Goal: Information Seeking & Learning: Learn about a topic

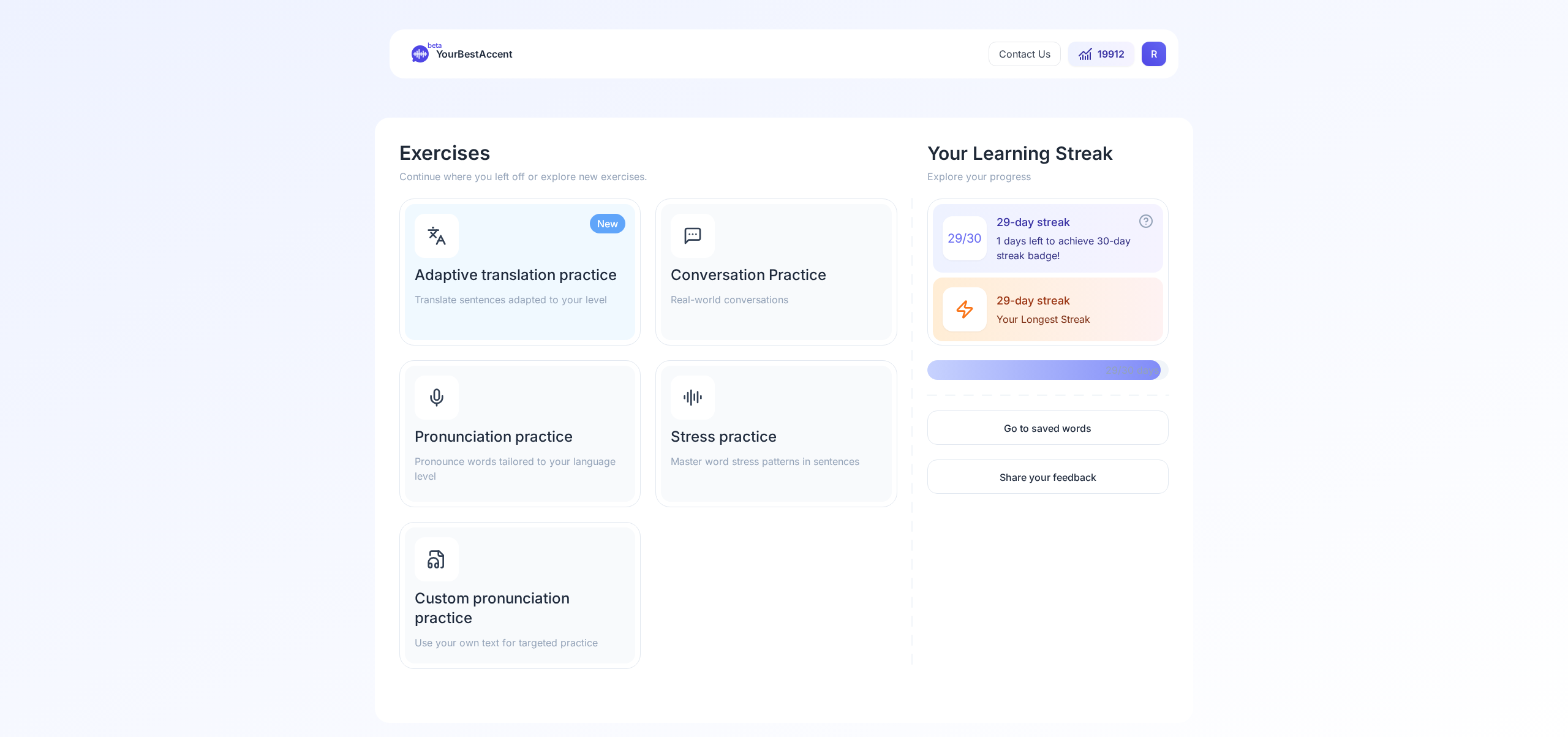
click at [1146, 52] on html "beta YourBestAccent Contact Us 19912 R Exercises Continue where you left off or…" at bounding box center [784, 368] width 1568 height 737
click at [1126, 109] on span "Settings" at bounding box center [1130, 109] width 44 height 17
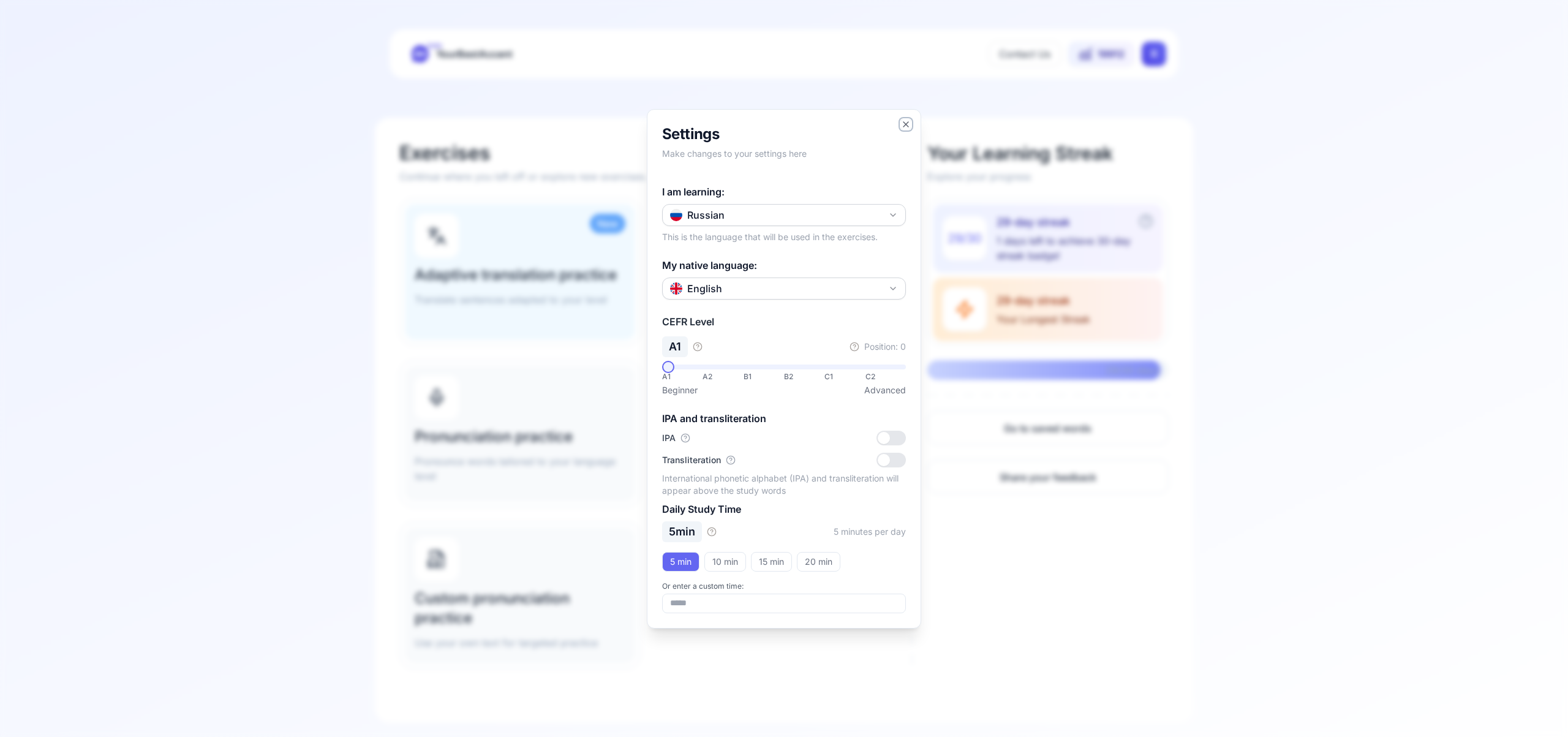
click at [903, 126] on icon "button" at bounding box center [905, 124] width 5 height 5
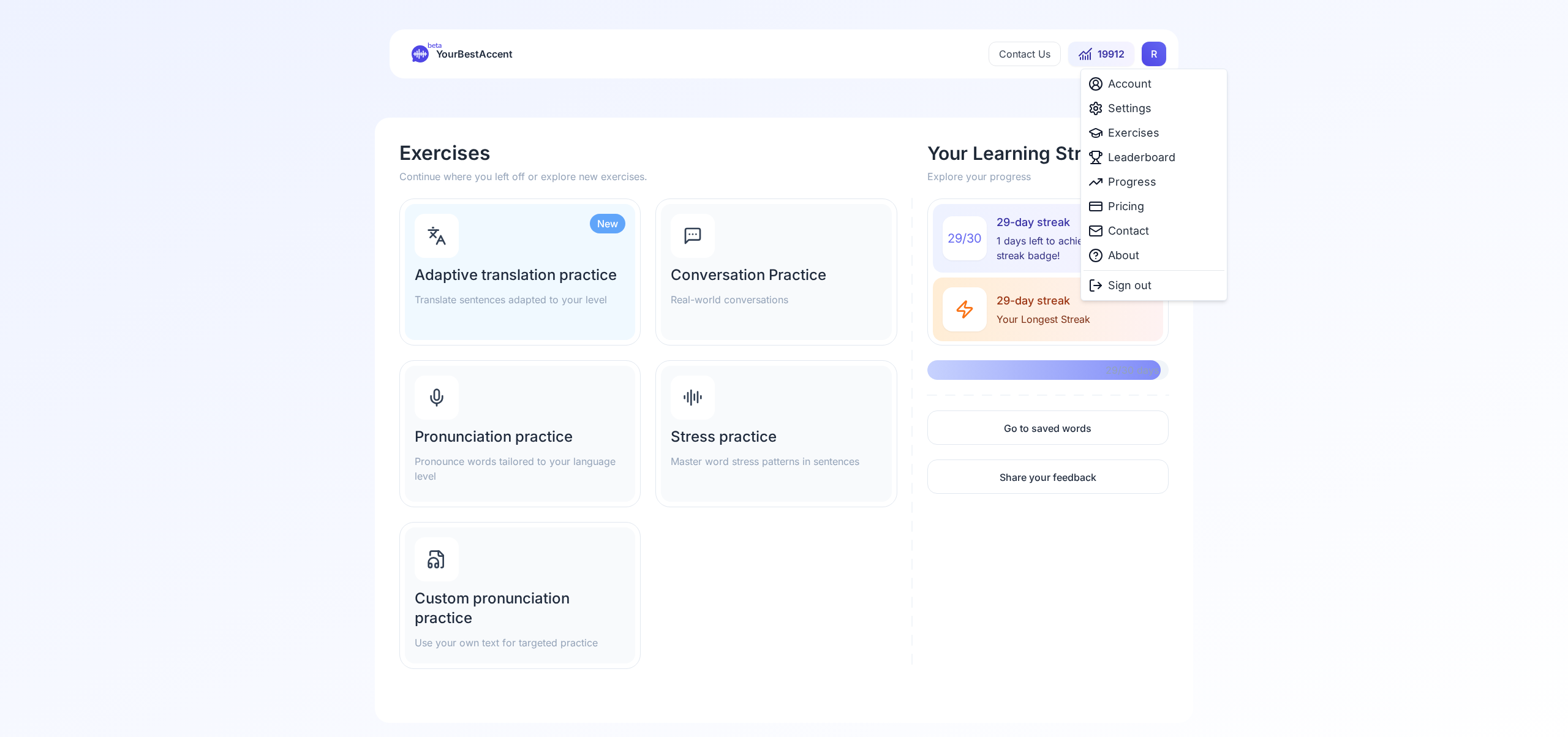
click at [1147, 58] on html "beta YourBestAccent Contact Us 19912 R Exercises Continue where you left off or…" at bounding box center [784, 368] width 1568 height 737
click at [1139, 110] on span "Settings" at bounding box center [1130, 109] width 44 height 17
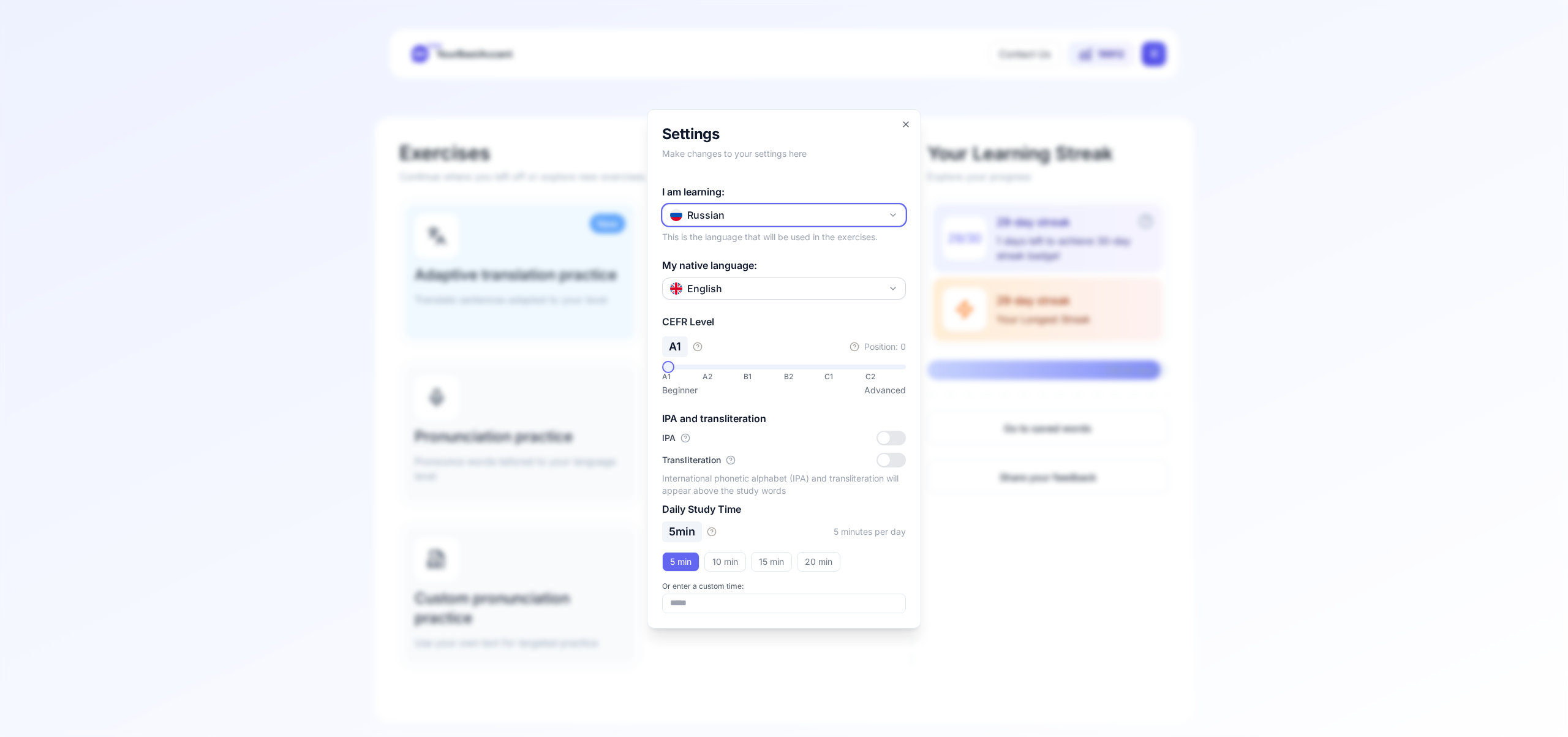
click at [895, 214] on icon "button" at bounding box center [893, 215] width 10 height 10
click at [777, 292] on div "Spanish" at bounding box center [783, 287] width 238 height 22
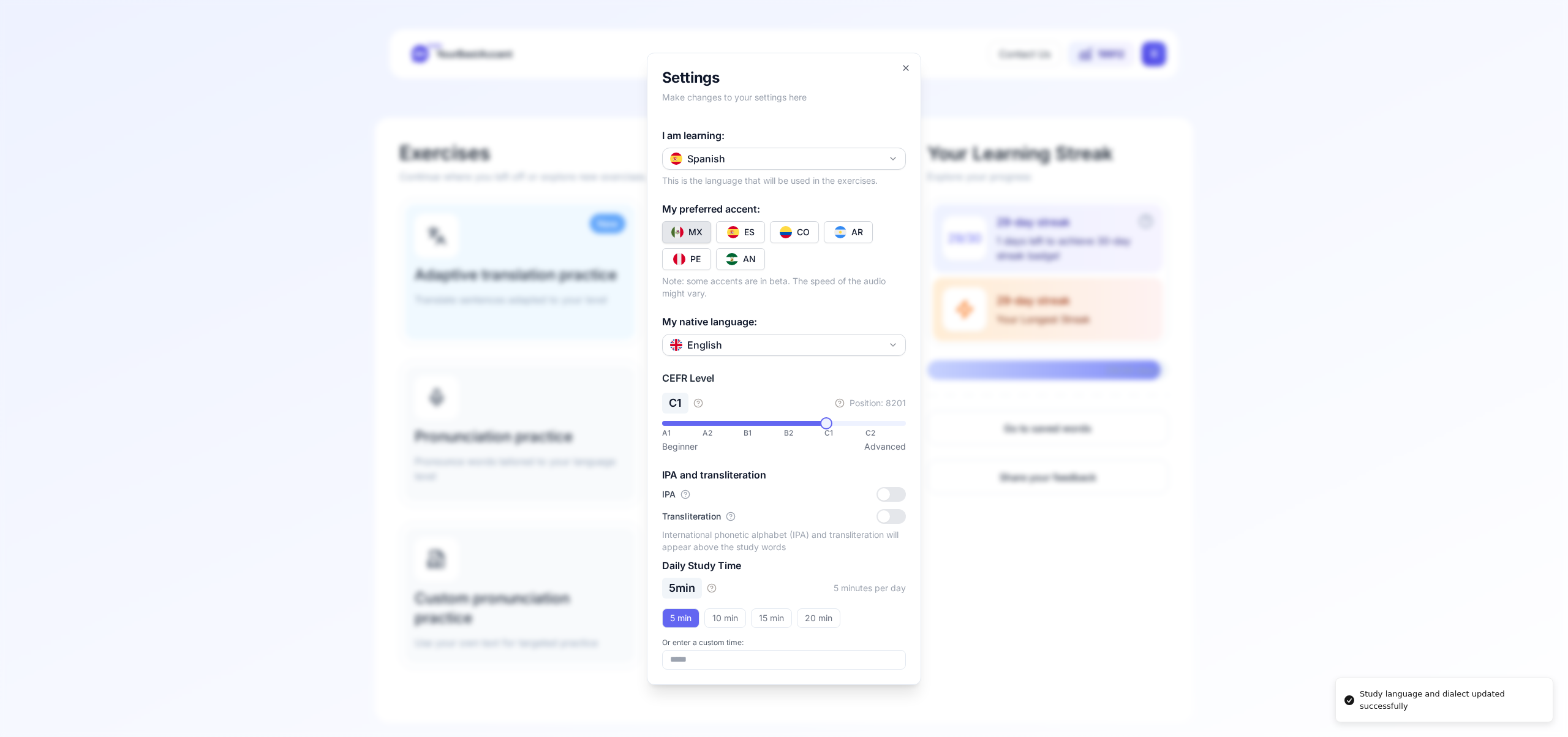
click at [797, 226] on div "CO" at bounding box center [803, 232] width 13 height 12
click at [797, 232] on div "CO" at bounding box center [803, 232] width 13 height 12
click at [905, 69] on icon "button" at bounding box center [906, 68] width 10 height 10
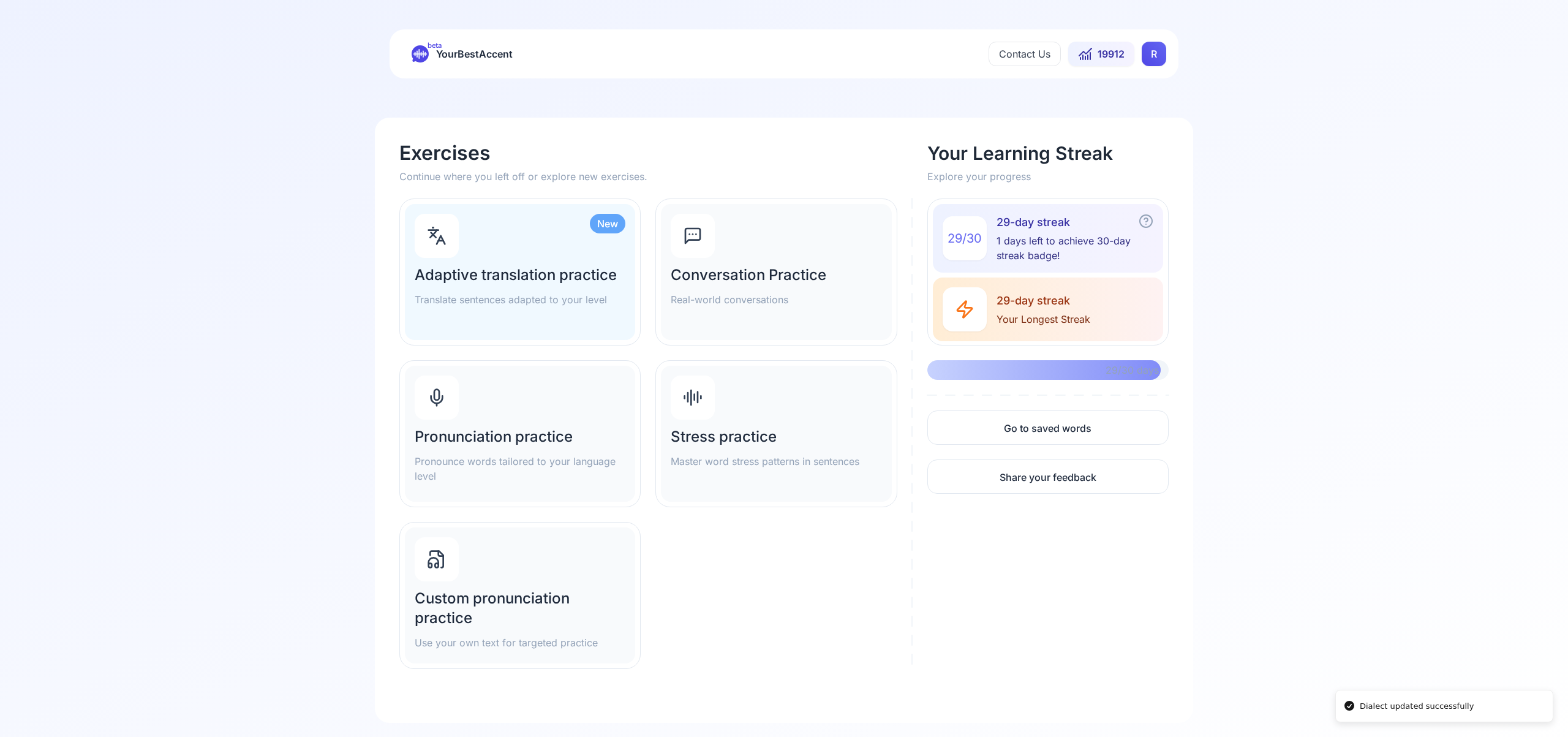
click at [536, 400] on div "Pronunciation practice Pronounce words tailored to your language level" at bounding box center [520, 433] width 230 height 136
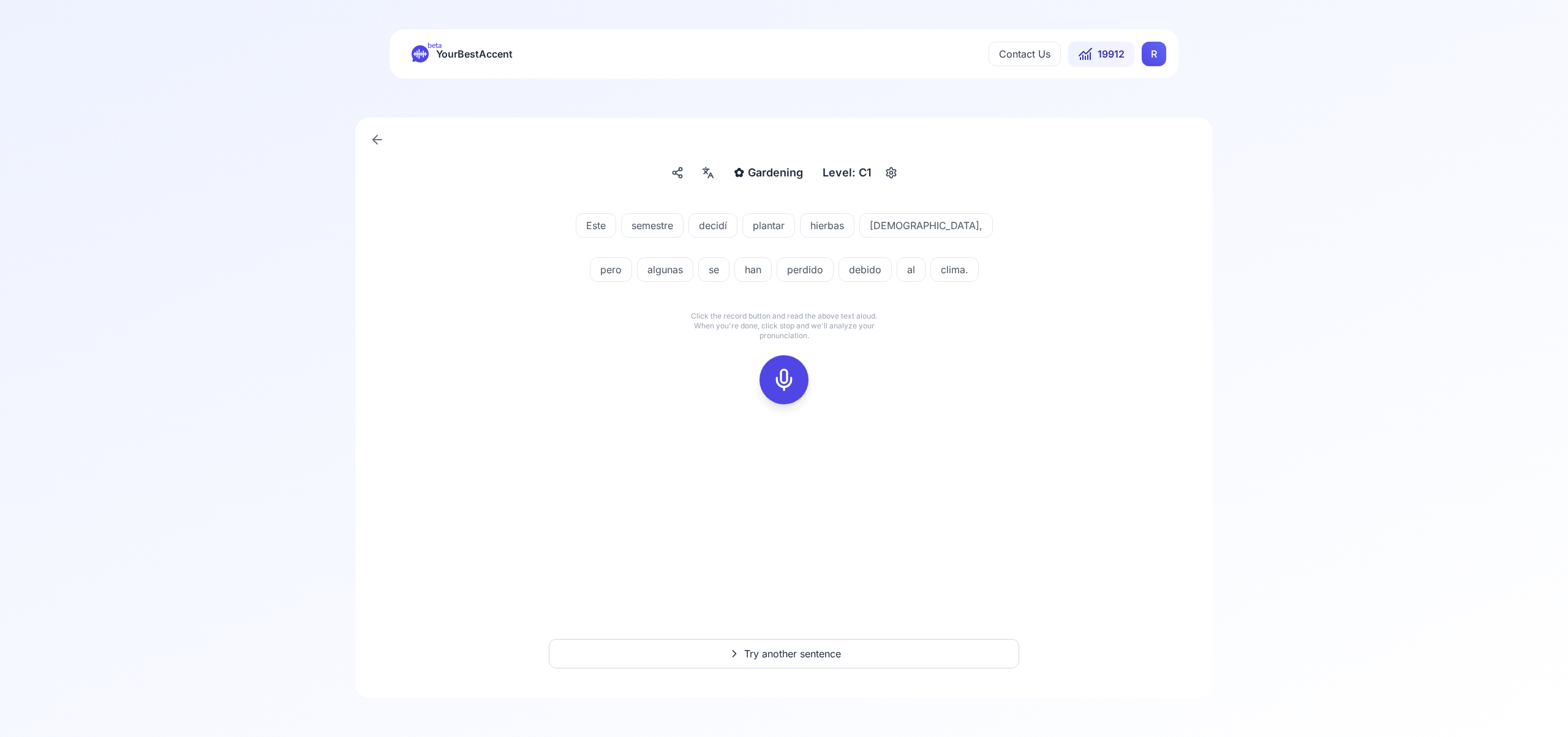
click at [785, 385] on icon at bounding box center [783, 379] width 24 height 25
click at [786, 377] on icon at bounding box center [783, 379] width 24 height 25
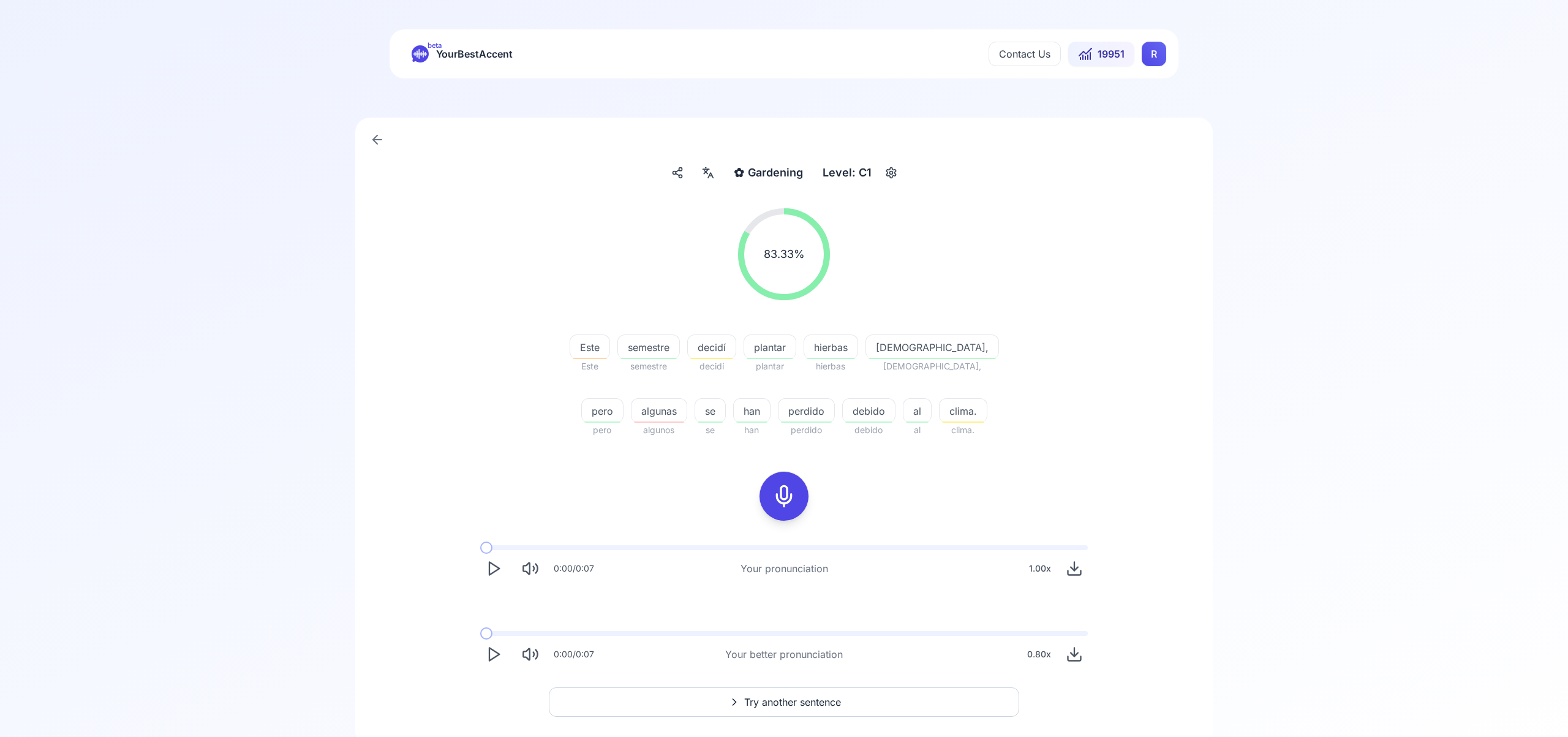
click at [807, 703] on span "Try another sentence" at bounding box center [793, 702] width 97 height 15
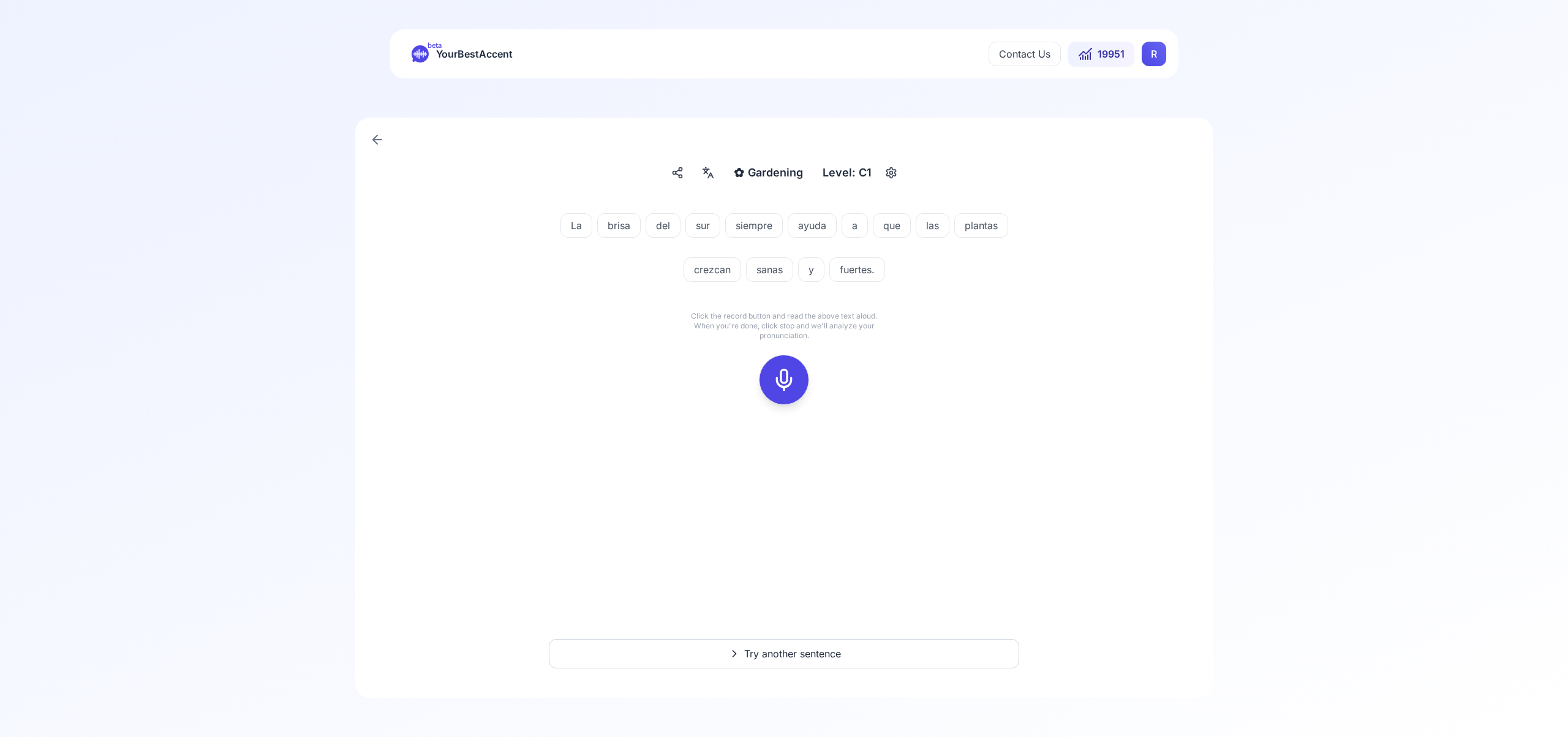
click at [783, 374] on icon at bounding box center [783, 379] width 24 height 25
click at [782, 387] on rect at bounding box center [784, 380] width 19 height 19
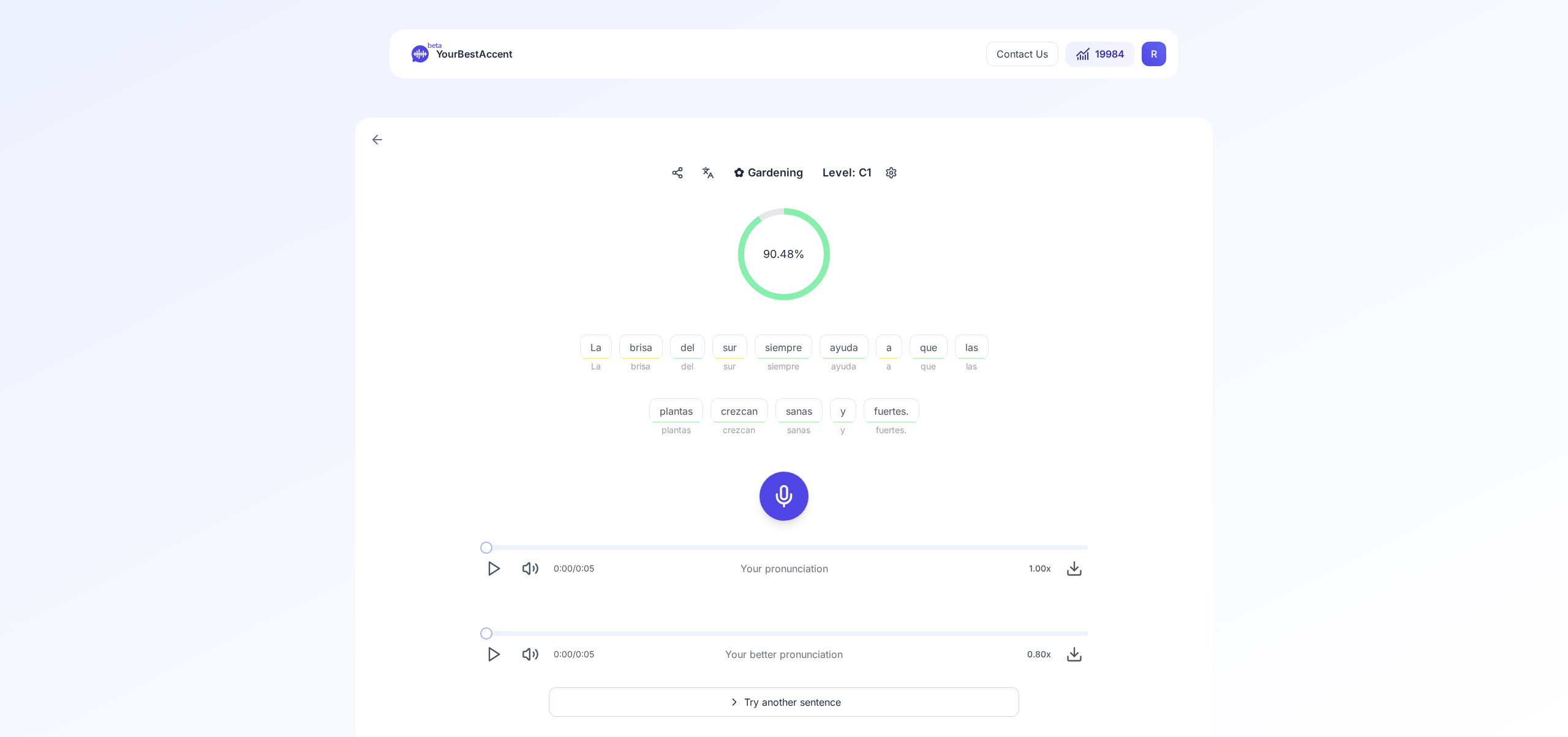
click at [767, 700] on span "Try another sentence" at bounding box center [793, 702] width 97 height 15
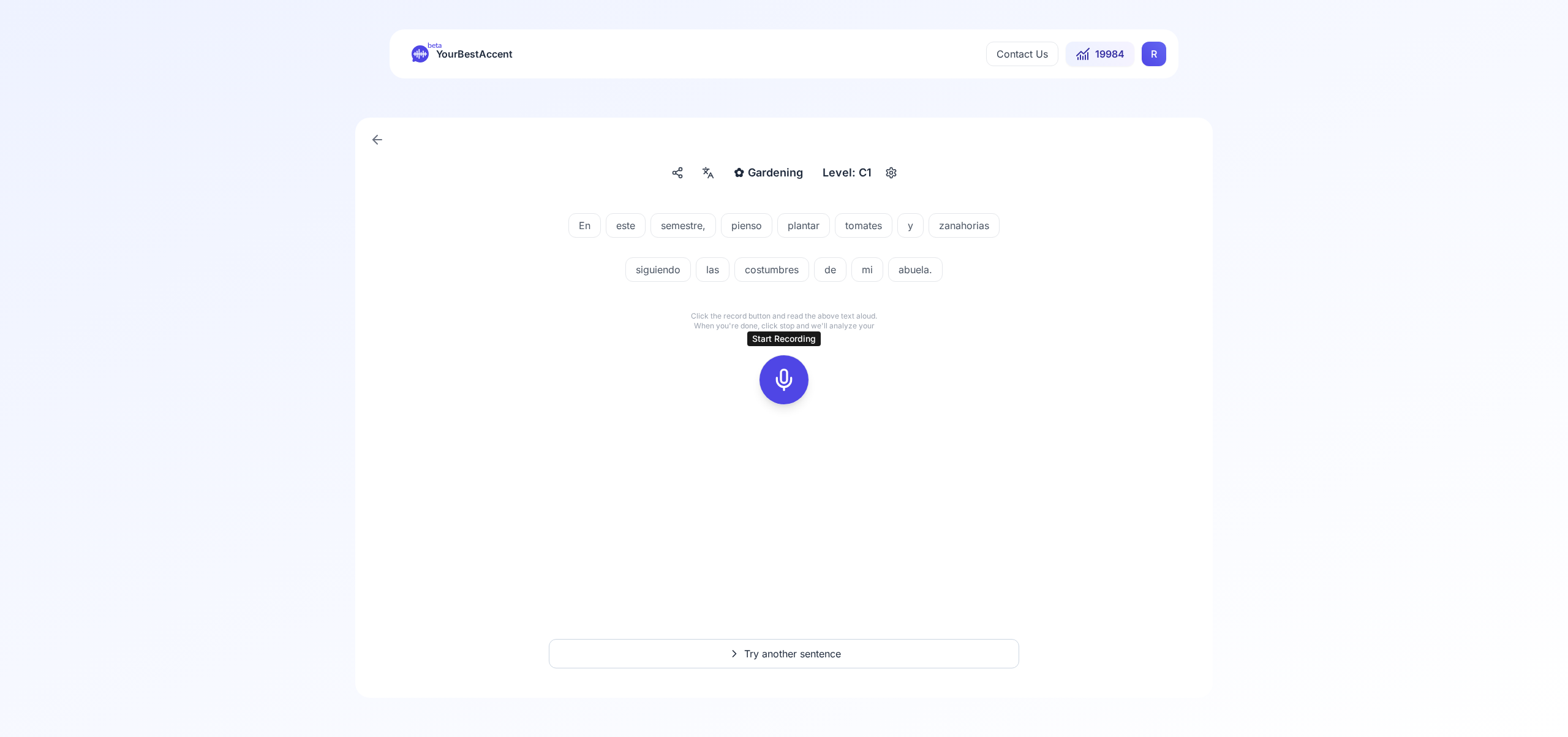
click at [785, 381] on icon at bounding box center [783, 379] width 24 height 25
click at [780, 383] on icon at bounding box center [783, 379] width 24 height 25
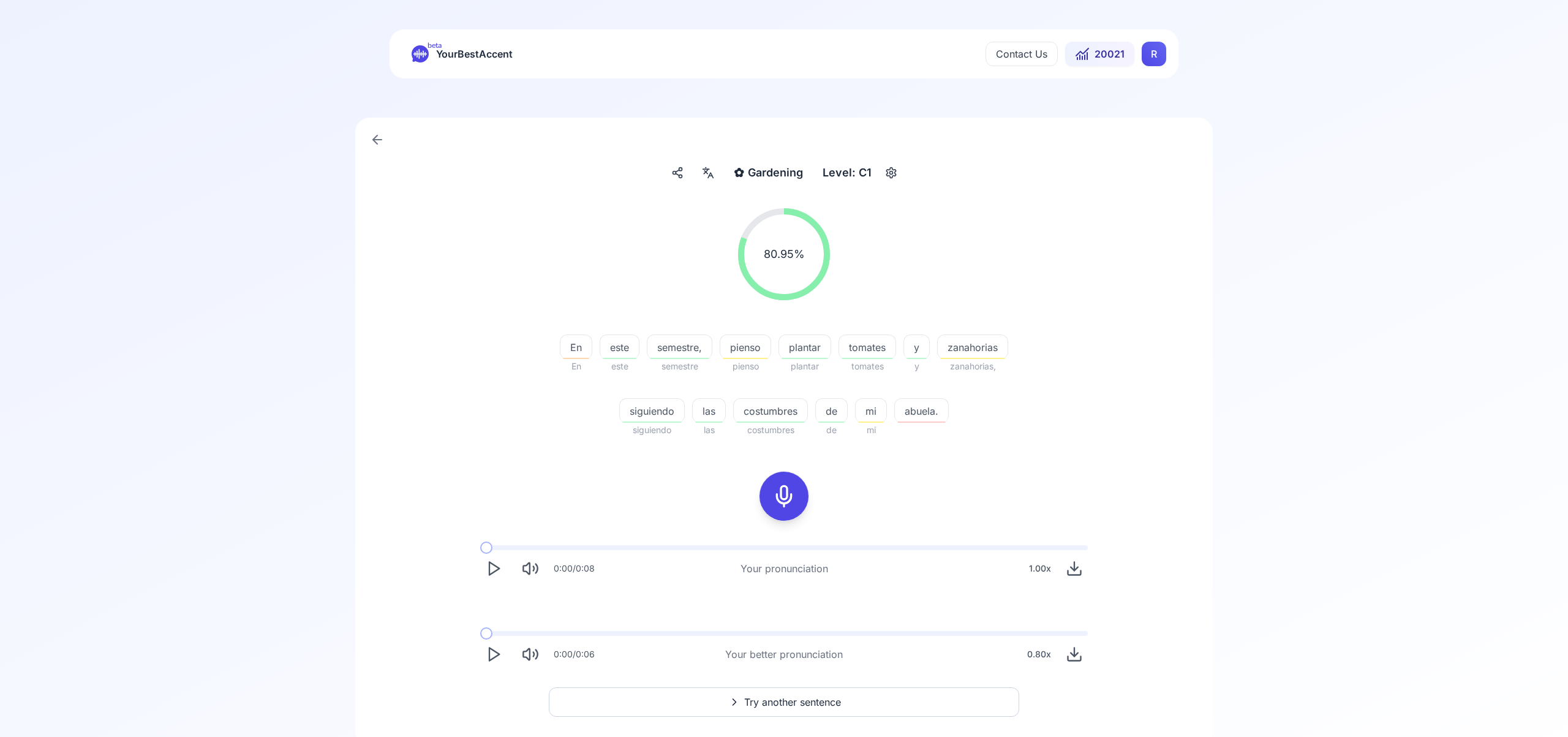
click at [489, 652] on polygon "Play" at bounding box center [494, 654] width 10 height 13
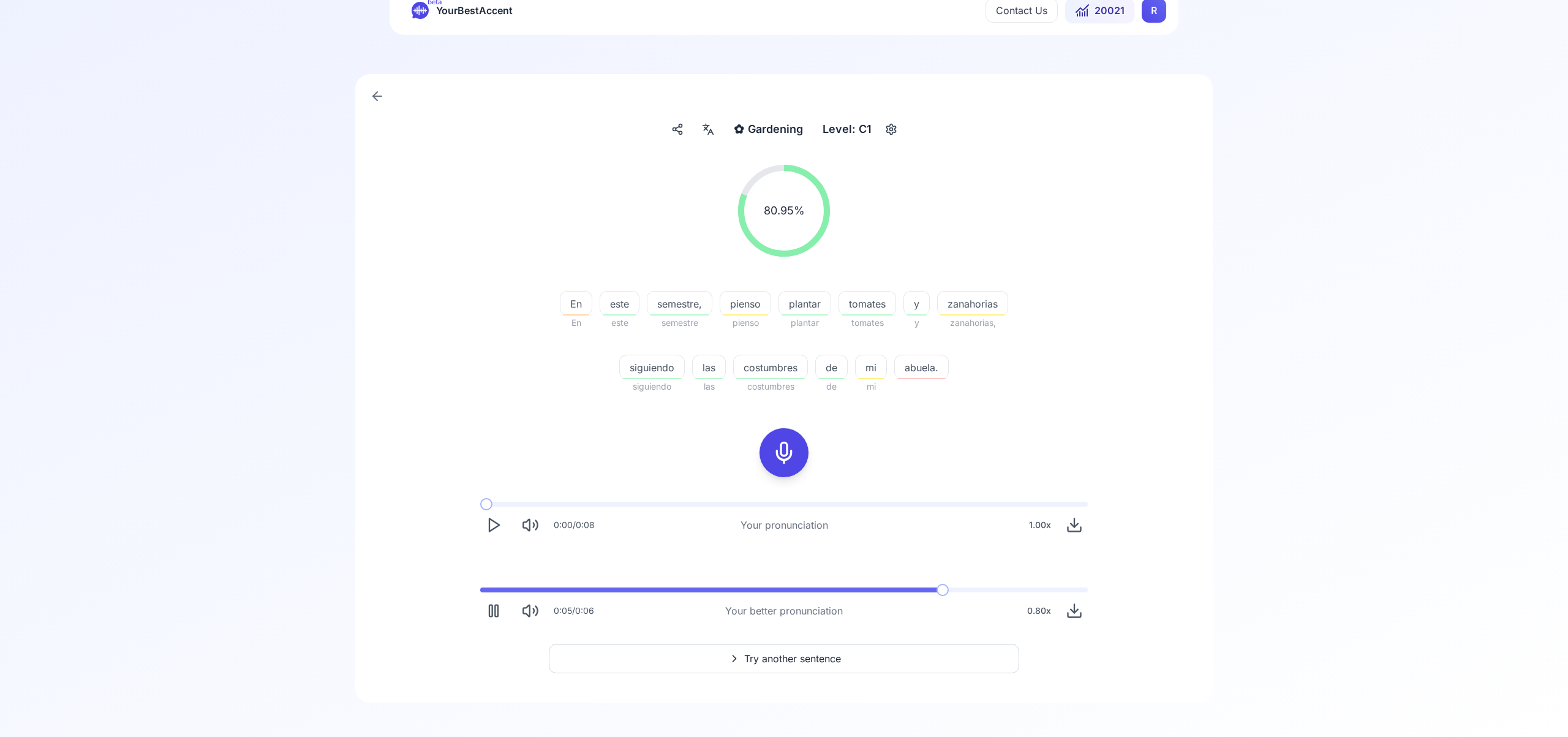
scroll to position [48, 0]
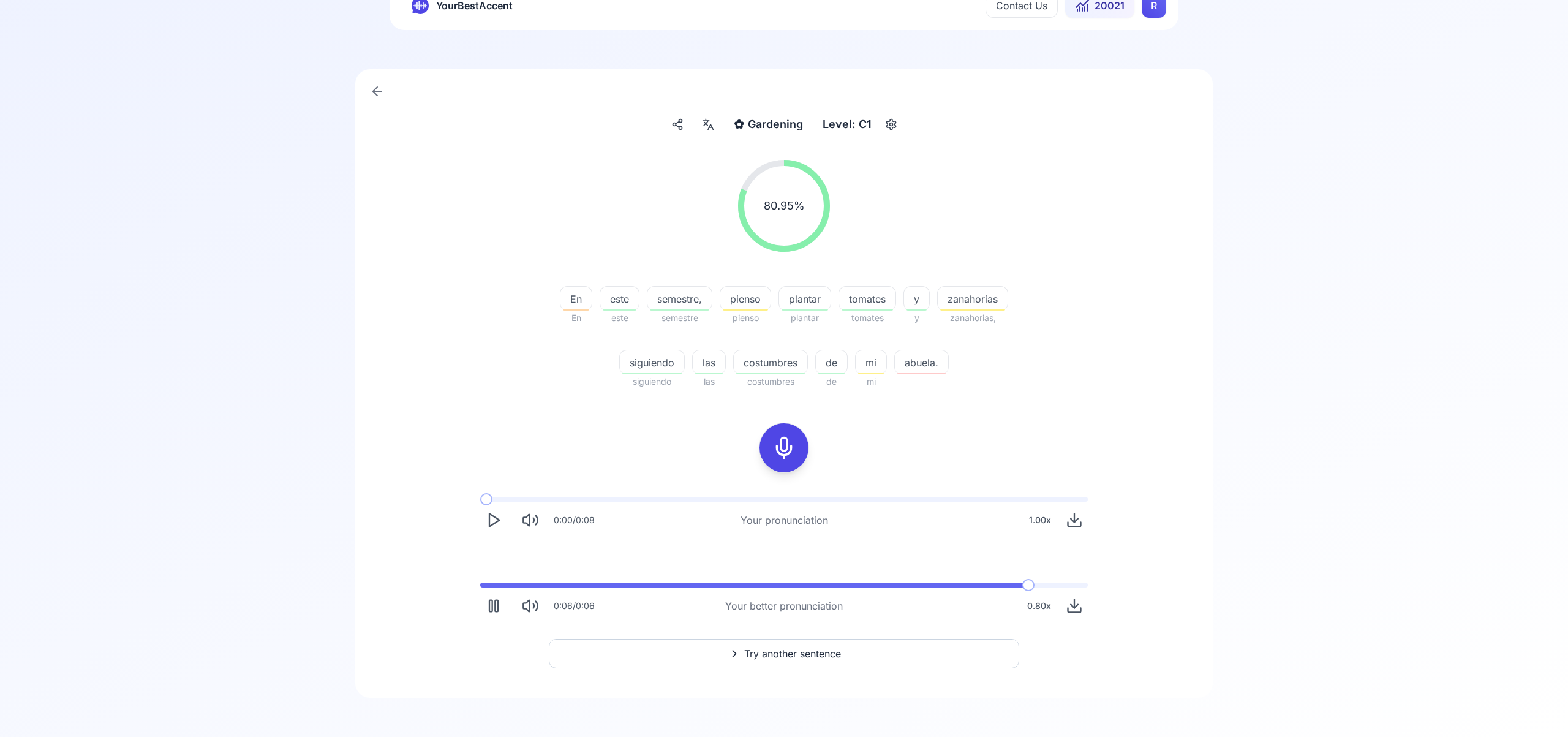
click at [773, 652] on span "Try another sentence" at bounding box center [793, 654] width 97 height 15
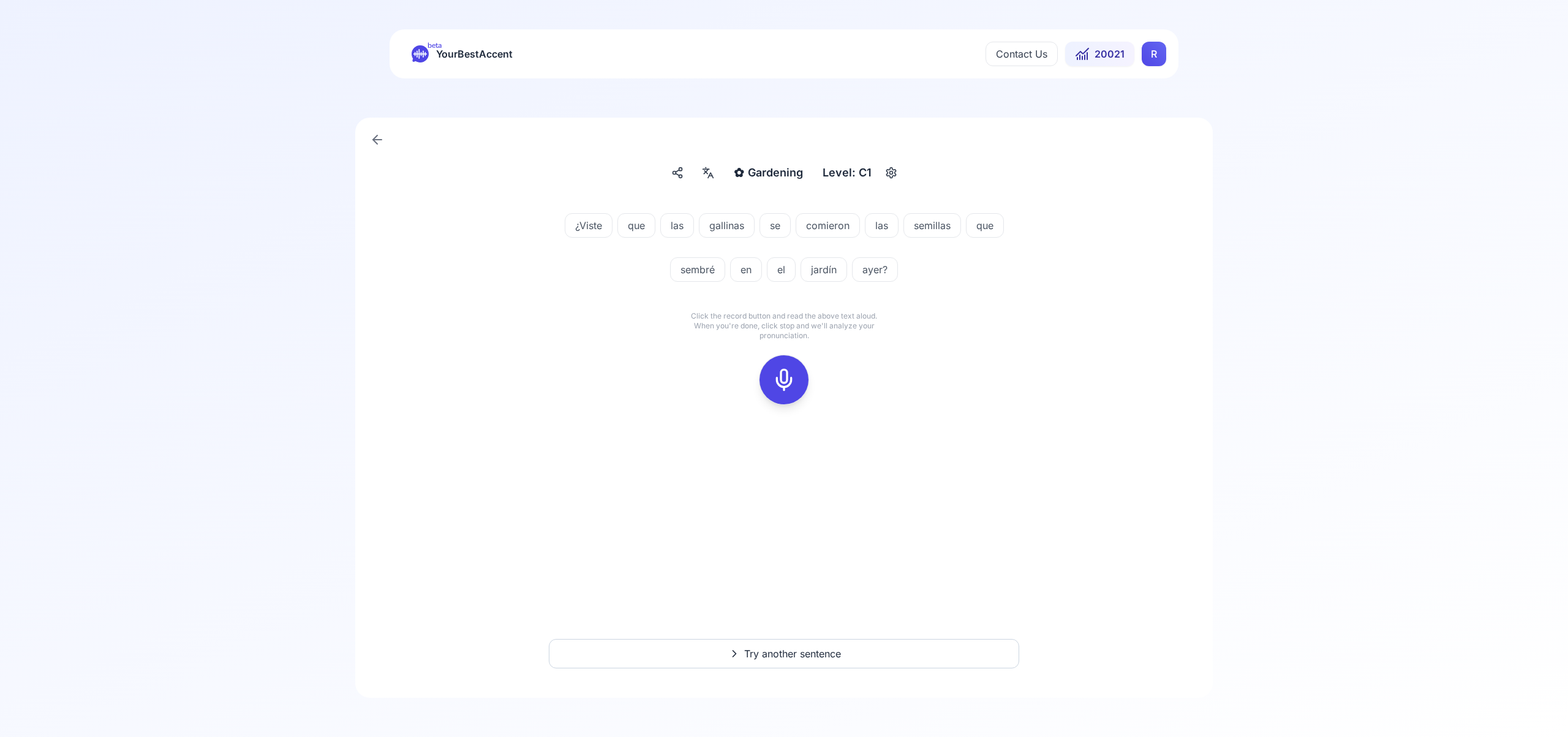
click at [785, 376] on icon at bounding box center [783, 379] width 24 height 25
click at [795, 379] on icon at bounding box center [783, 379] width 24 height 25
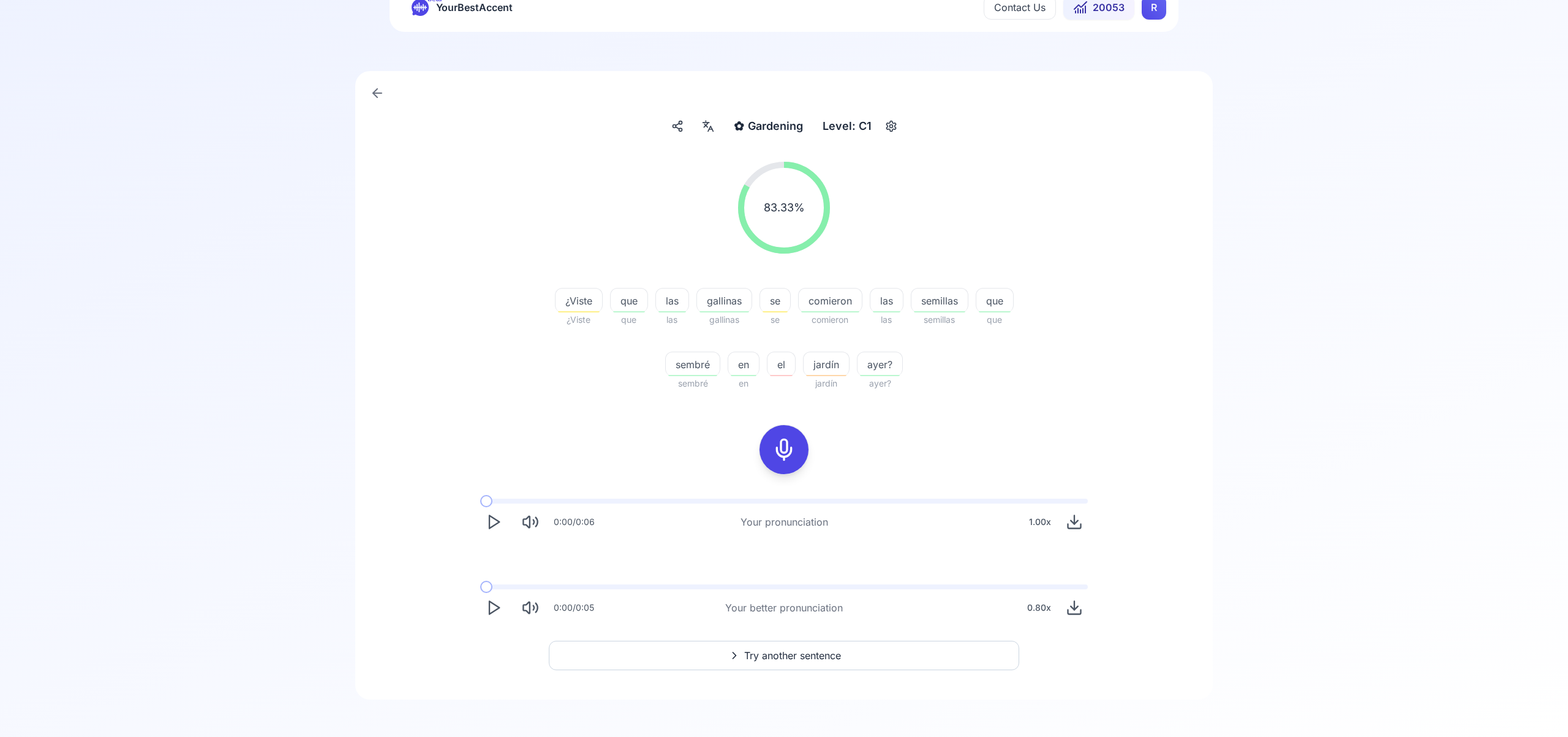
scroll to position [48, 0]
click at [765, 657] on span "Try another sentence" at bounding box center [793, 654] width 97 height 15
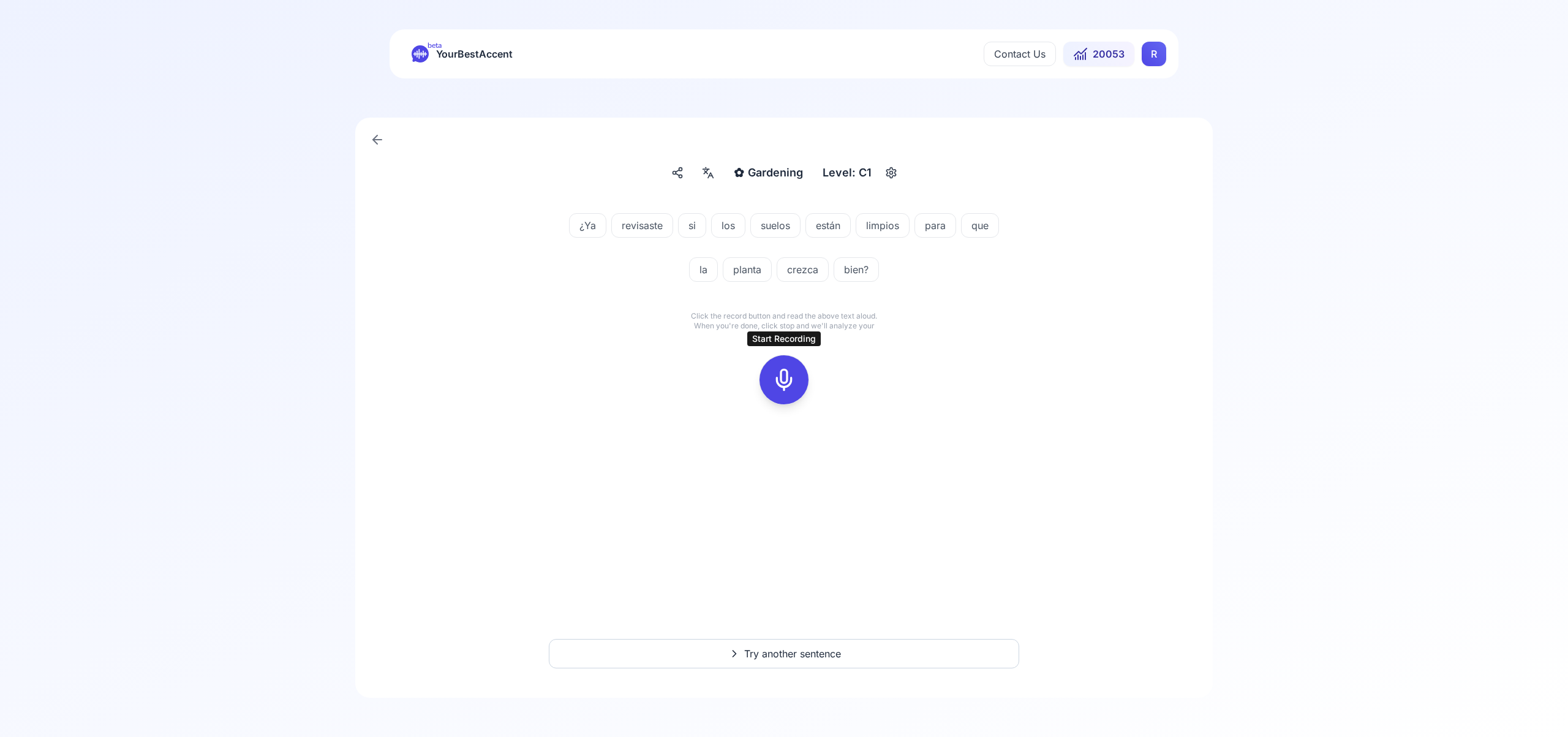
click at [783, 375] on icon at bounding box center [783, 379] width 24 height 25
click at [787, 380] on icon at bounding box center [783, 379] width 24 height 25
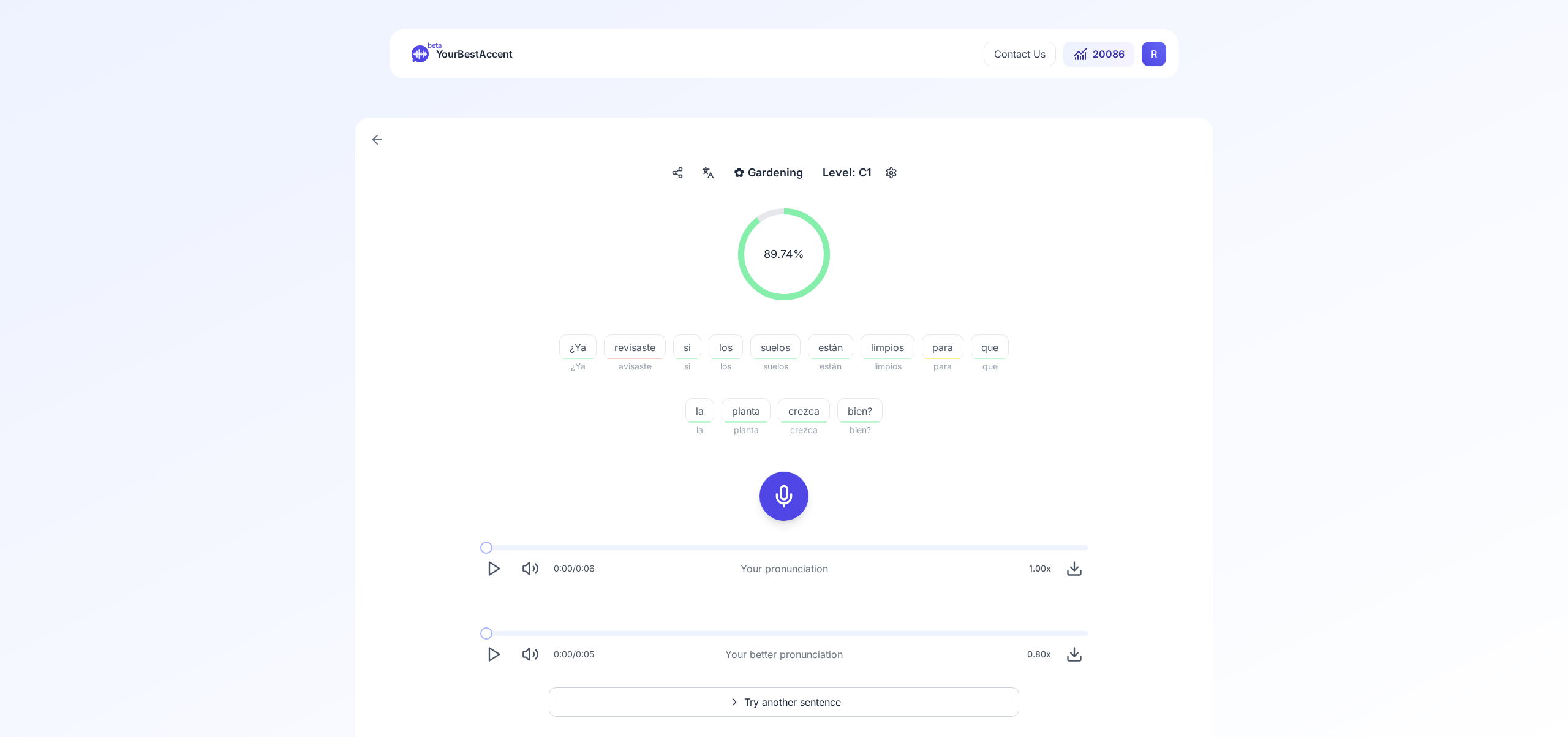
click at [798, 699] on span "Try another sentence" at bounding box center [793, 702] width 97 height 15
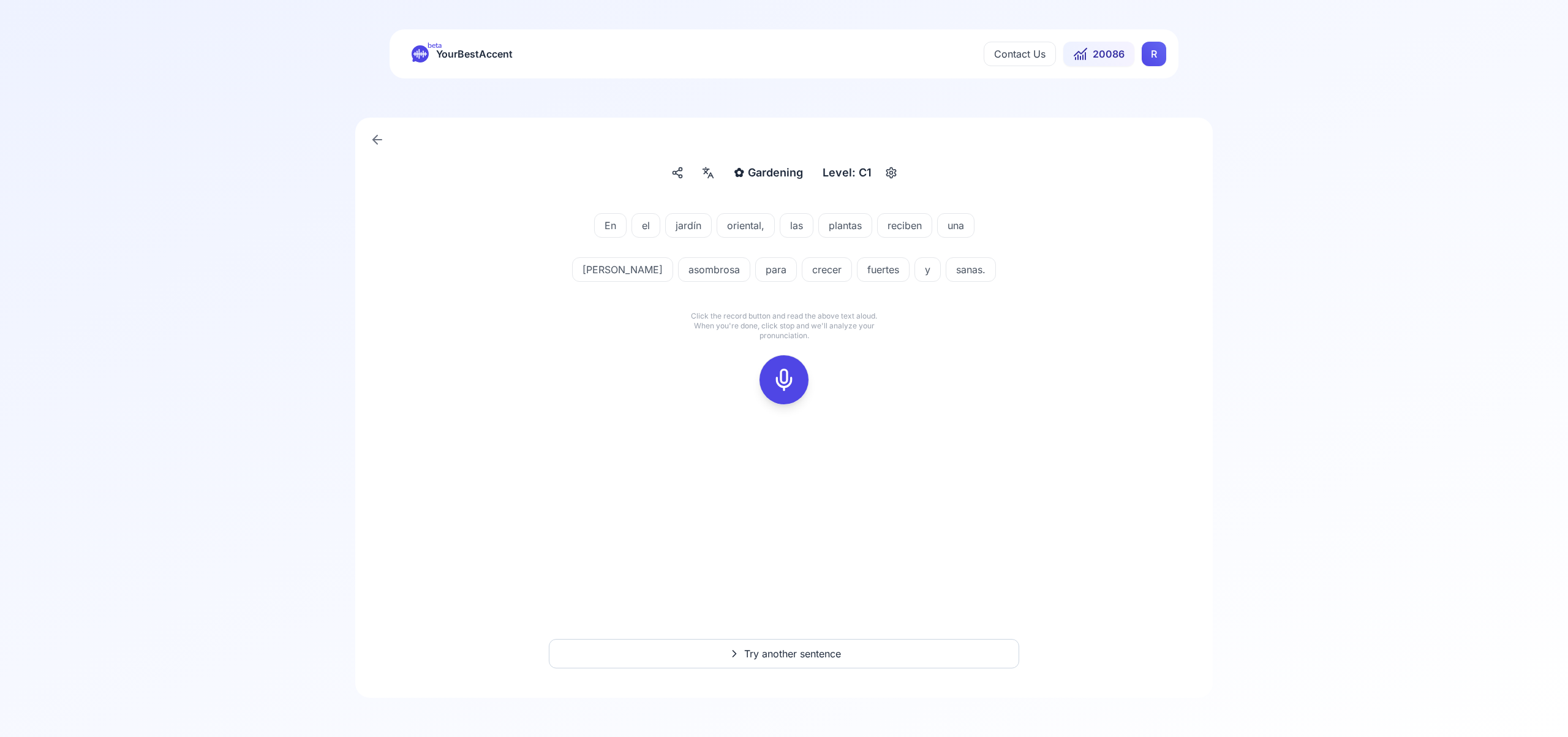
click at [793, 383] on rect at bounding box center [784, 380] width 19 height 19
click at [775, 379] on rect at bounding box center [784, 380] width 19 height 19
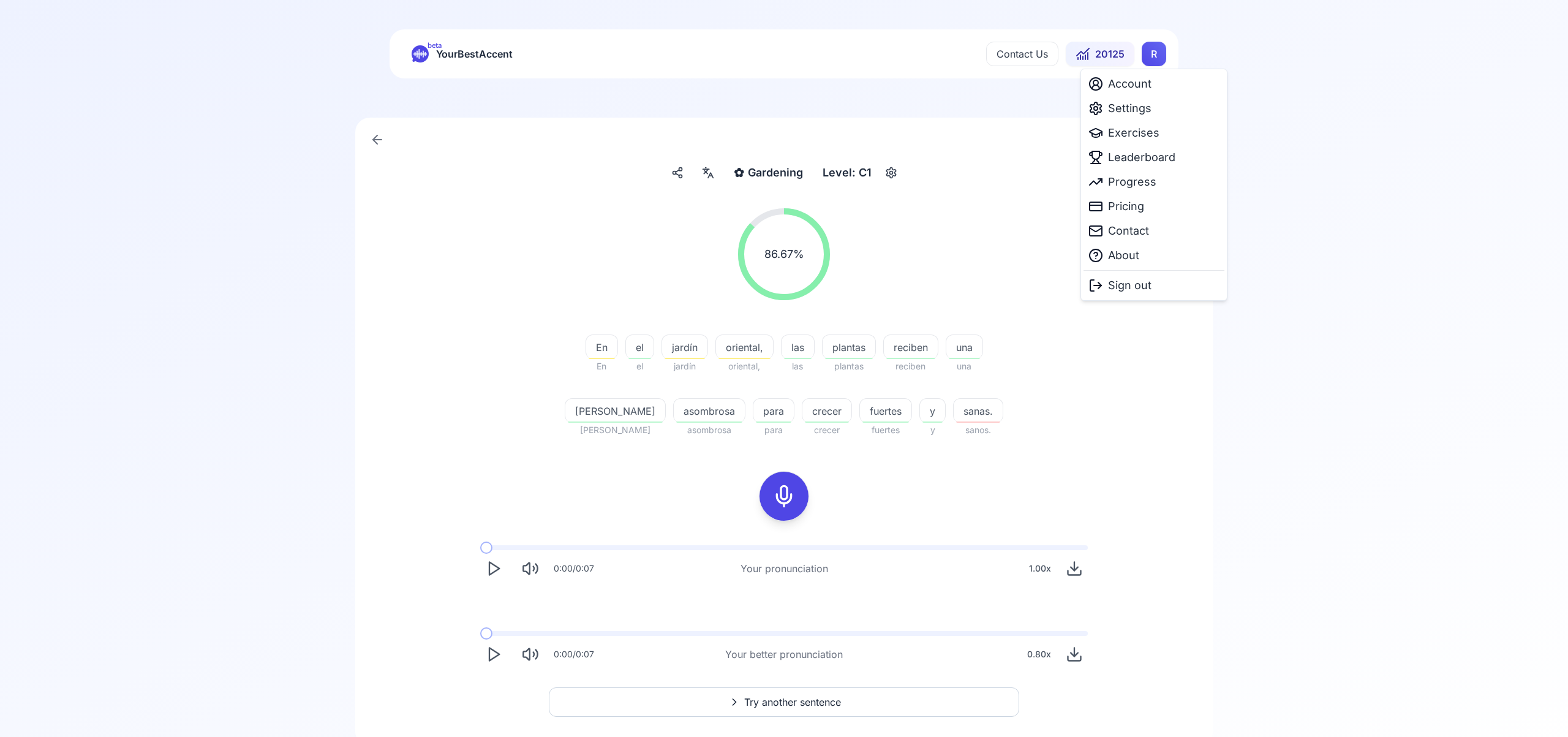
click at [1149, 64] on html "beta YourBestAccent Contact Us 20125 R ✿ Gardening Gardening Level: C1 86.67 % …" at bounding box center [784, 368] width 1568 height 737
click at [1140, 109] on span "Settings" at bounding box center [1130, 109] width 44 height 17
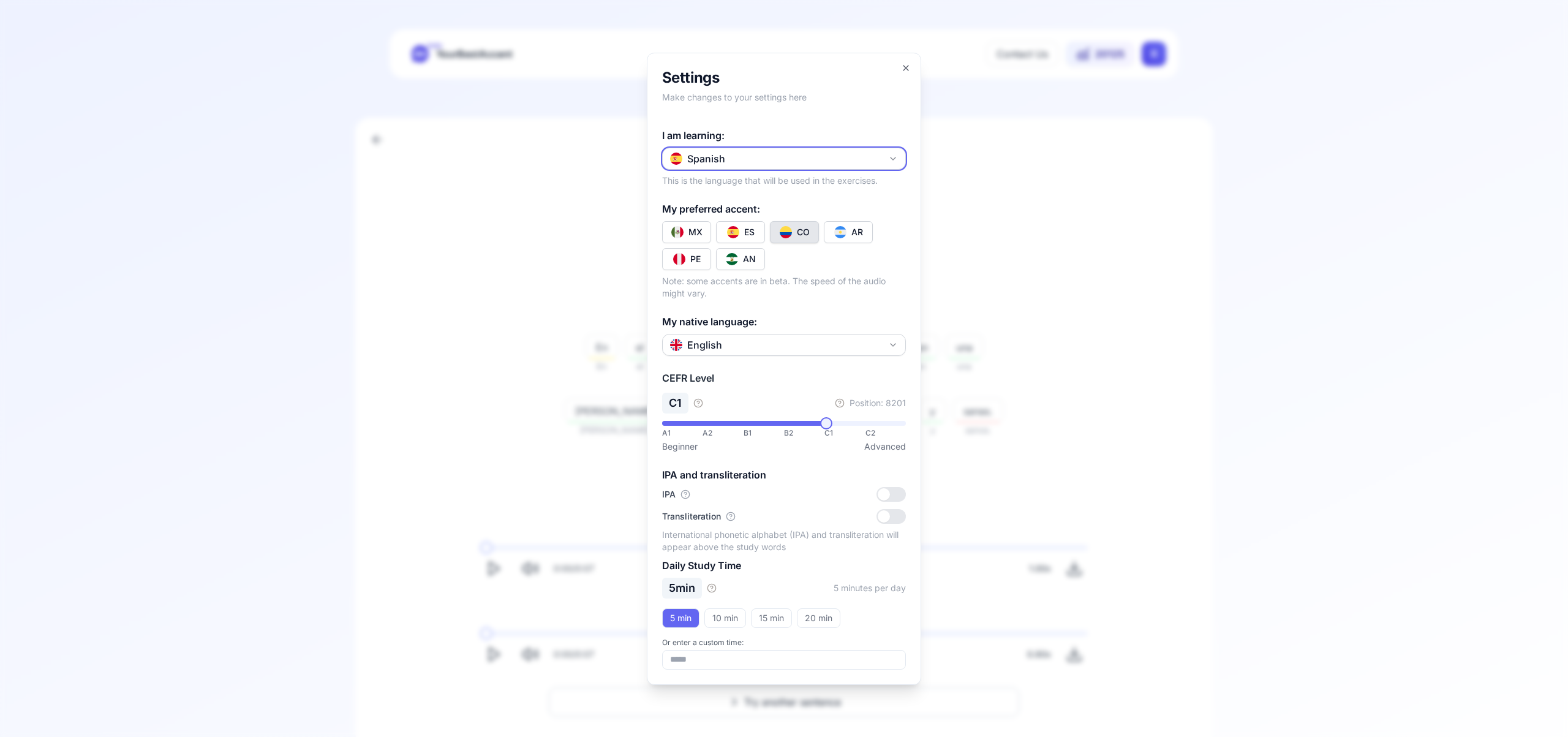
click at [897, 158] on icon "button" at bounding box center [893, 158] width 10 height 10
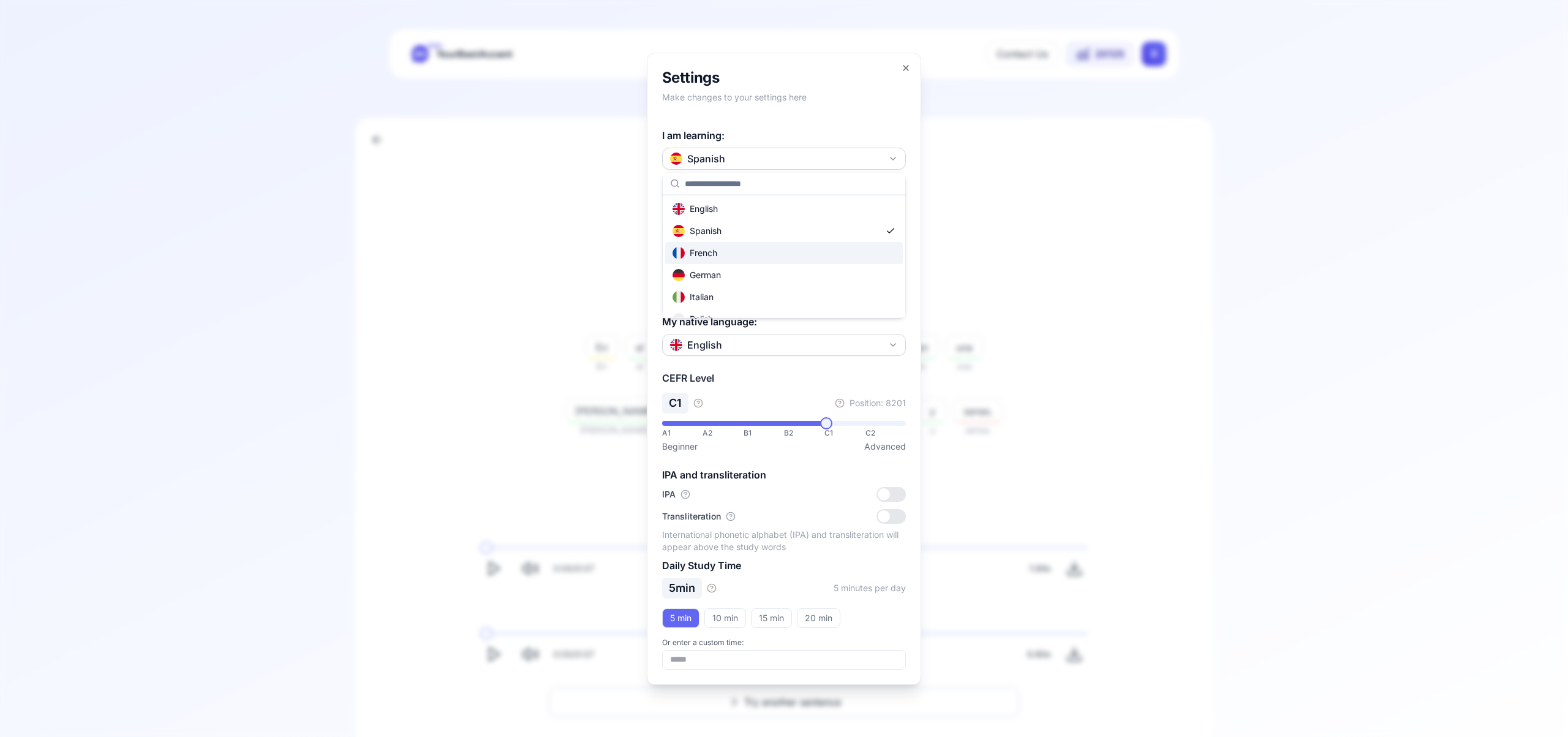
click at [805, 254] on div "French" at bounding box center [783, 252] width 238 height 22
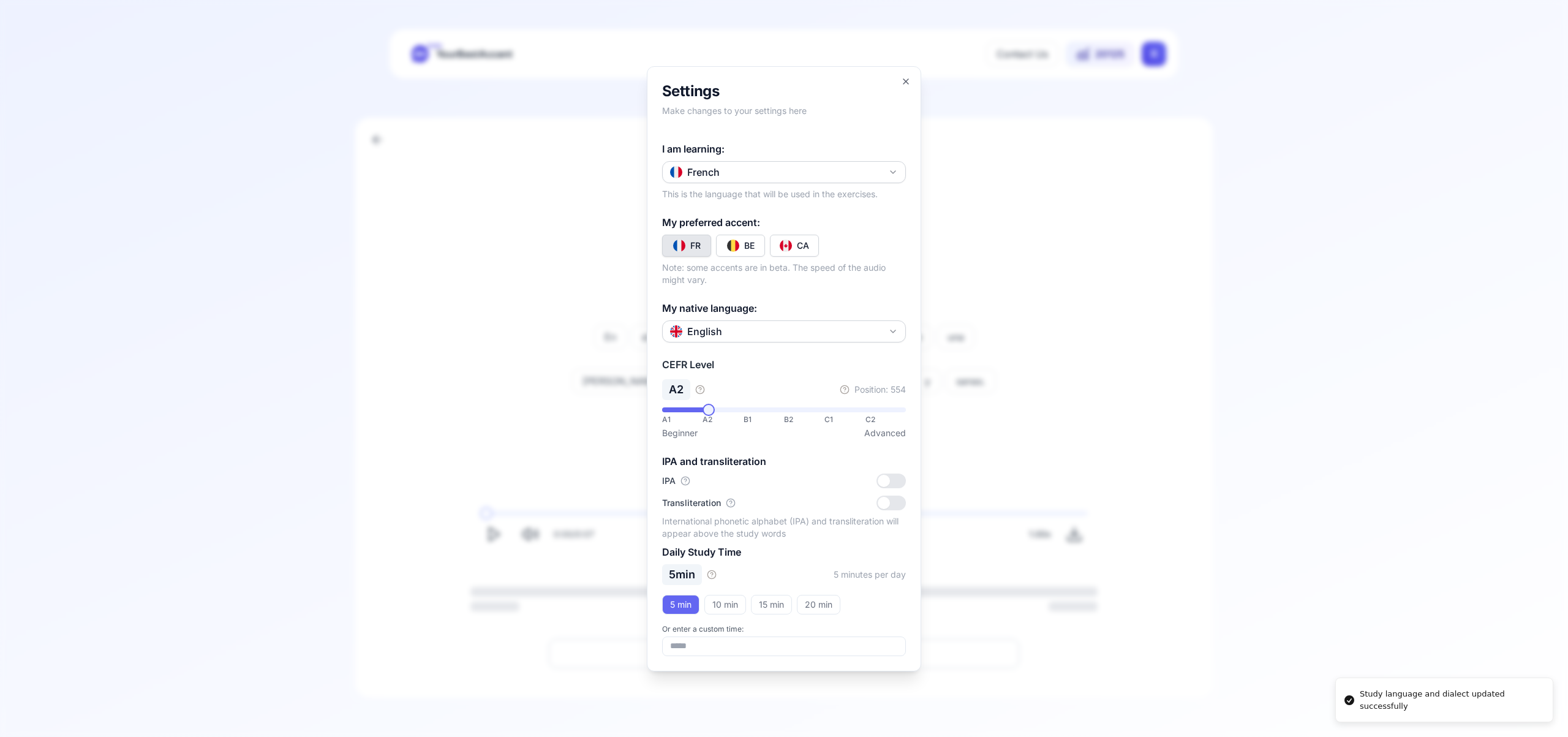
click at [807, 248] on div "CA" at bounding box center [803, 246] width 12 height 12
click at [906, 81] on icon "button" at bounding box center [905, 81] width 5 height 5
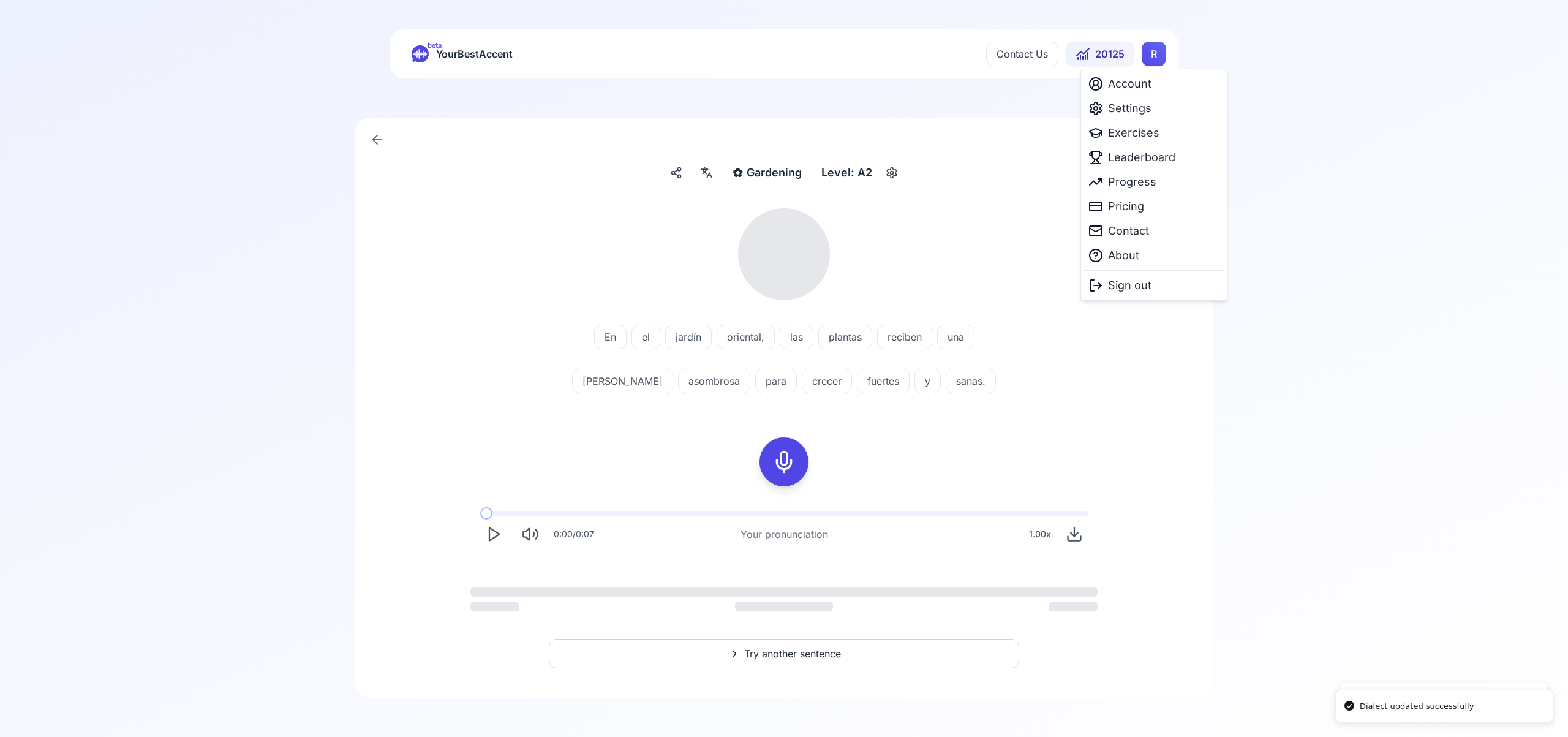
click at [1161, 60] on html "Dialect updated successfully Study language and dialect updated successfully be…" at bounding box center [784, 368] width 1568 height 737
click at [1126, 138] on span "Exercises" at bounding box center [1134, 133] width 52 height 17
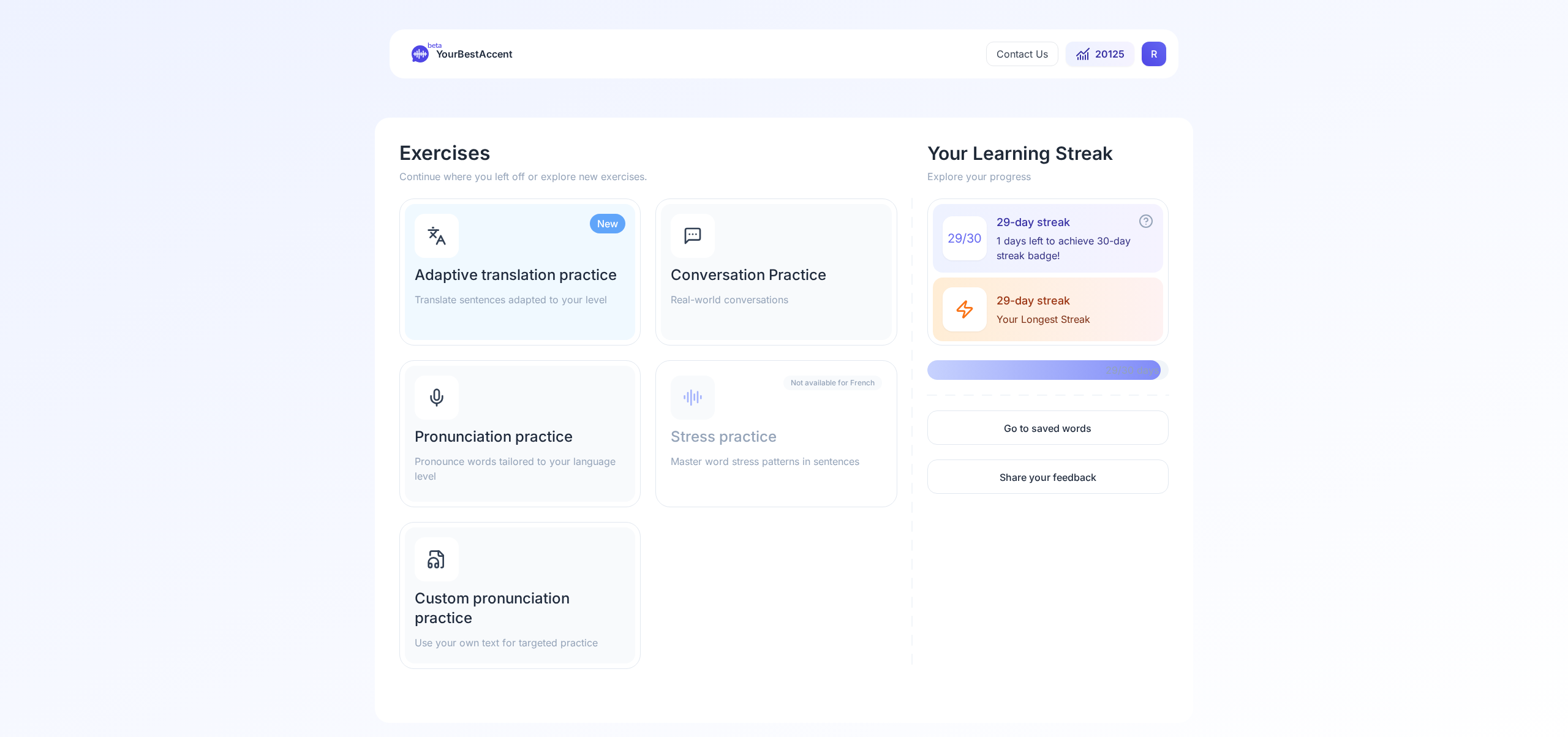
click at [489, 410] on div "Pronunciation practice Pronounce words tailored to your language level" at bounding box center [520, 433] width 230 height 136
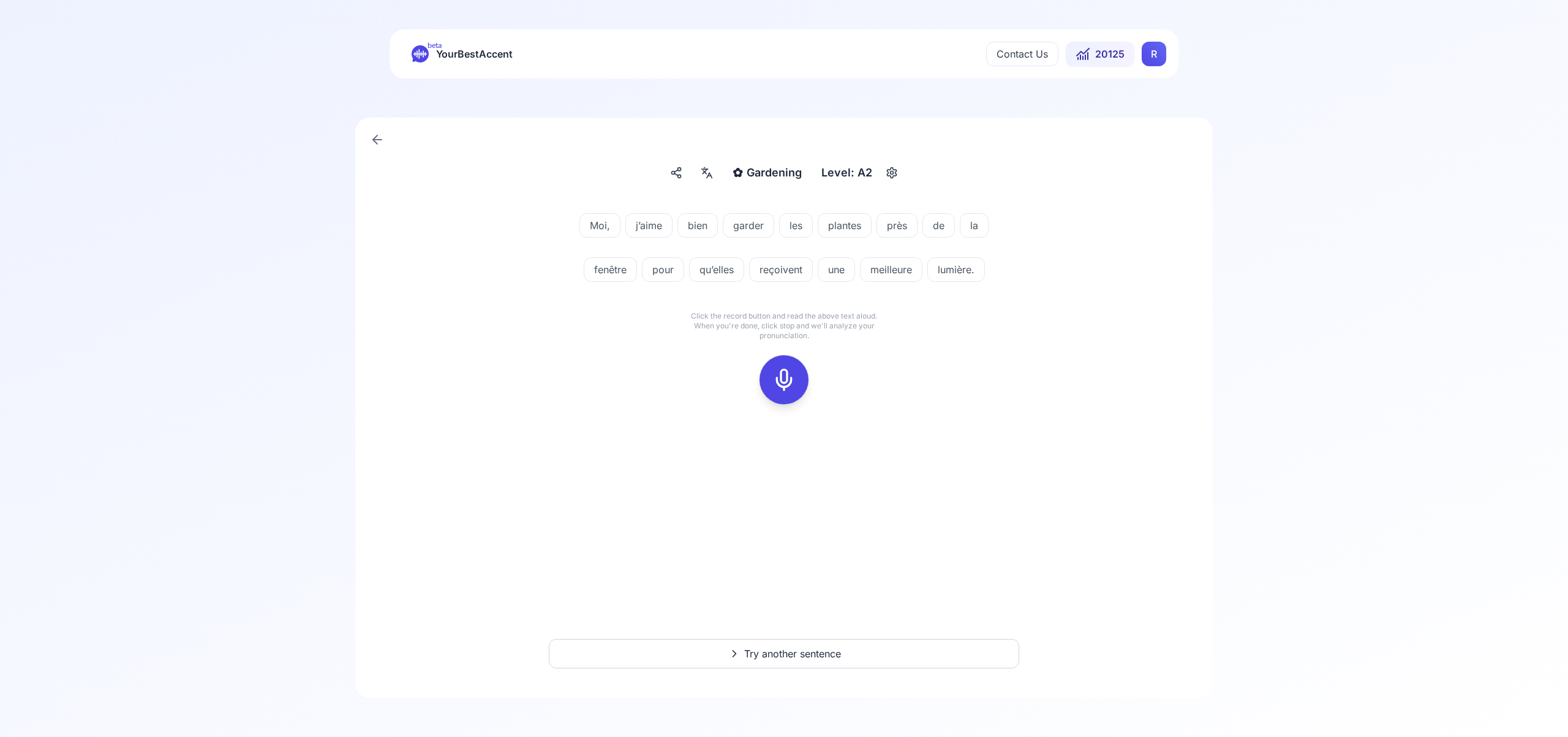
click at [784, 379] on icon at bounding box center [783, 379] width 24 height 25
click at [790, 379] on icon at bounding box center [783, 379] width 24 height 25
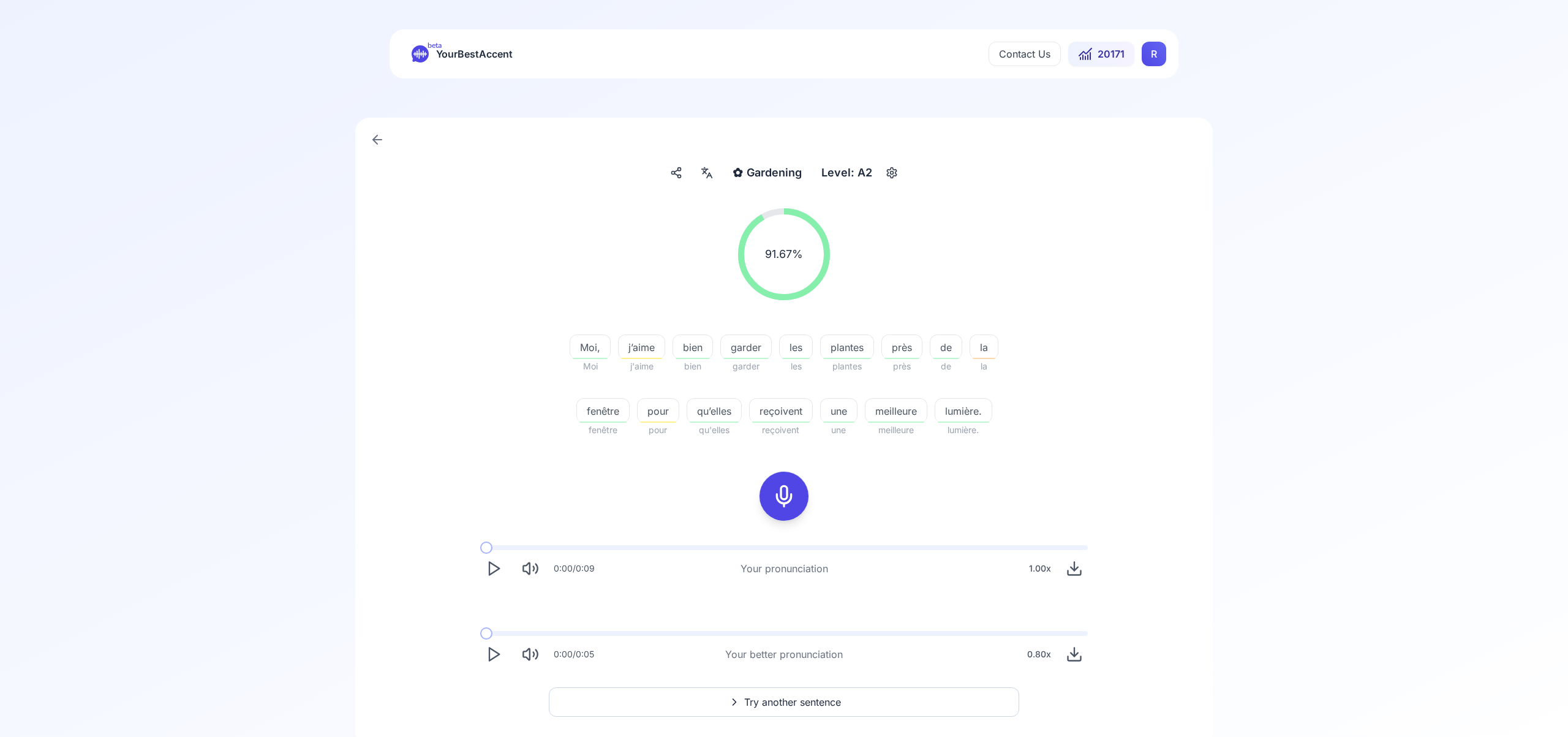
click at [494, 650] on polygon "Play" at bounding box center [494, 654] width 10 height 13
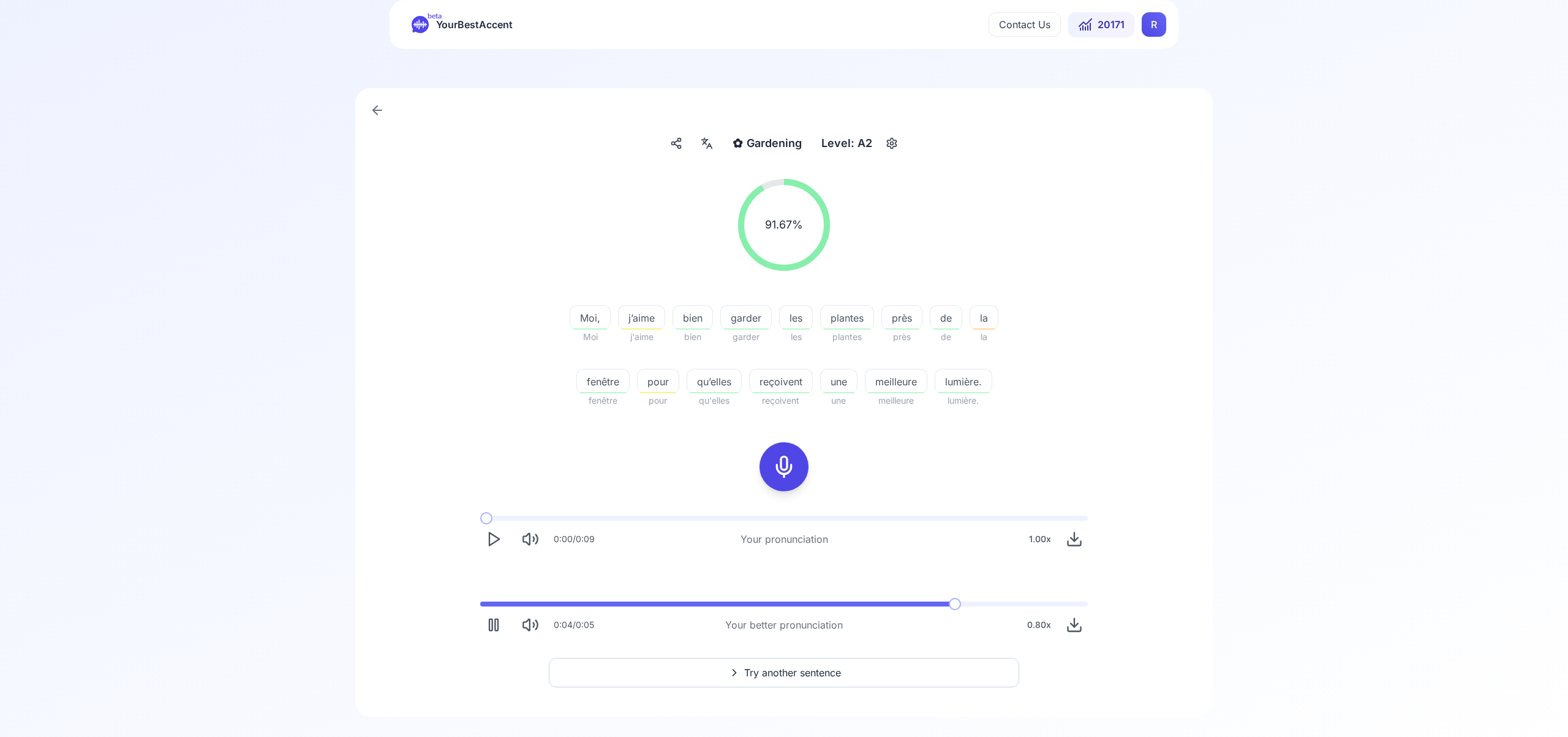
scroll to position [36, 0]
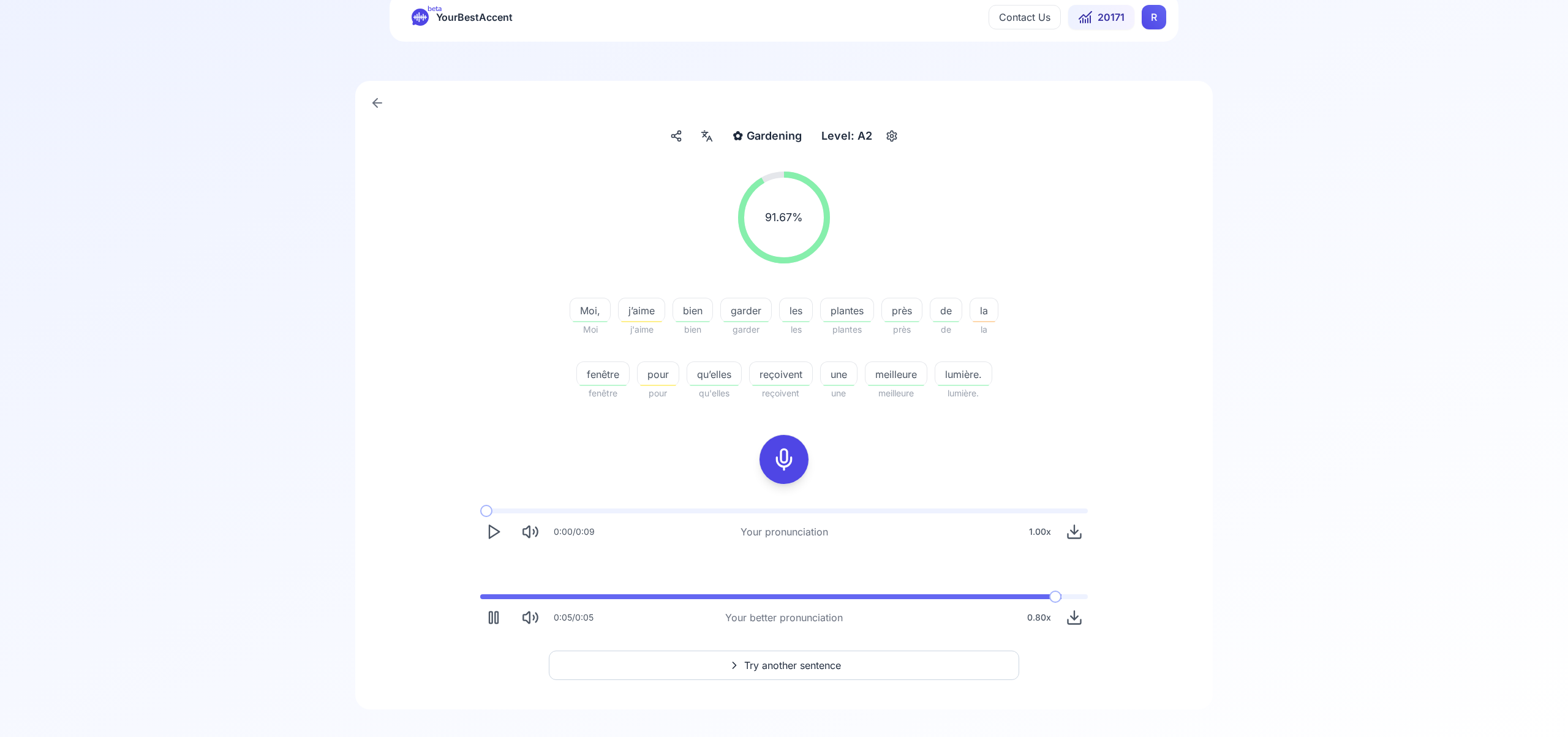
click at [791, 663] on span "Try another sentence" at bounding box center [793, 665] width 97 height 15
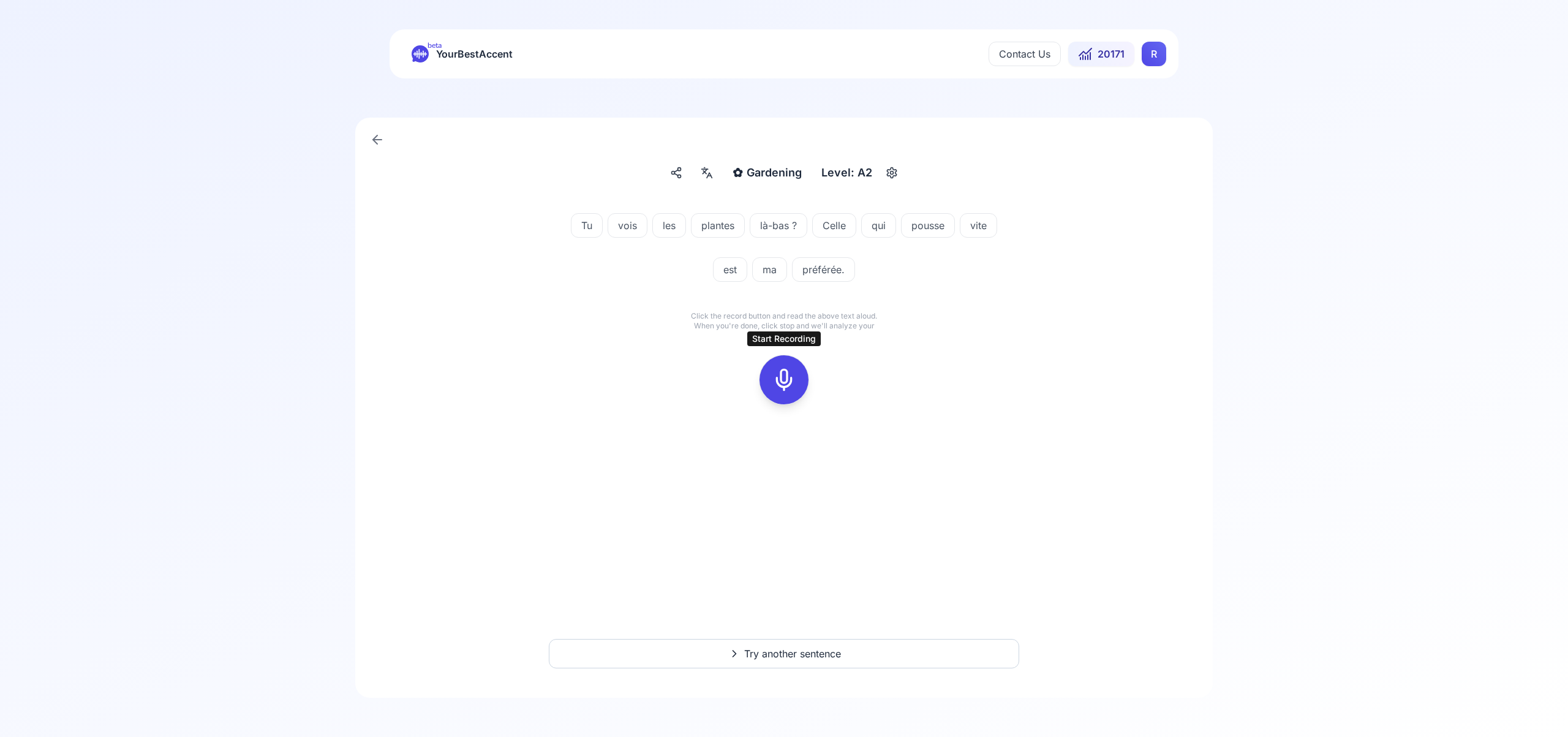
click at [780, 377] on icon at bounding box center [783, 379] width 24 height 25
click at [783, 378] on icon at bounding box center [783, 379] width 24 height 25
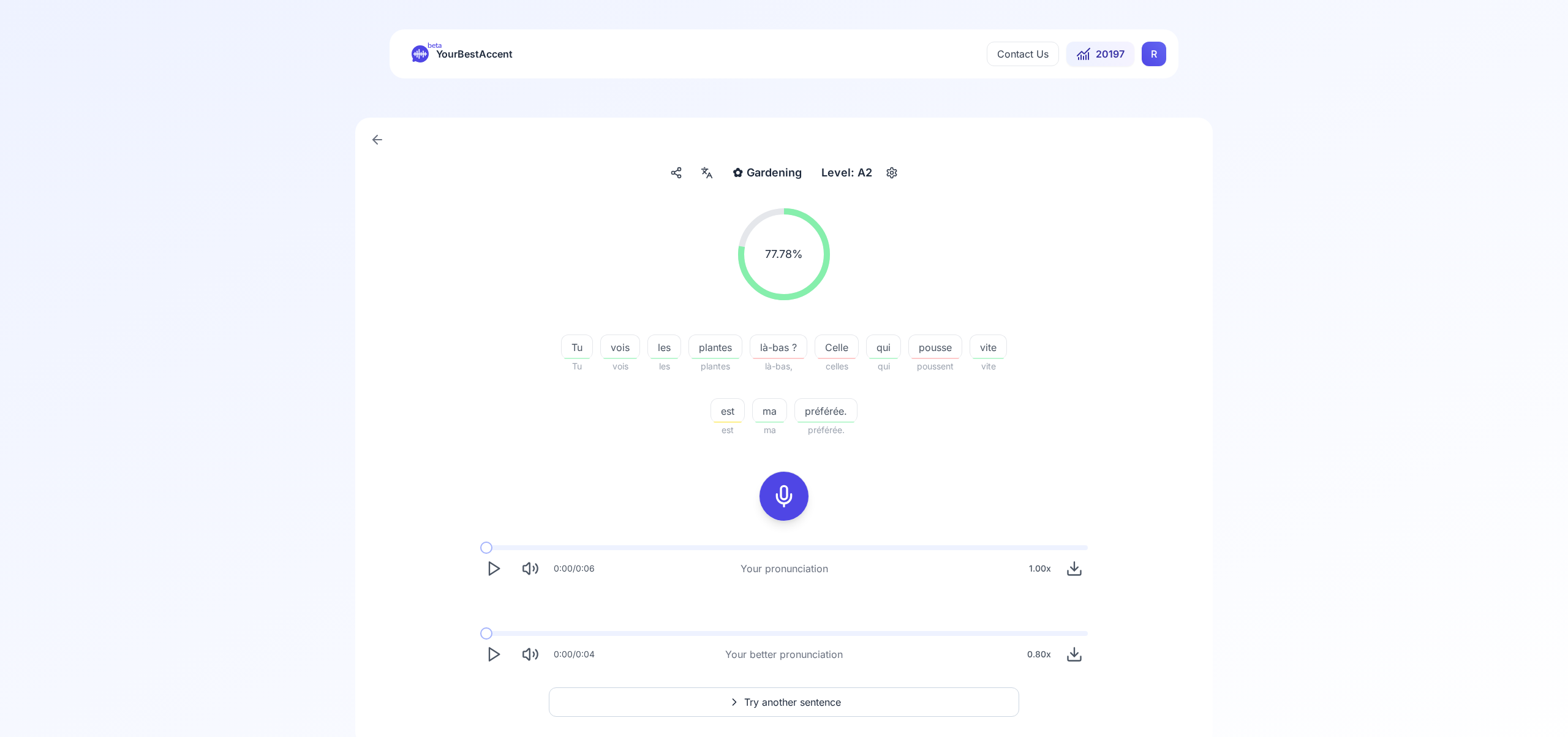
scroll to position [48, 0]
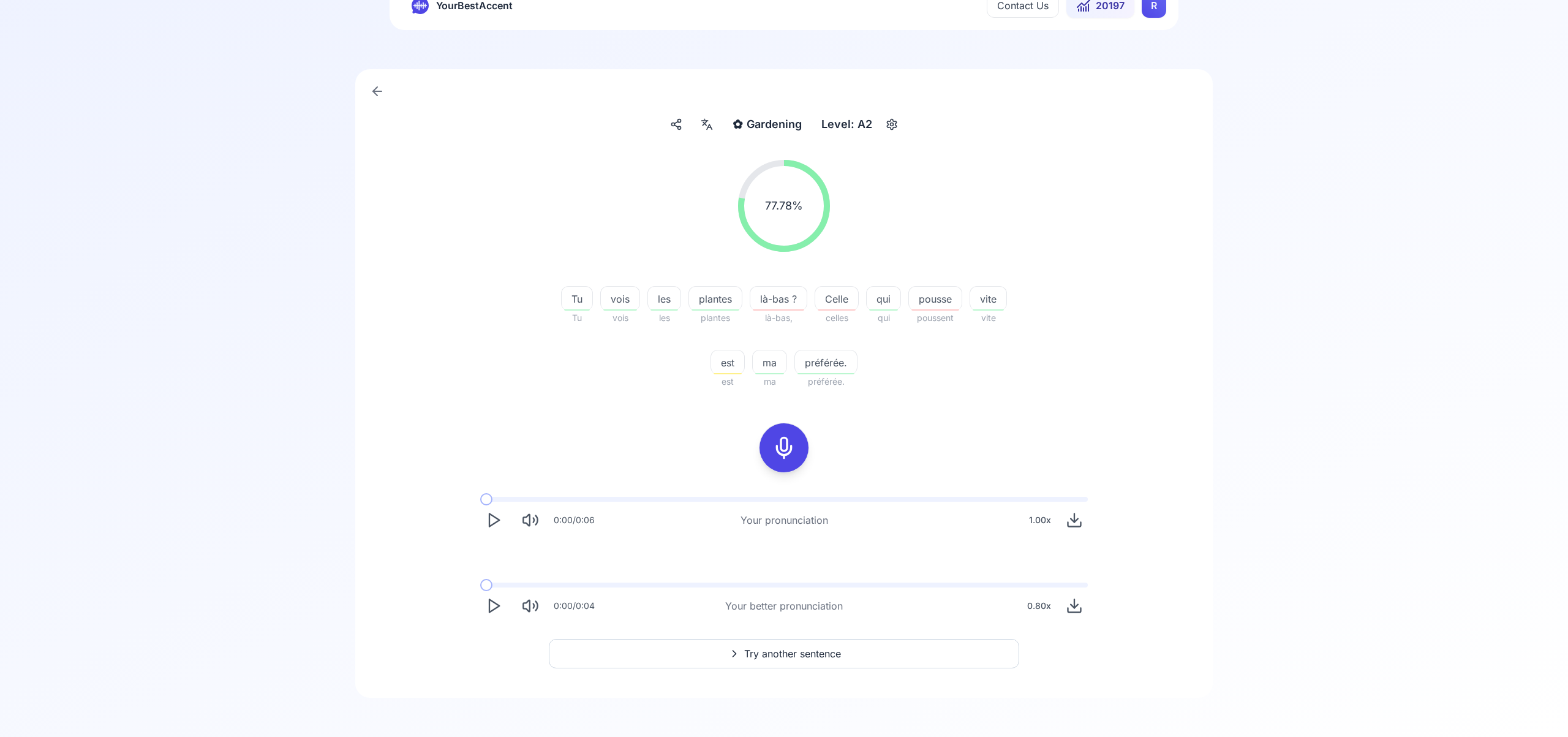
click at [801, 657] on span "Try another sentence" at bounding box center [793, 654] width 97 height 15
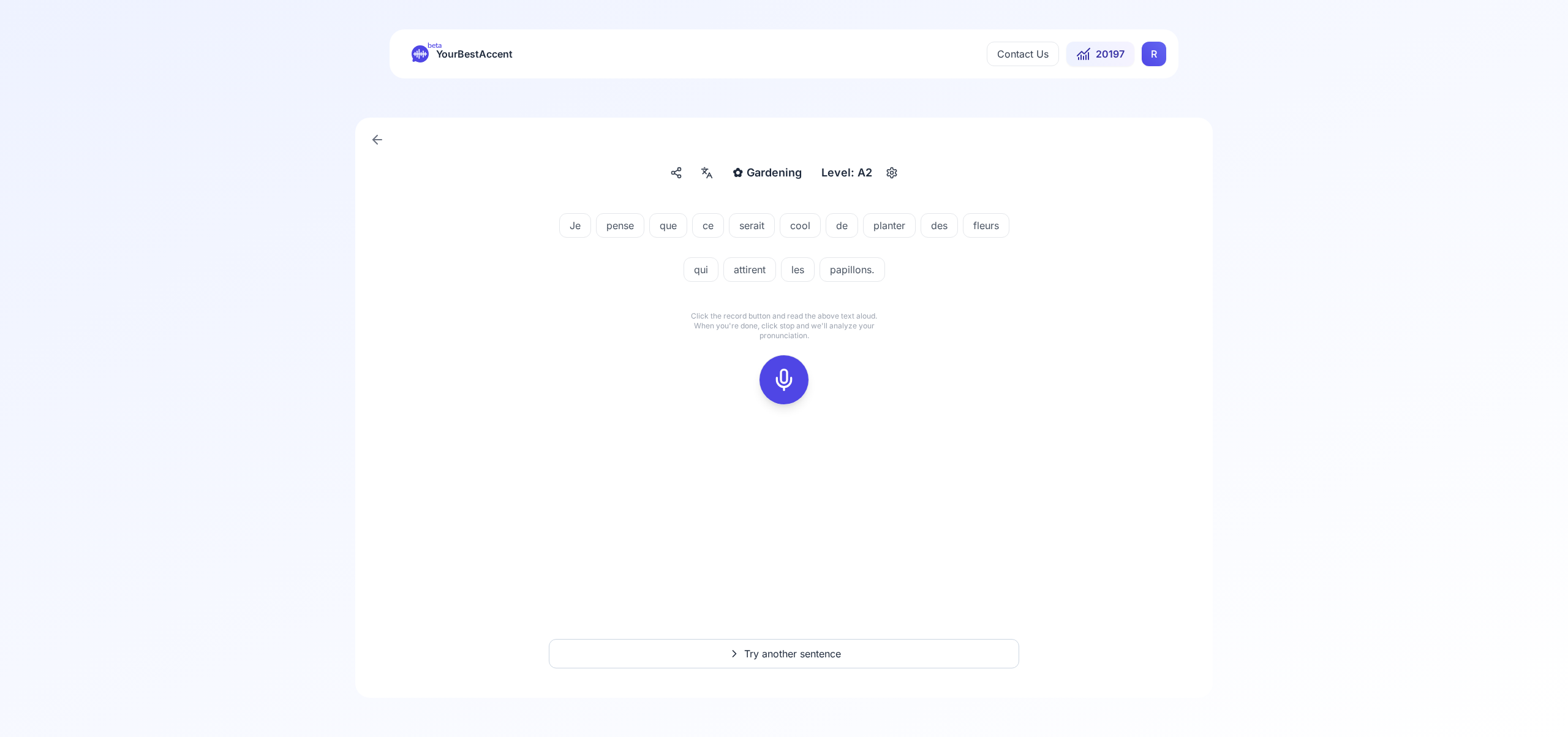
click at [785, 378] on icon at bounding box center [783, 379] width 24 height 25
click at [785, 384] on icon at bounding box center [783, 379] width 24 height 25
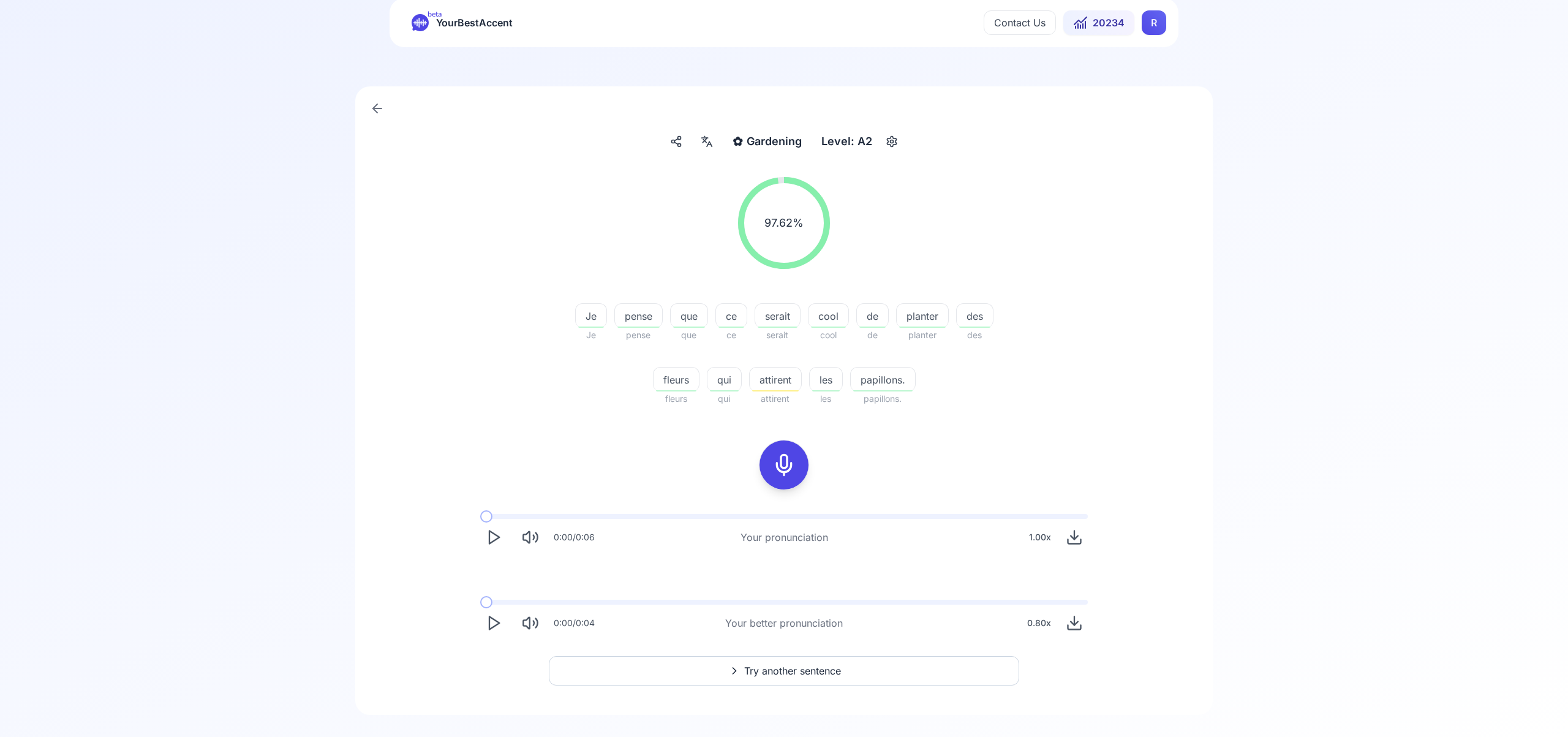
scroll to position [48, 0]
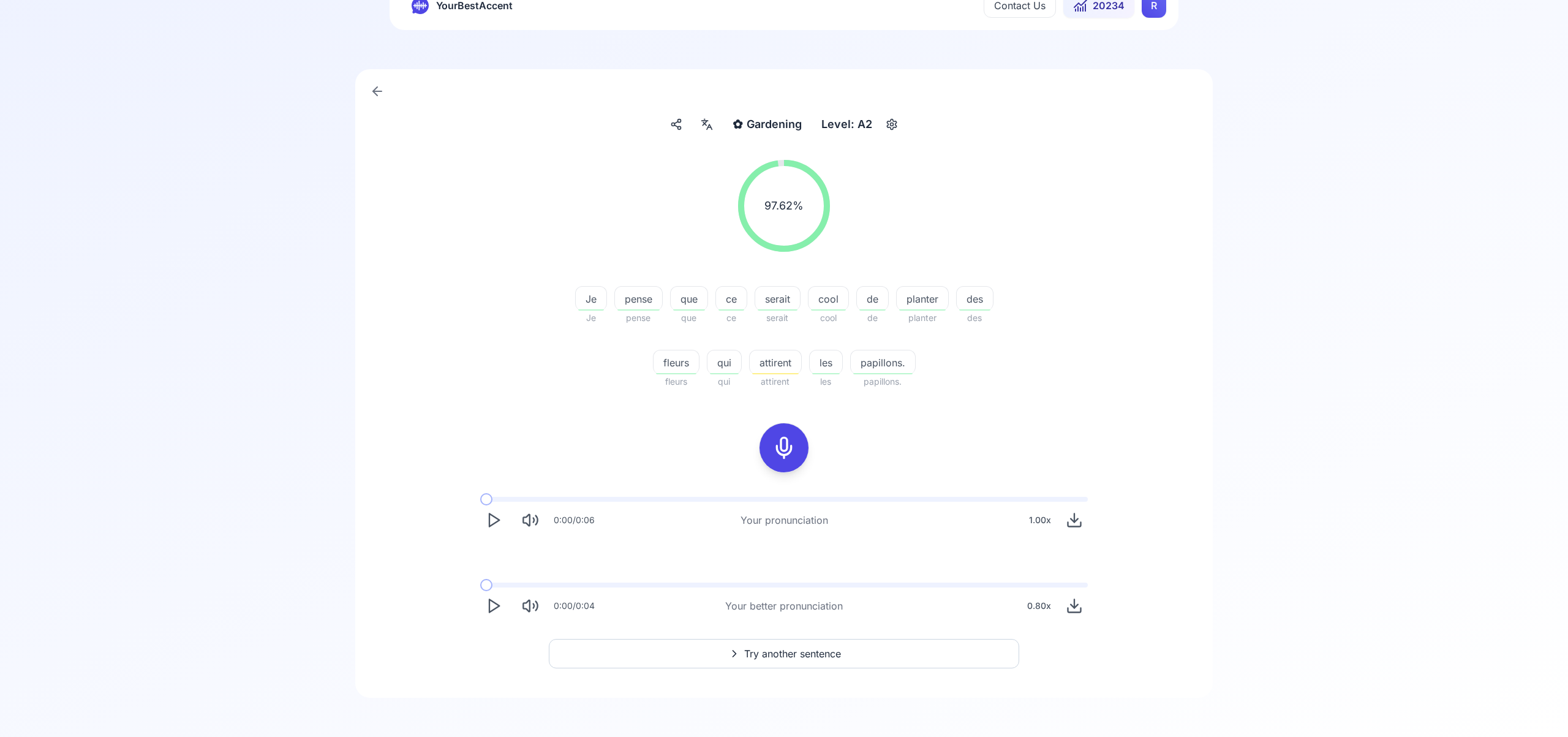
click at [807, 649] on span "Try another sentence" at bounding box center [793, 654] width 97 height 15
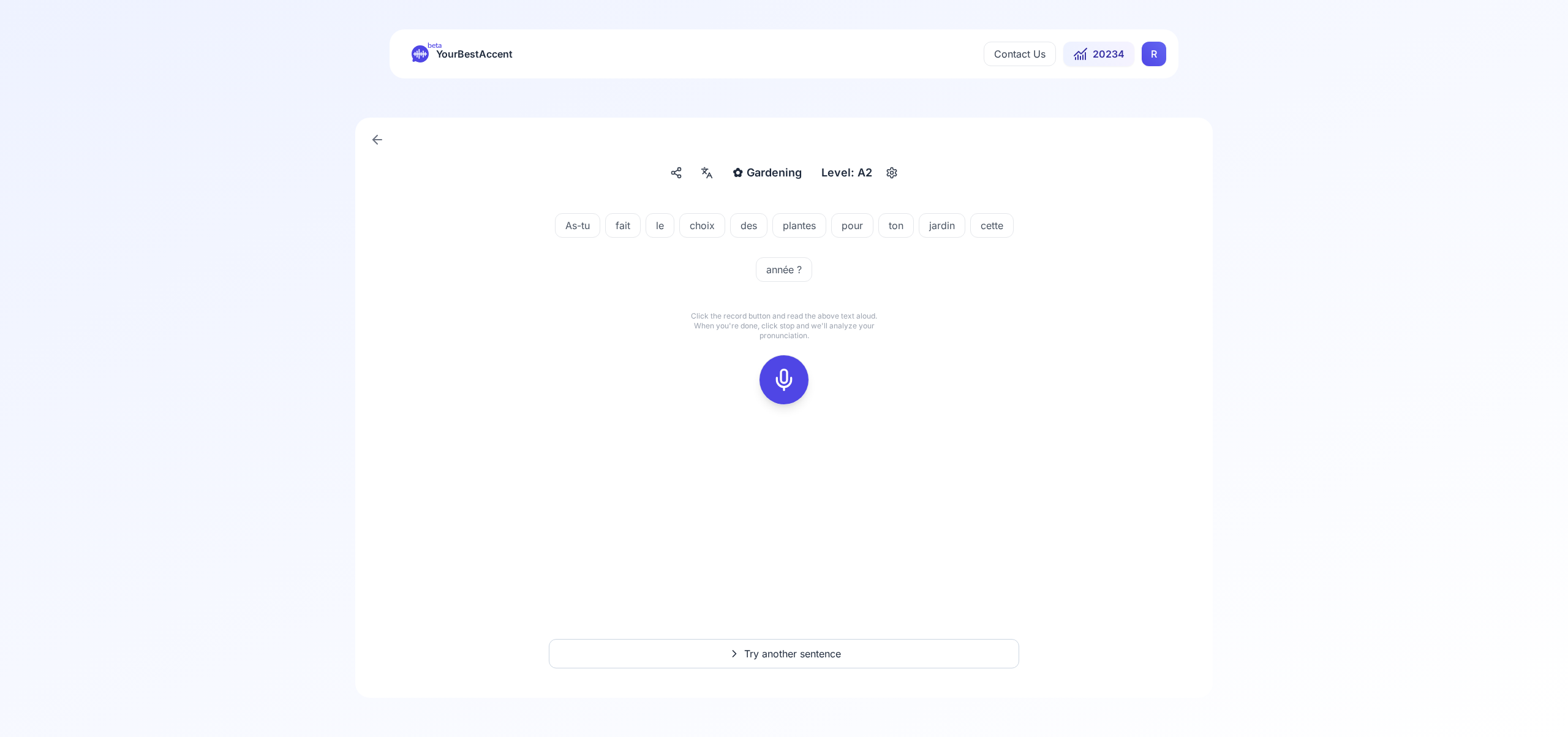
click at [787, 385] on icon at bounding box center [783, 379] width 24 height 25
click at [787, 376] on icon at bounding box center [783, 379] width 24 height 25
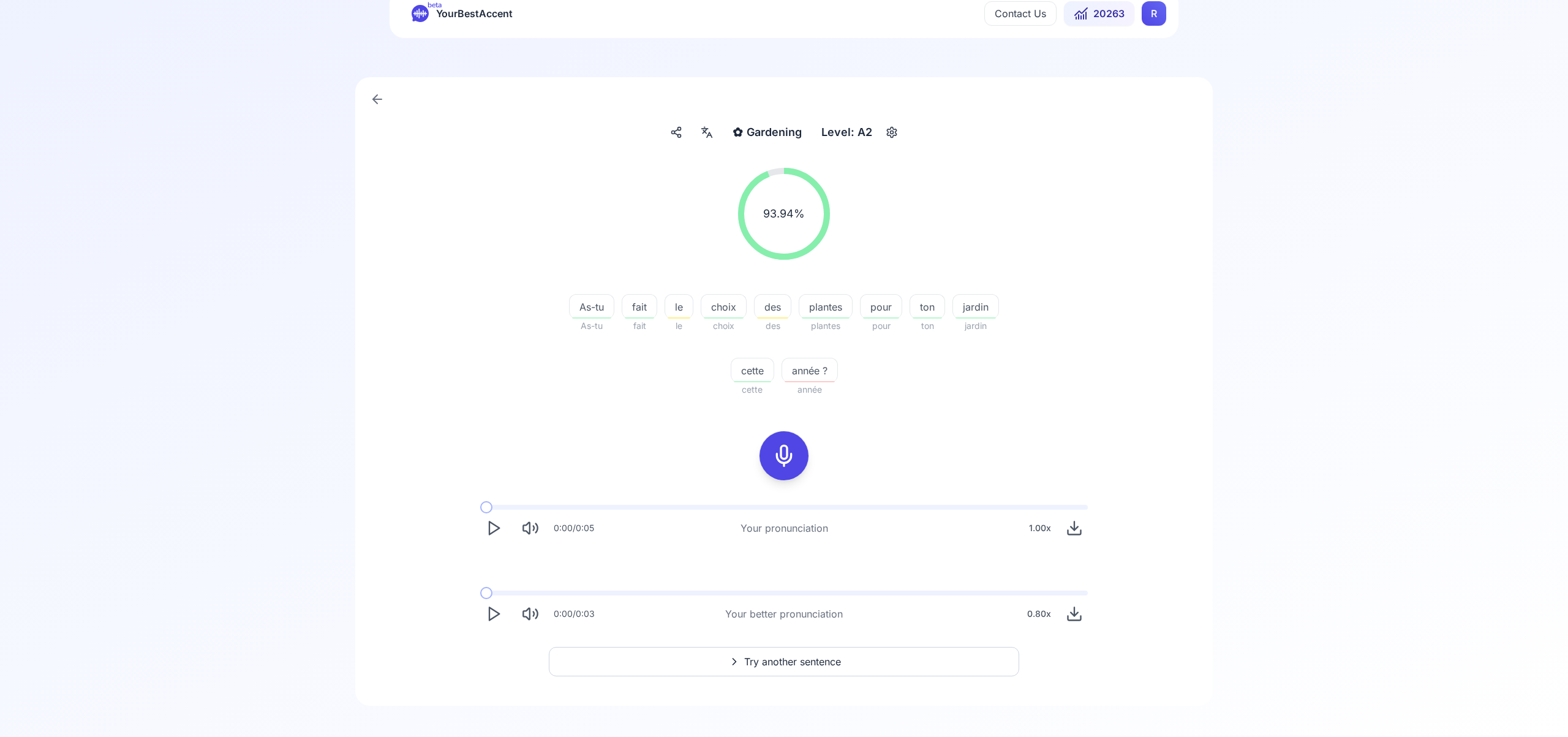
scroll to position [48, 0]
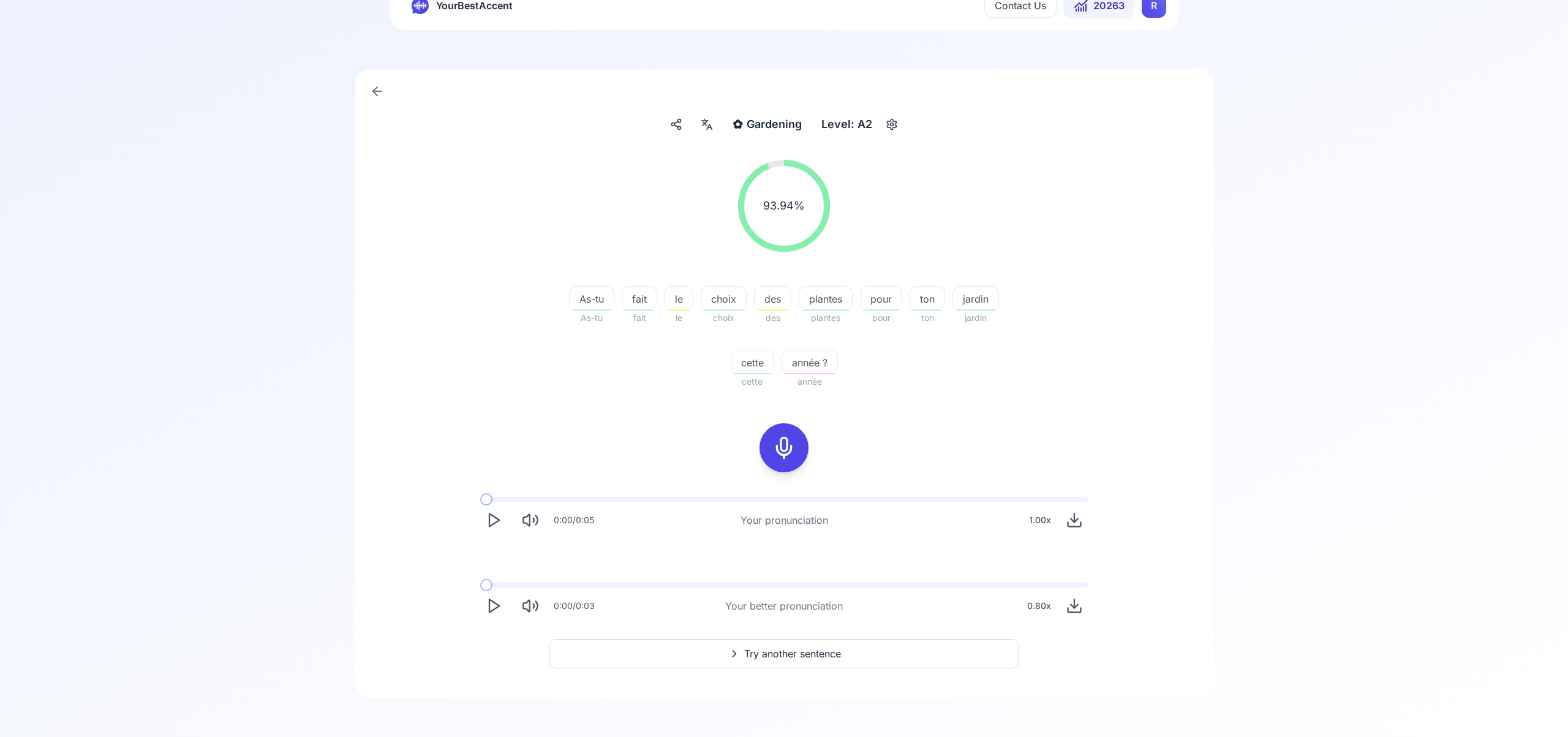
click at [786, 646] on span "Try another sentence" at bounding box center [793, 654] width 97 height 15
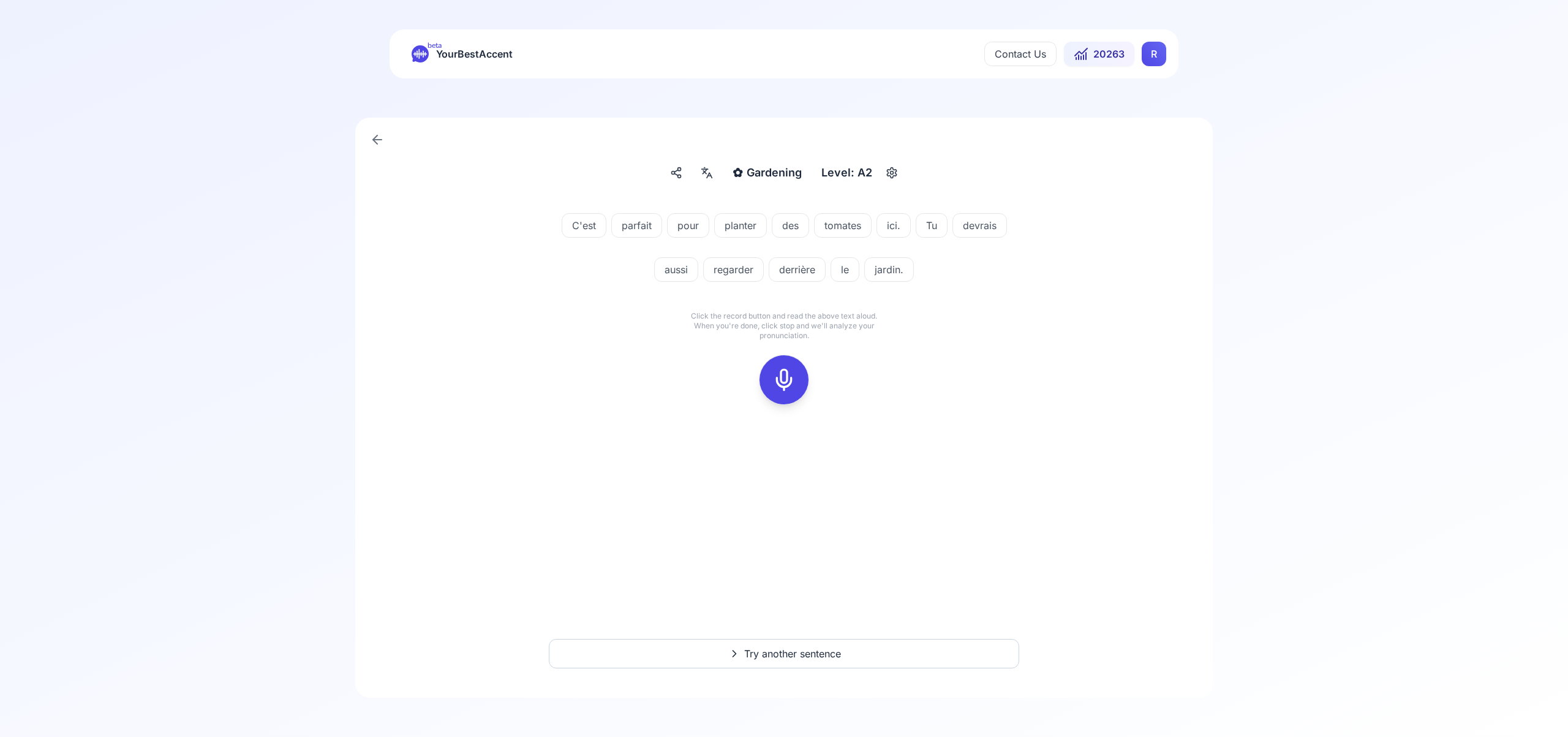
click at [787, 377] on icon at bounding box center [783, 379] width 24 height 25
click at [769, 388] on div at bounding box center [784, 379] width 29 height 49
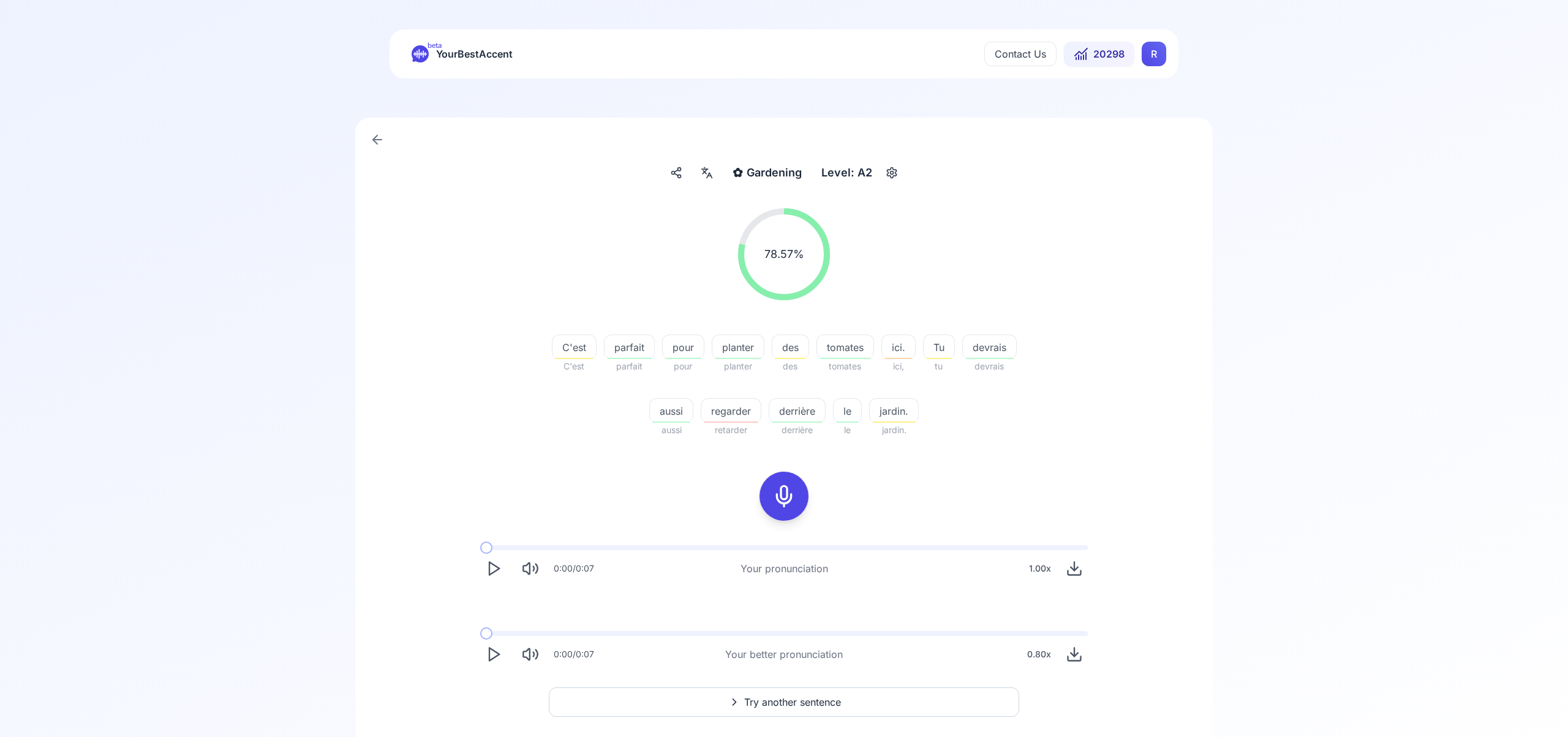
click at [804, 697] on span "Try another sentence" at bounding box center [793, 702] width 97 height 15
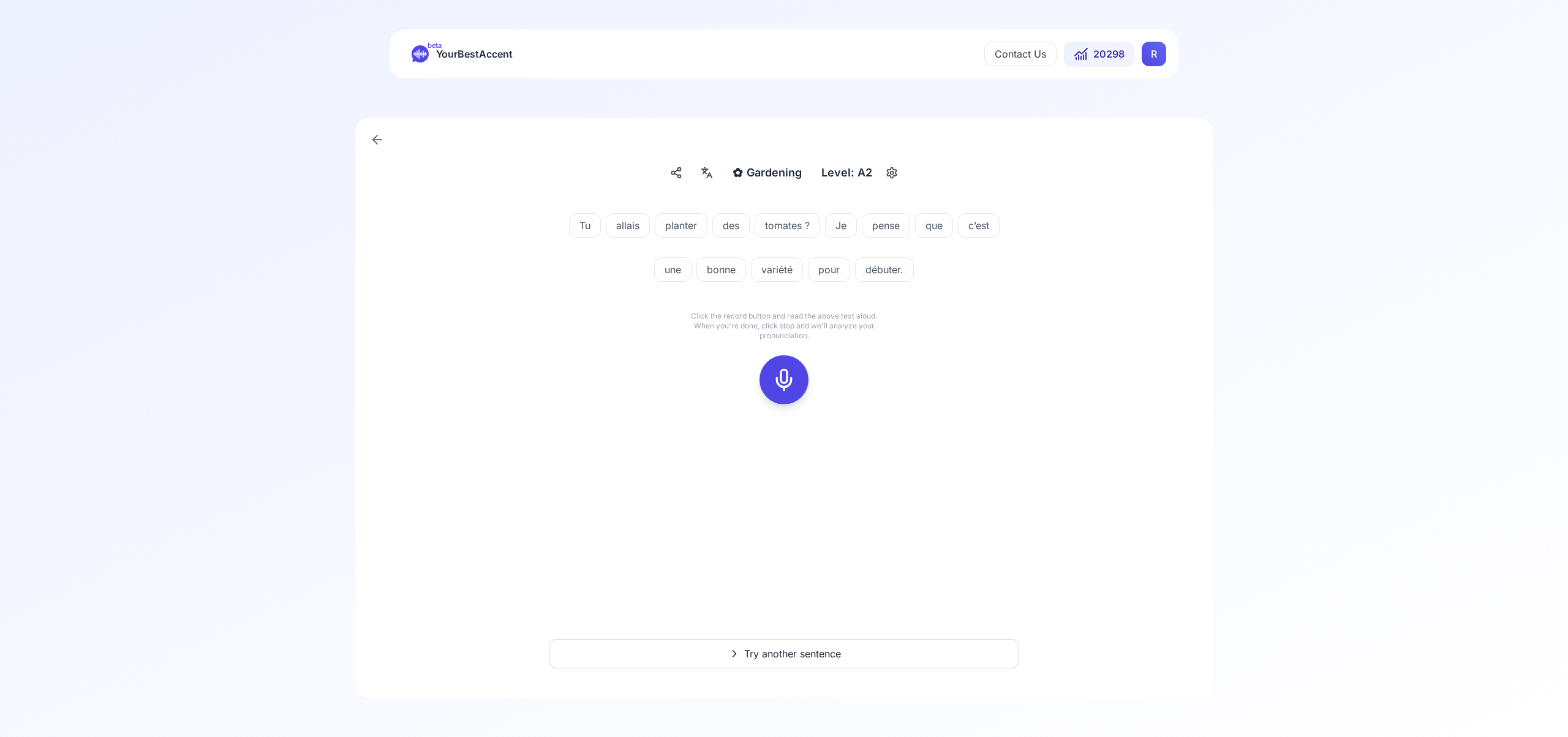
click at [787, 375] on icon at bounding box center [783, 379] width 24 height 25
click at [784, 379] on icon at bounding box center [783, 379] width 24 height 25
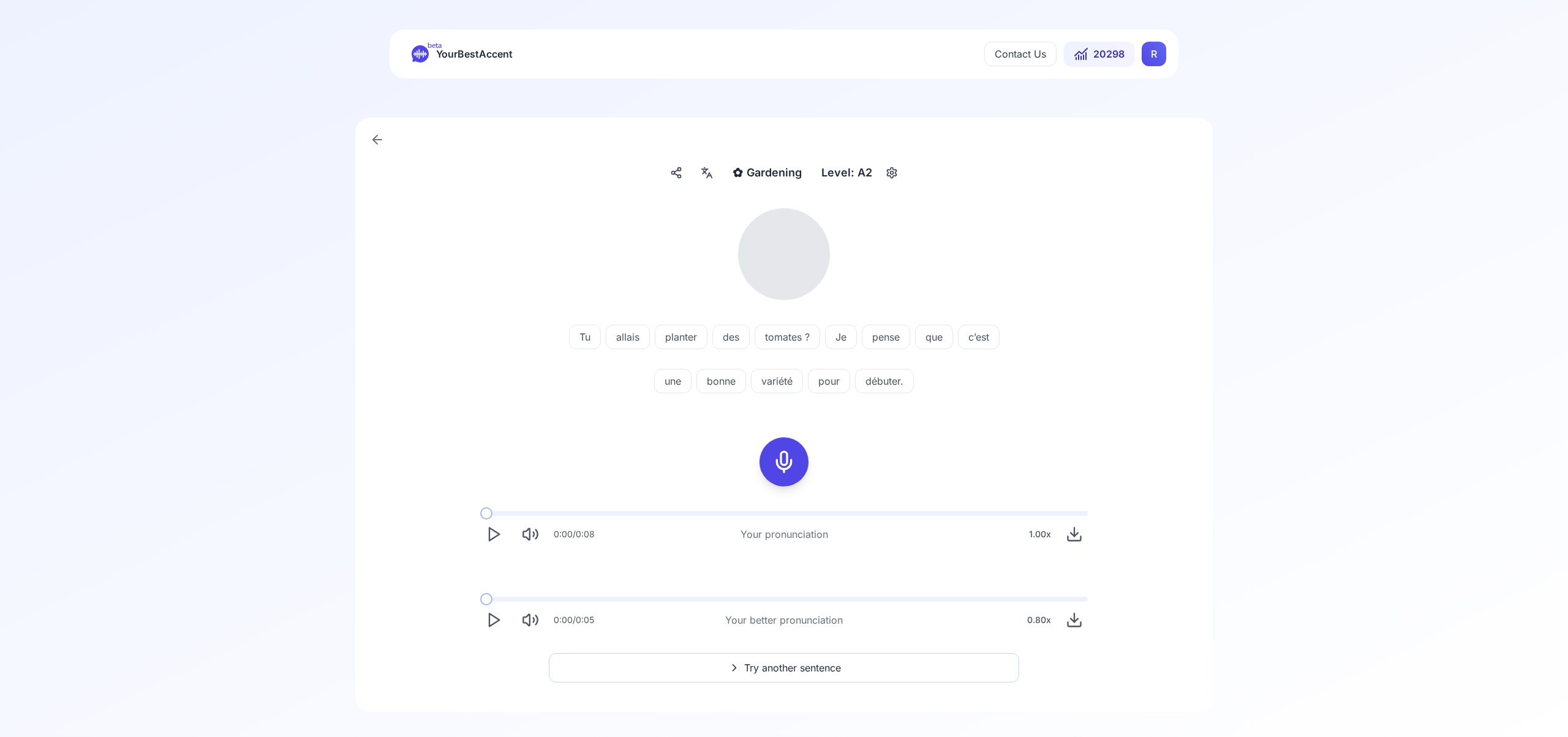
click at [707, 181] on div at bounding box center [707, 173] width 22 height 20
click at [707, 183] on div at bounding box center [784, 368] width 1568 height 737
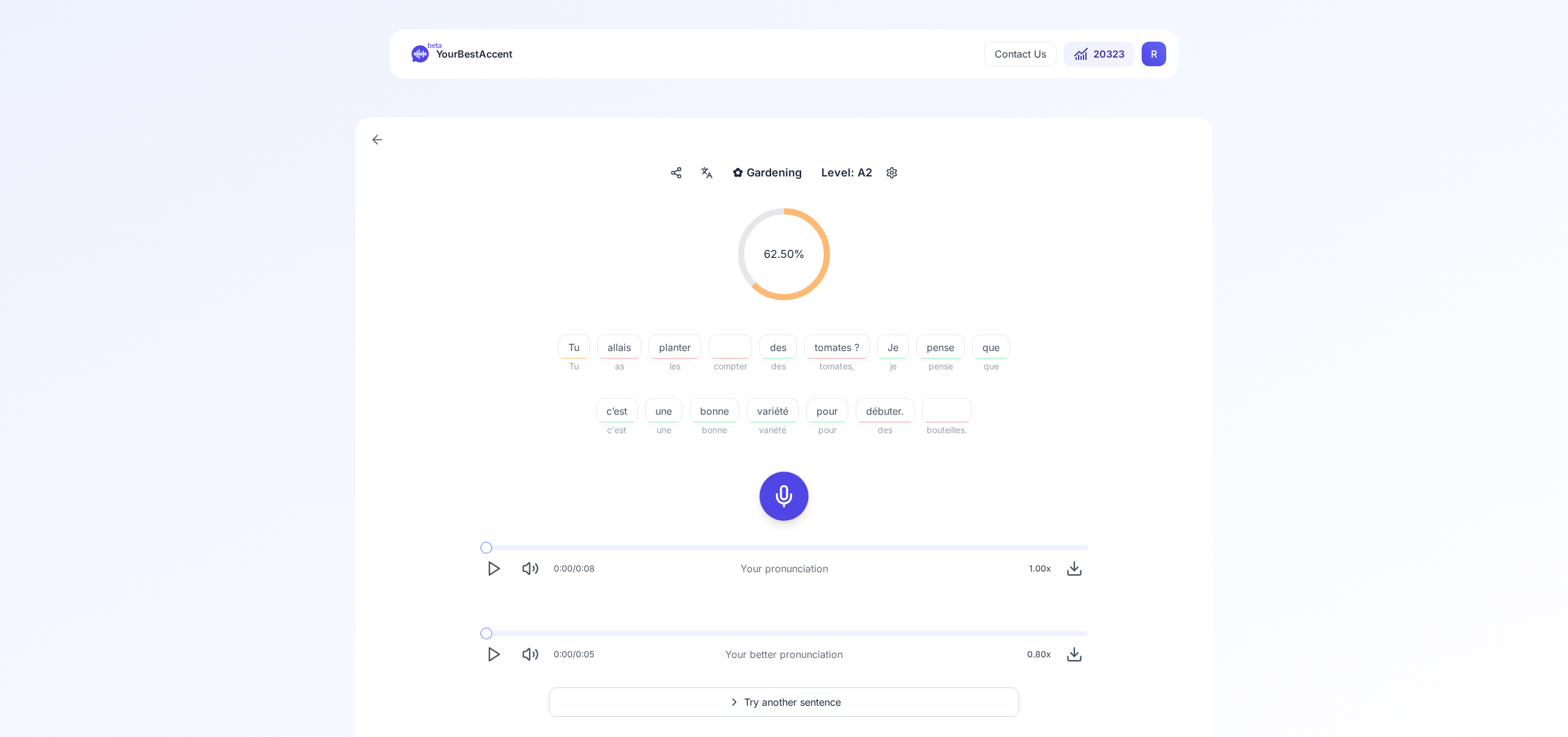
click at [491, 649] on polygon "Play" at bounding box center [494, 654] width 10 height 13
click at [780, 494] on icon at bounding box center [783, 496] width 24 height 25
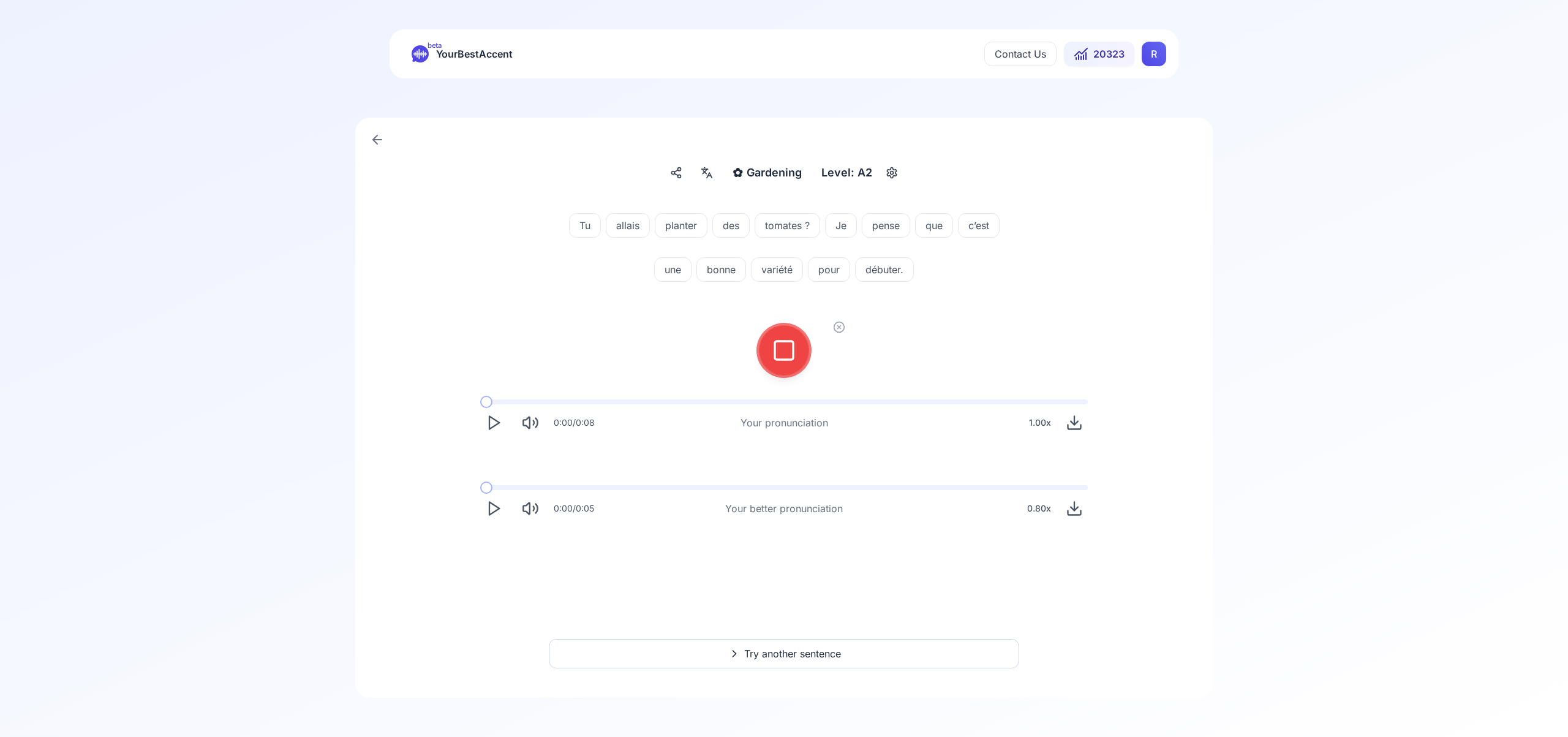
click at [808, 334] on div at bounding box center [784, 350] width 81 height 81
click at [787, 365] on div at bounding box center [784, 350] width 29 height 49
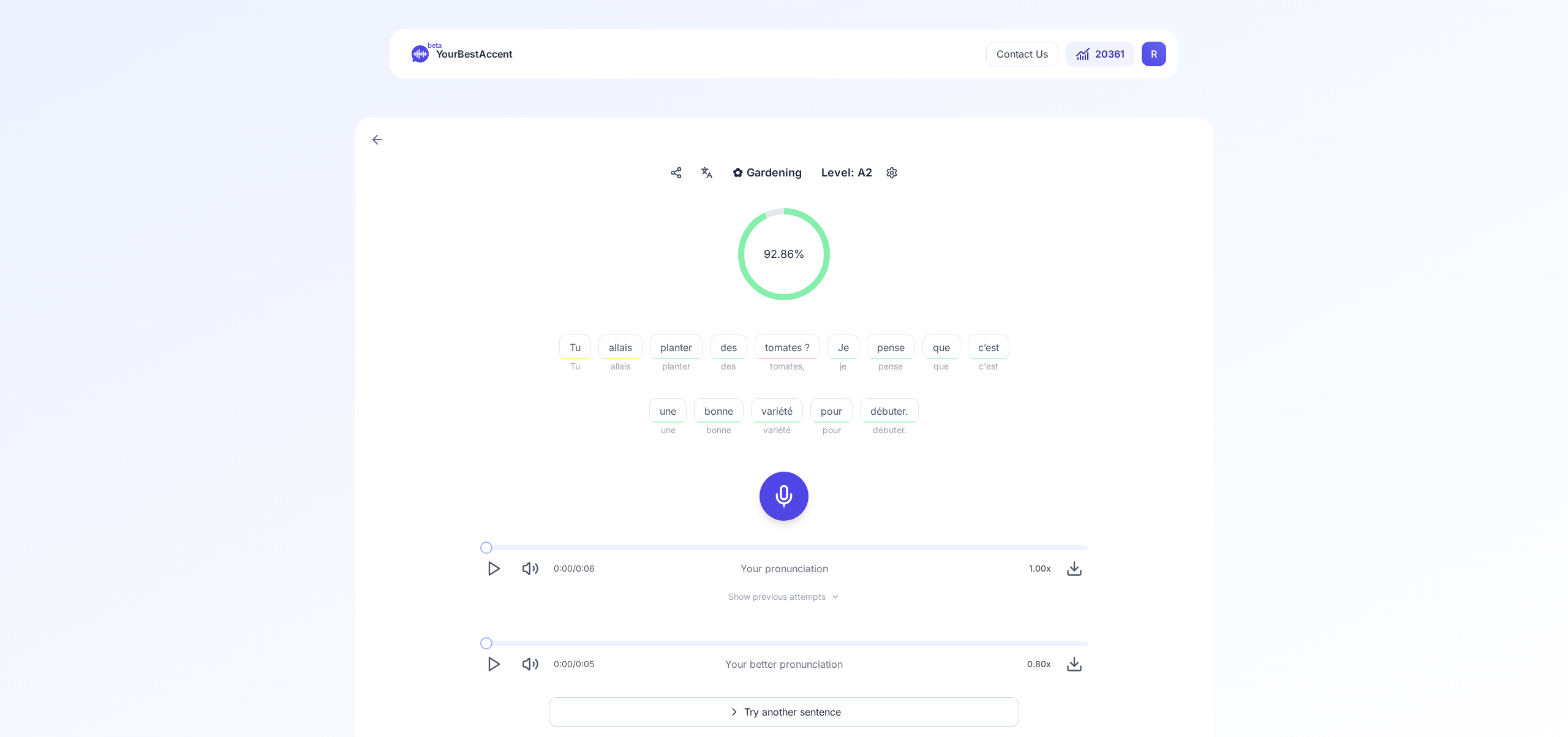
click at [1160, 55] on html "beta YourBestAccent Contact Us 20361 R ✿ Gardening Gardening Level: A2 92.86 % …" at bounding box center [784, 368] width 1568 height 737
click at [1136, 115] on span "Settings" at bounding box center [1130, 109] width 44 height 17
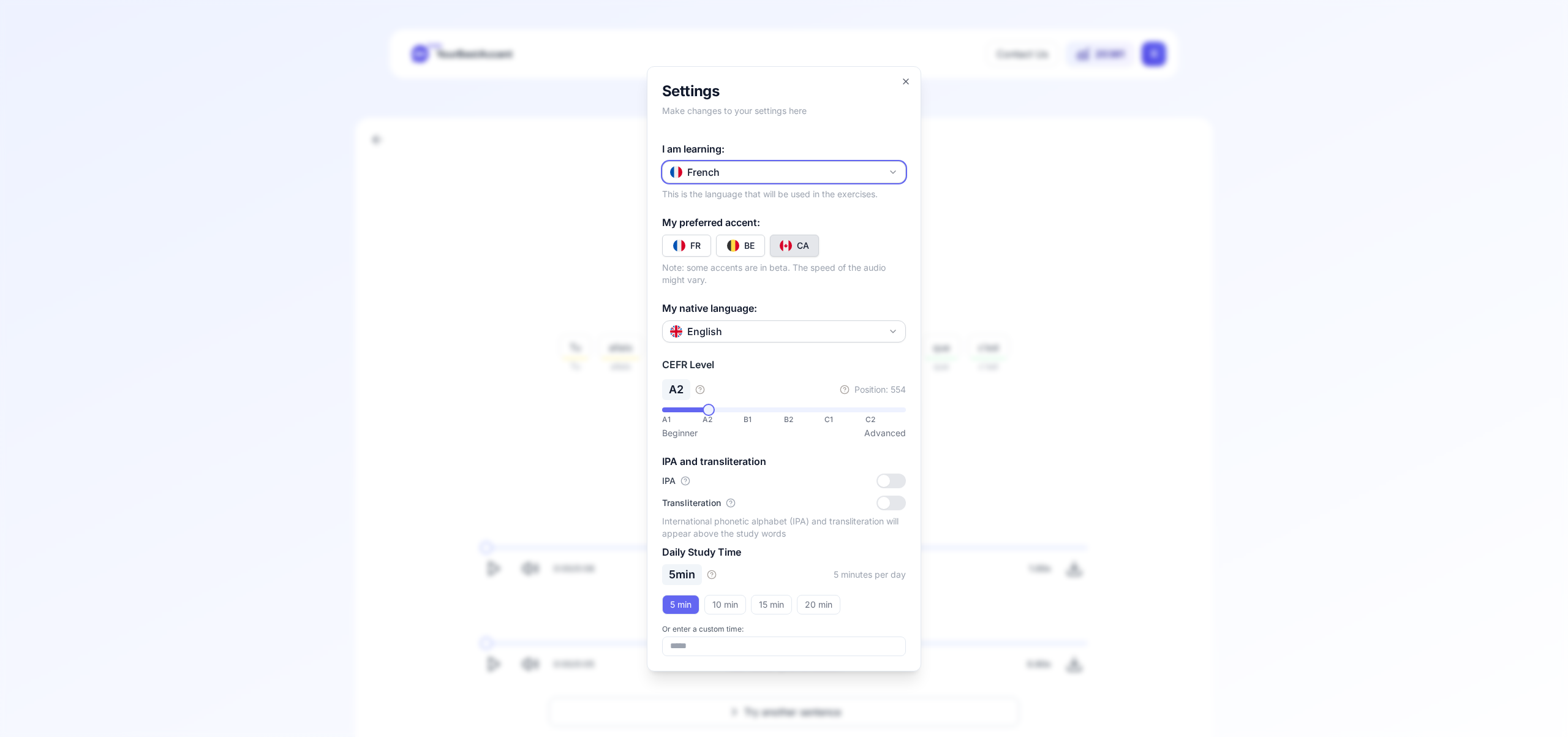
click at [893, 175] on icon "button" at bounding box center [893, 172] width 10 height 10
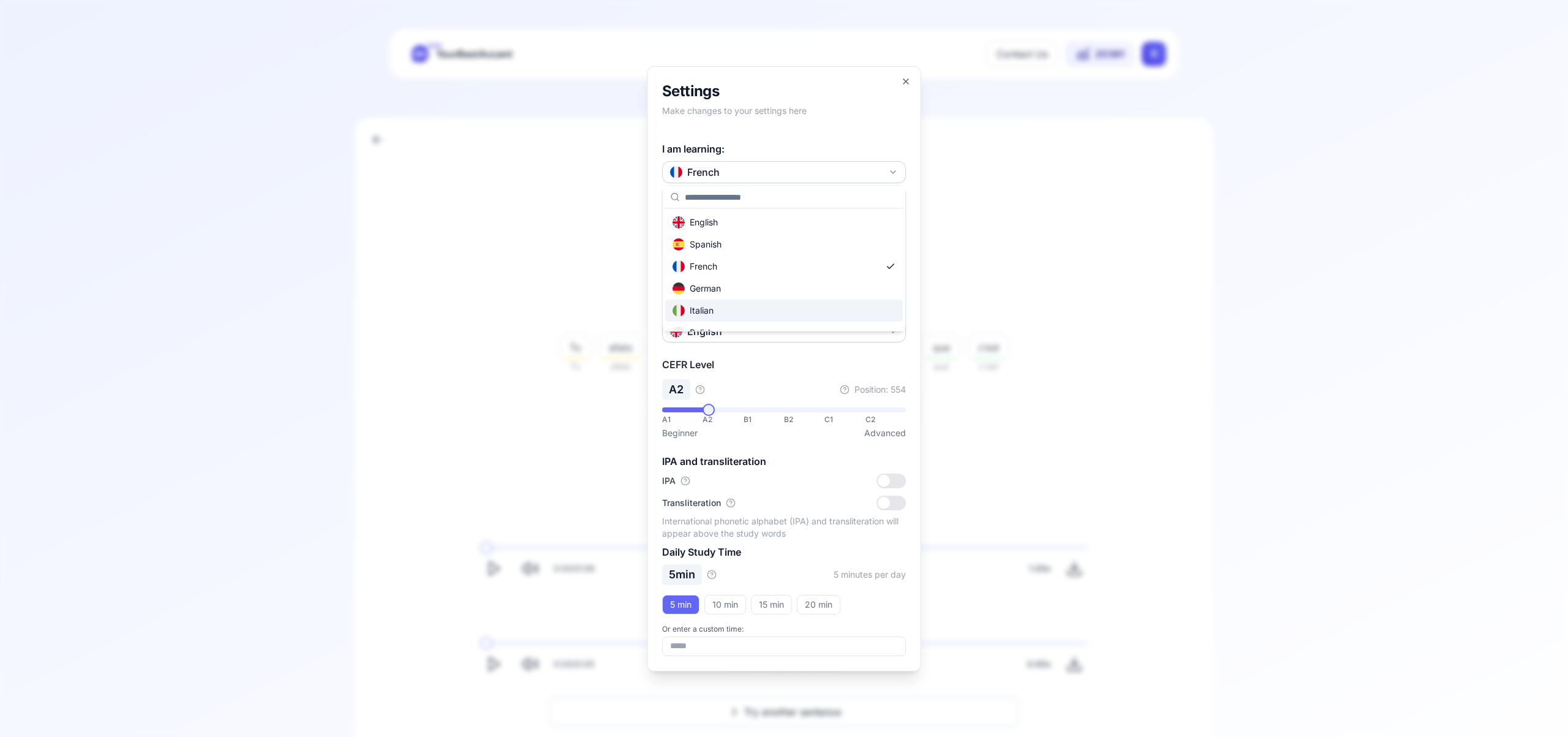
click at [789, 306] on div "Italian" at bounding box center [783, 310] width 238 height 22
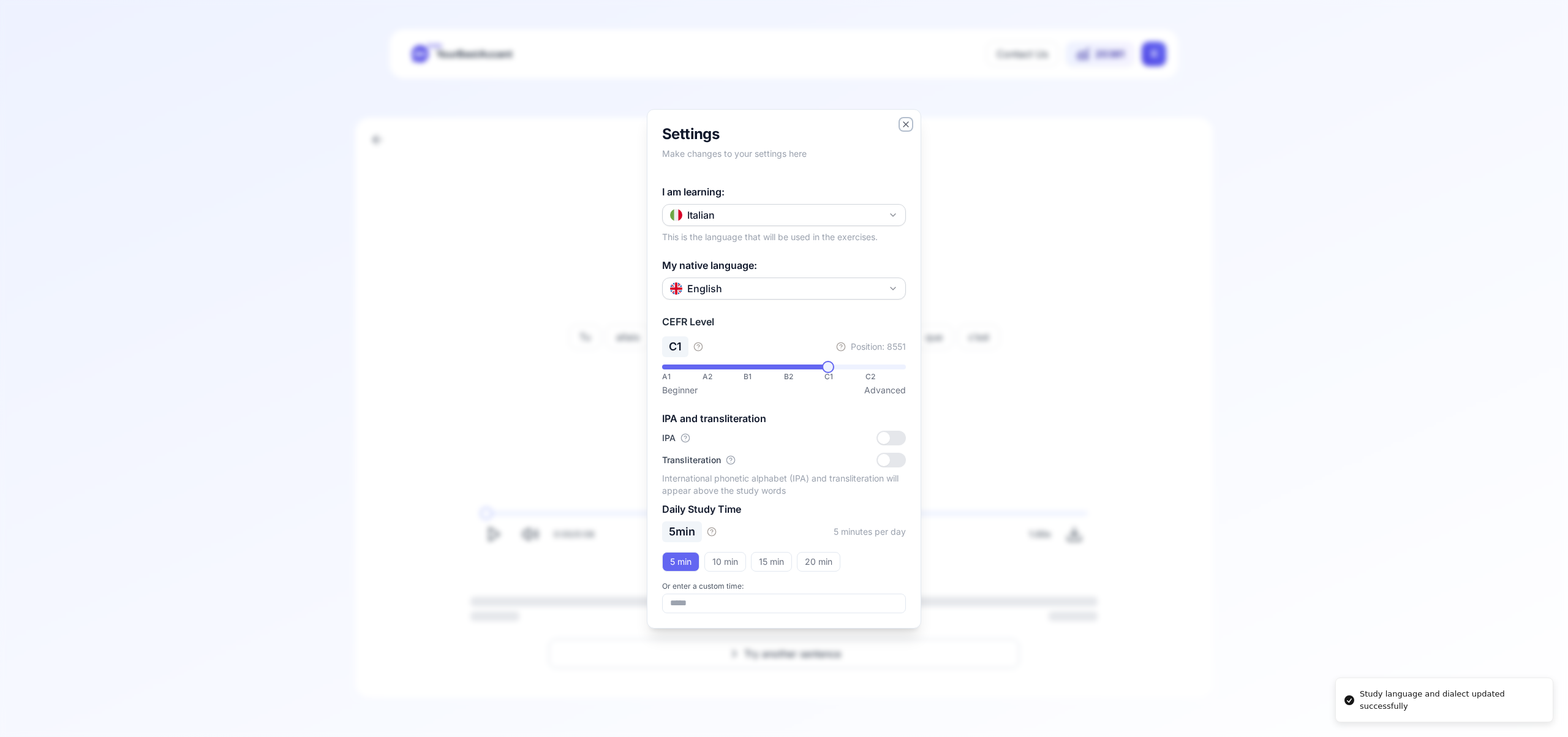
click at [904, 121] on icon "button" at bounding box center [906, 124] width 10 height 10
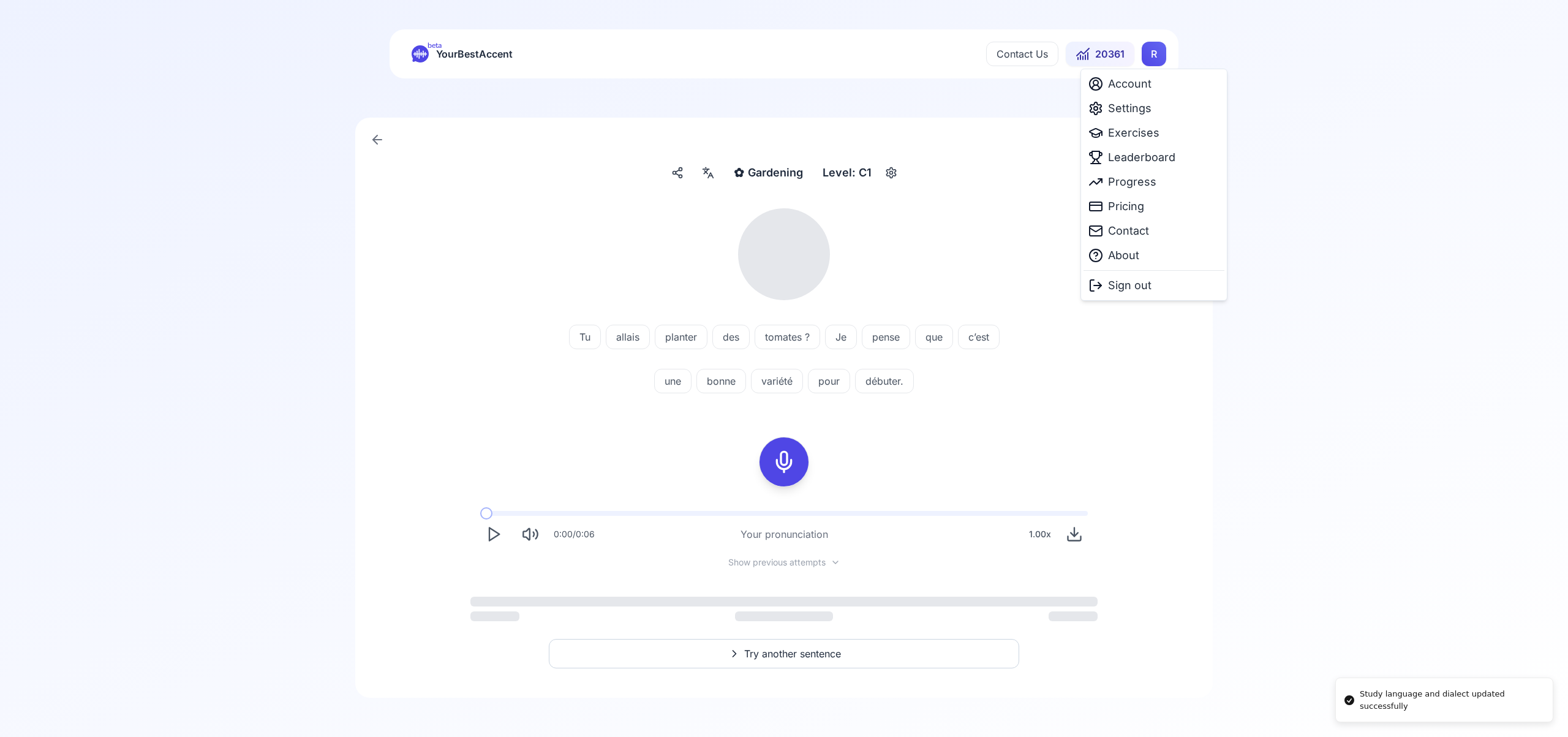
click at [1146, 59] on html "Study language and dialect updated successfully beta YourBestAccent Contact Us …" at bounding box center [784, 368] width 1568 height 737
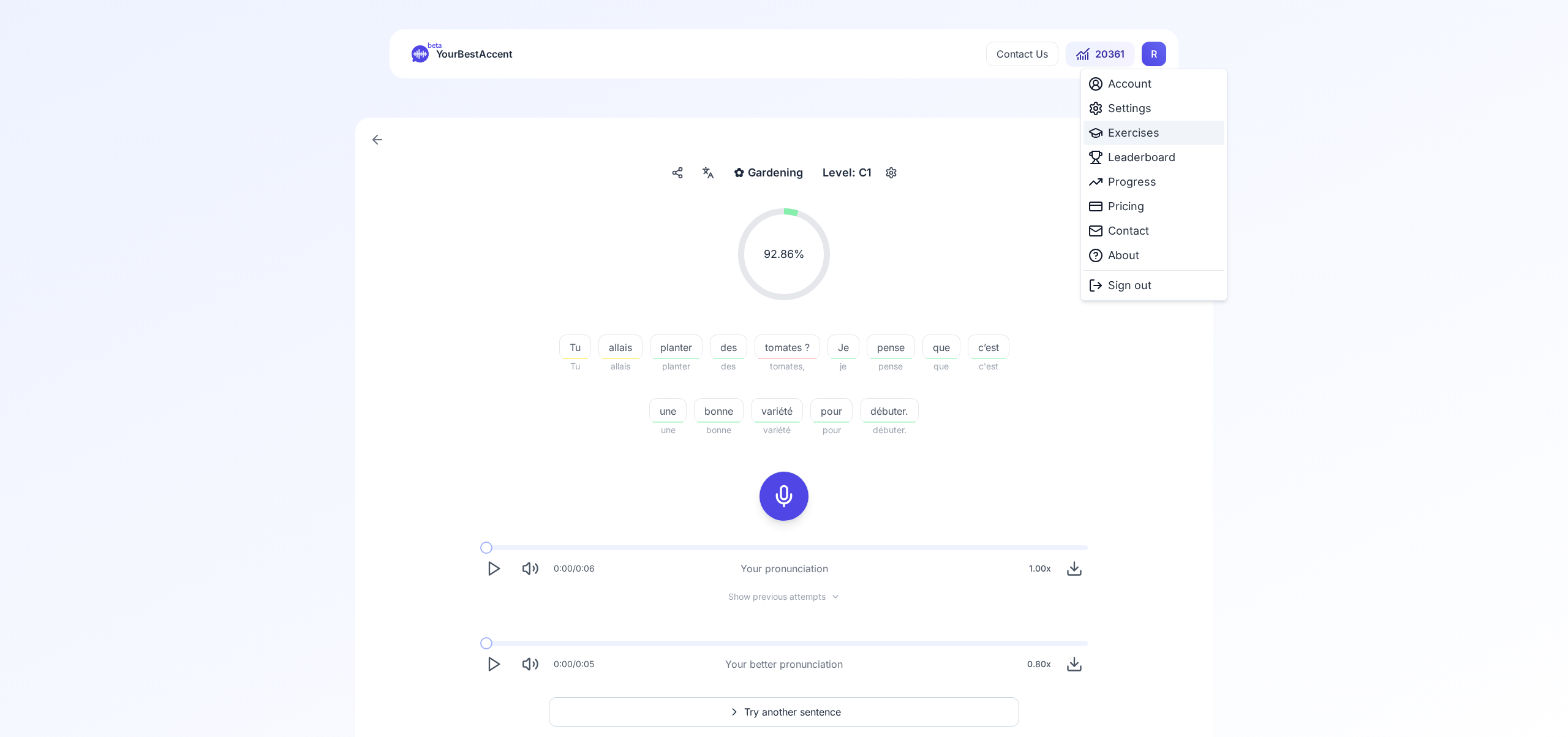
click at [1132, 137] on span "Exercises" at bounding box center [1134, 133] width 52 height 17
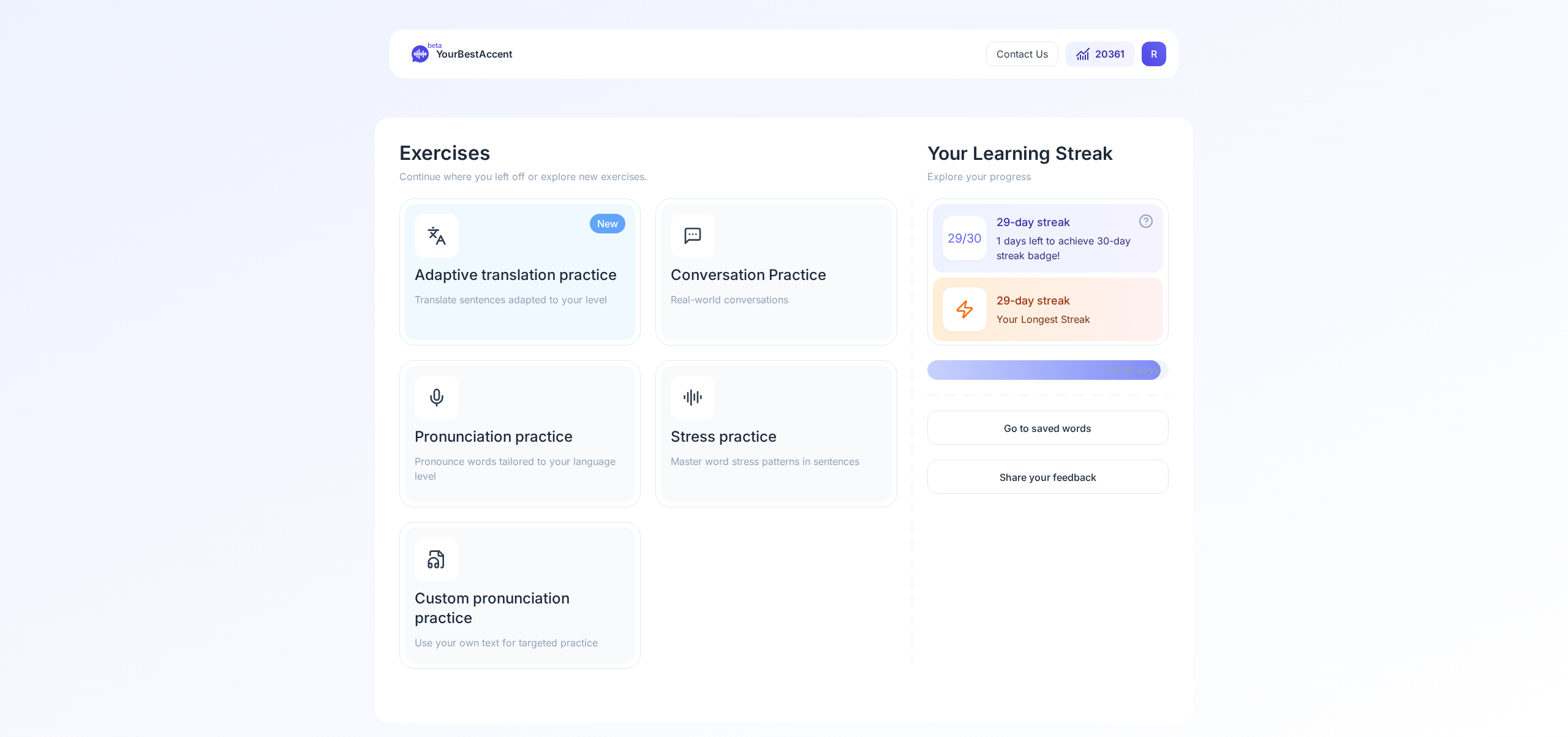
click at [446, 412] on div at bounding box center [436, 397] width 44 height 44
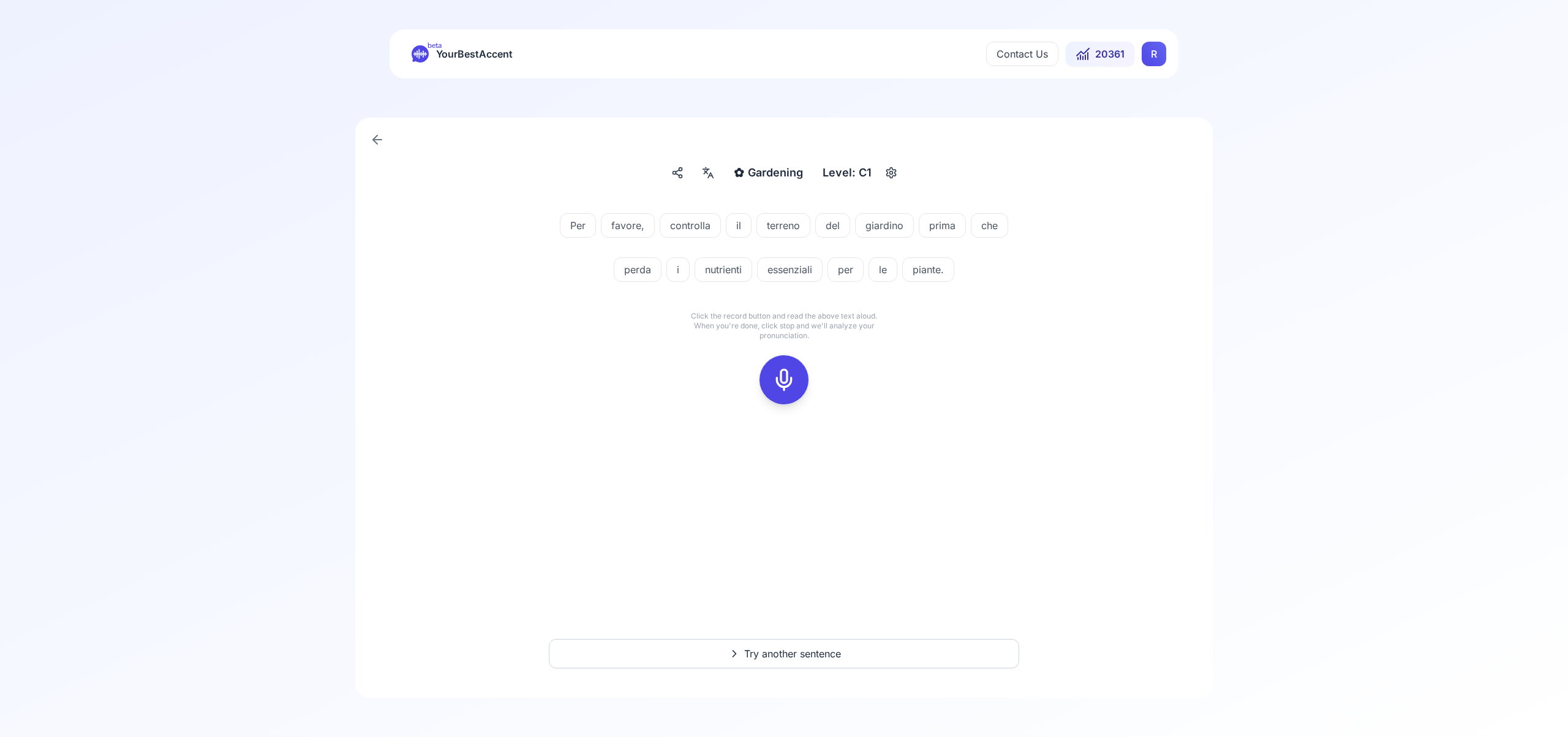
click at [787, 375] on icon at bounding box center [783, 379] width 24 height 25
click at [783, 386] on icon at bounding box center [783, 379] width 24 height 25
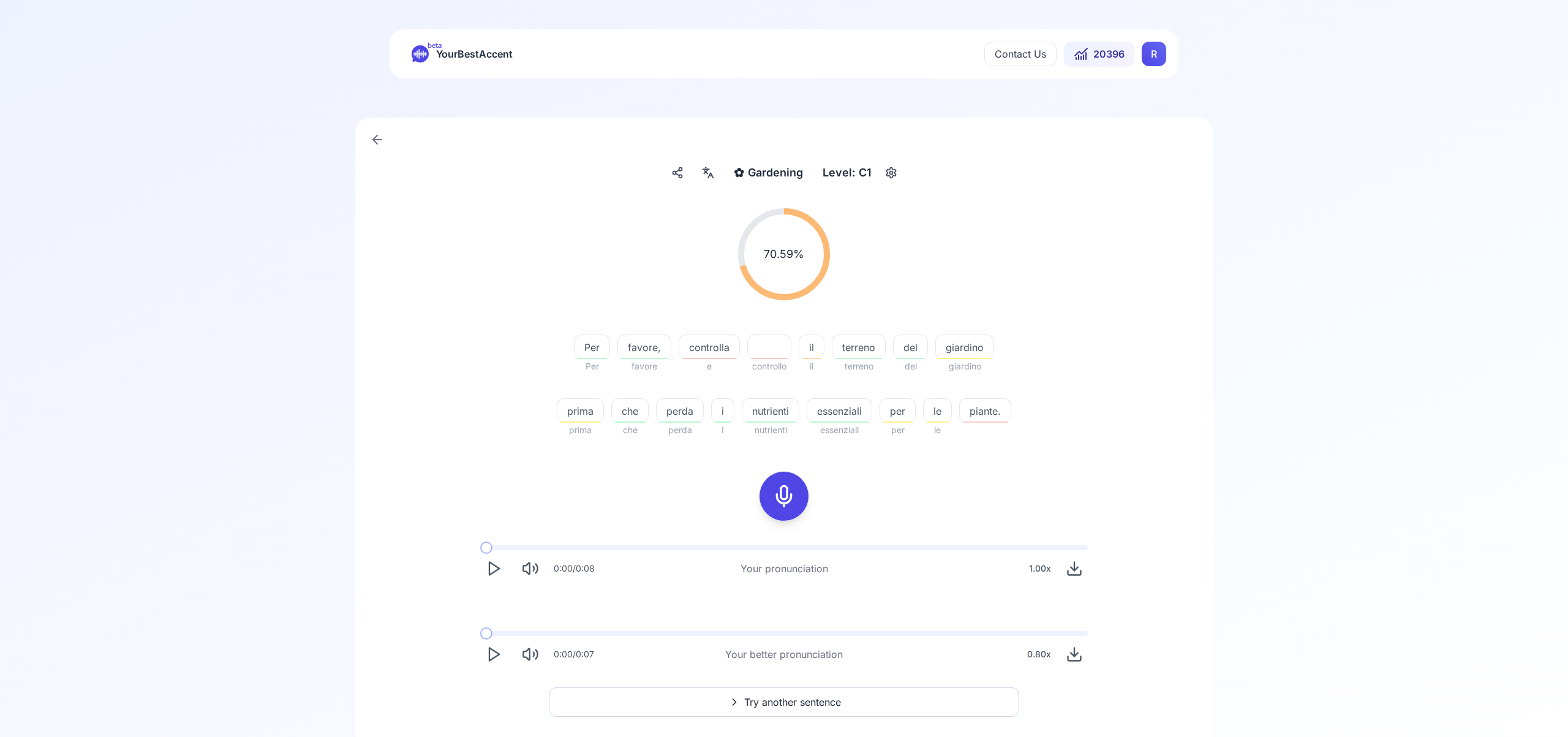
click at [497, 648] on icon "Play" at bounding box center [494, 654] width 17 height 17
click at [782, 500] on icon at bounding box center [783, 496] width 24 height 25
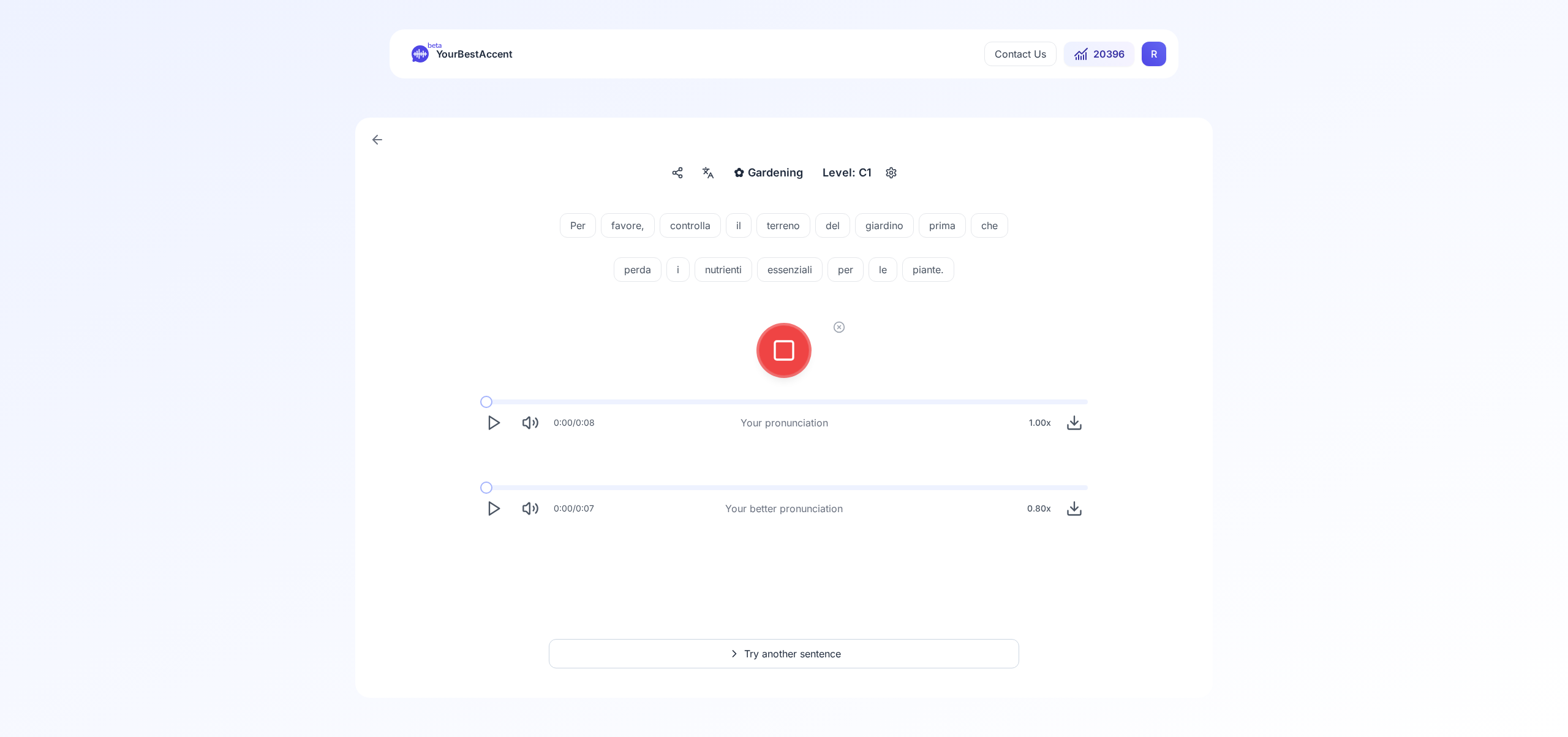
click at [783, 364] on div at bounding box center [784, 350] width 29 height 49
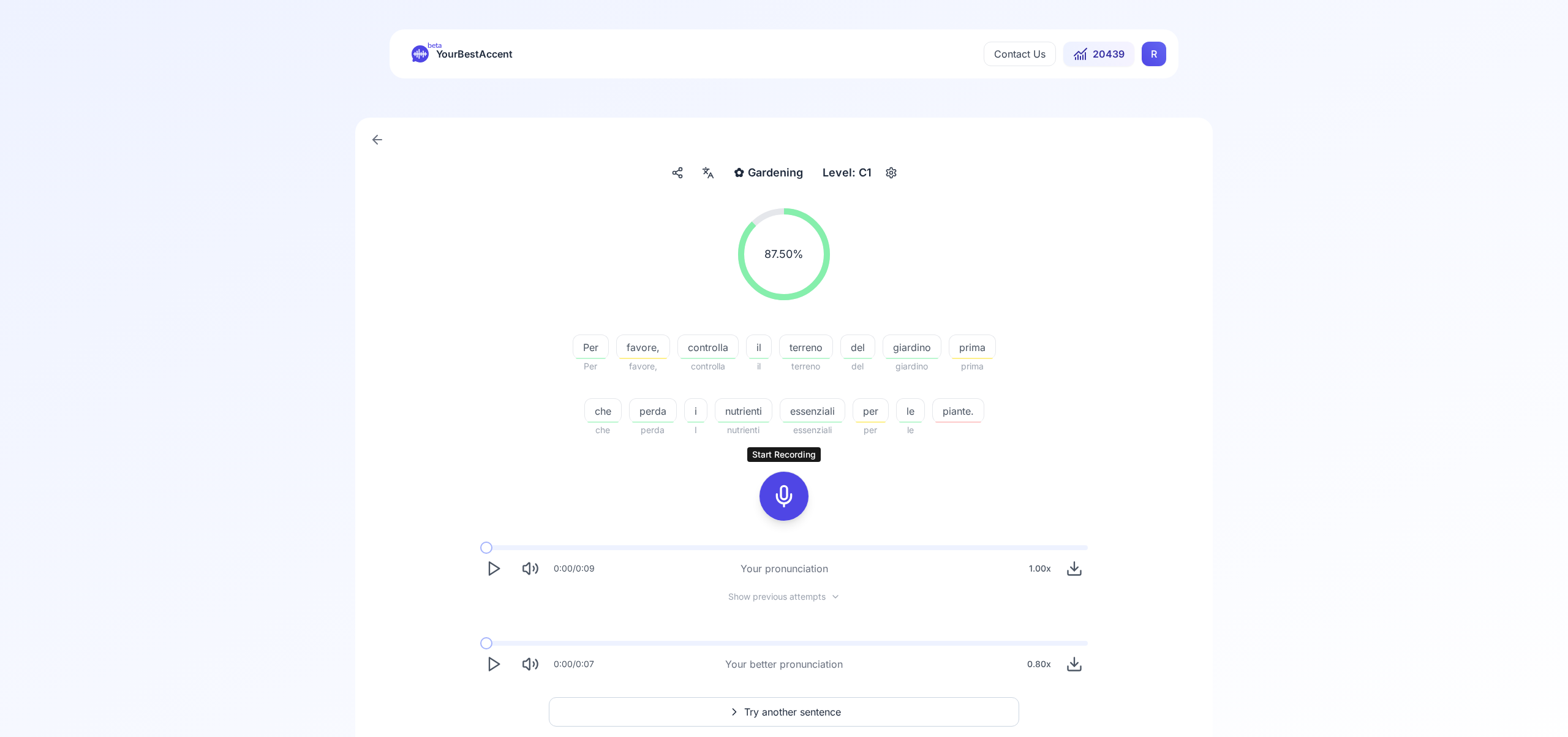
scroll to position [1, 0]
click at [794, 709] on span "Try another sentence" at bounding box center [793, 711] width 97 height 15
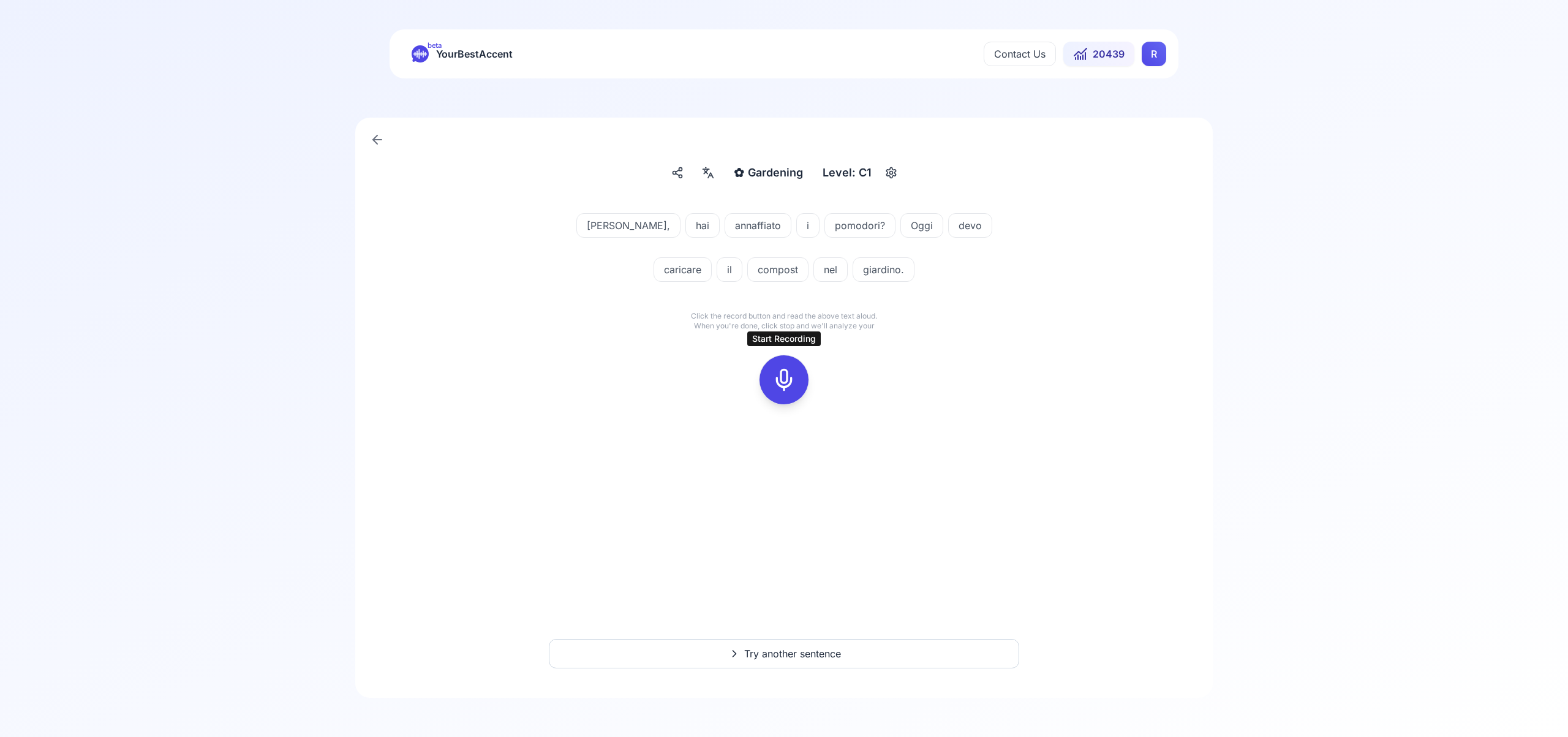
click at [785, 375] on icon at bounding box center [783, 379] width 24 height 25
click at [790, 375] on icon at bounding box center [783, 379] width 24 height 25
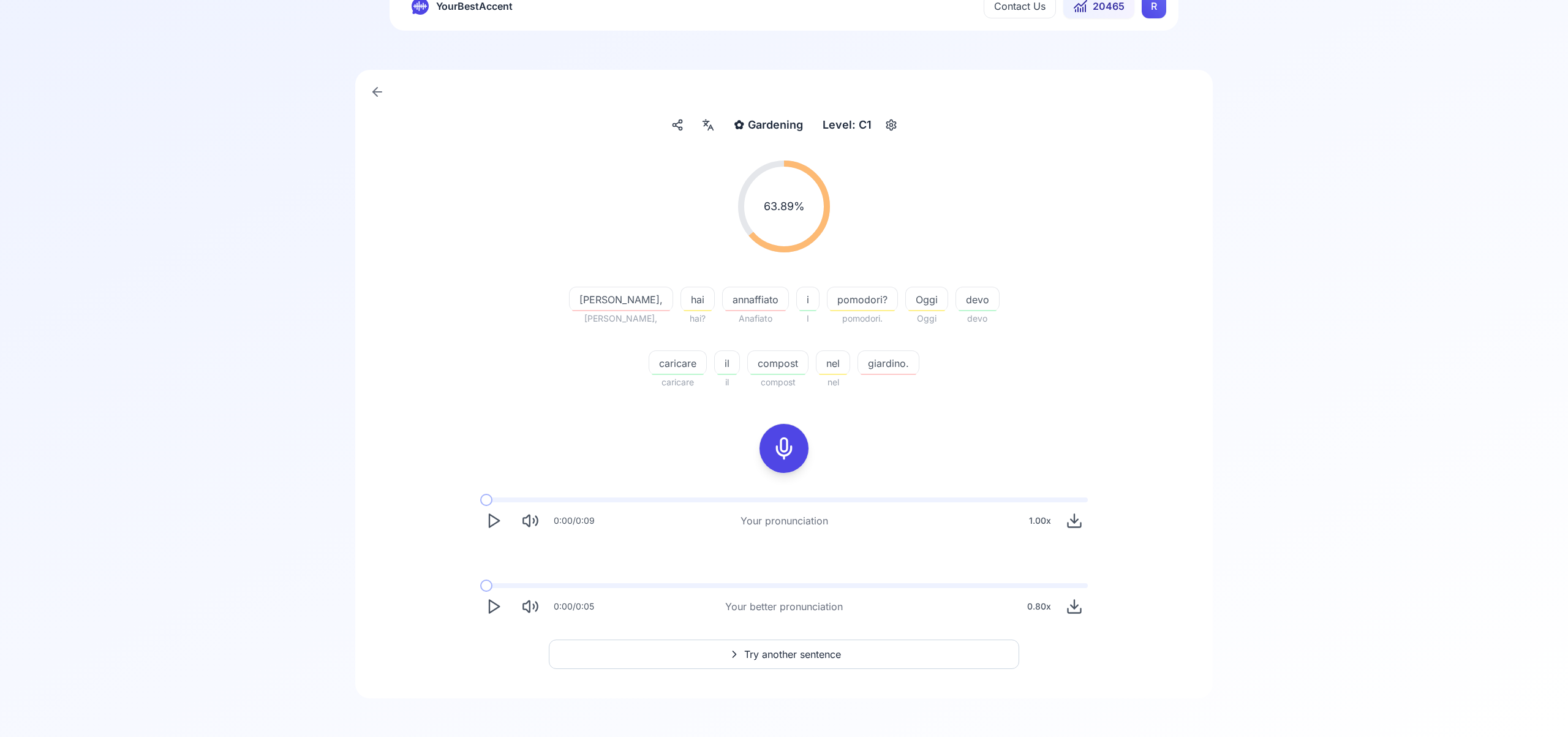
scroll to position [48, 0]
click at [819, 657] on span "Try another sentence" at bounding box center [793, 654] width 97 height 15
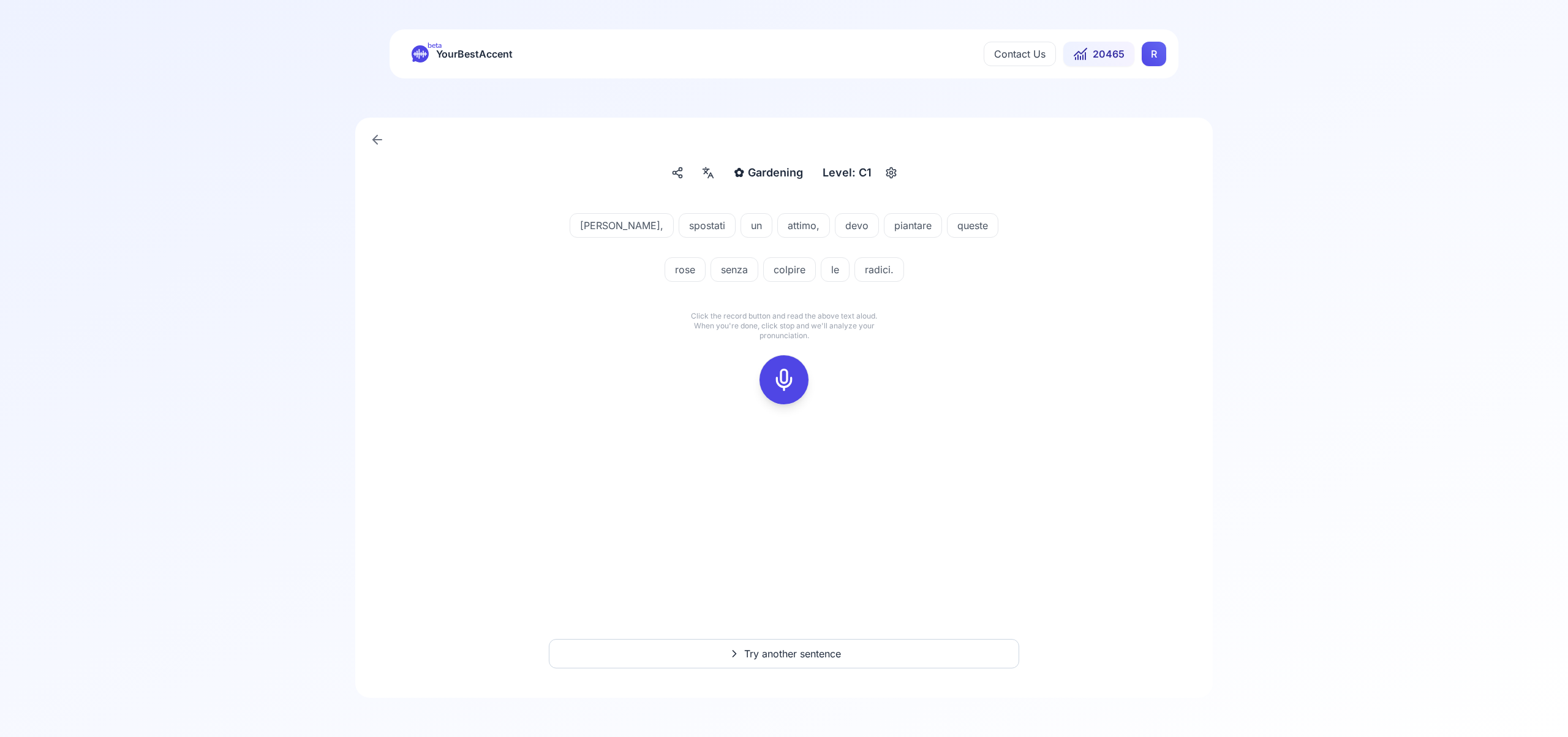
click at [790, 373] on icon at bounding box center [783, 379] width 24 height 25
click at [787, 371] on icon at bounding box center [783, 379] width 24 height 25
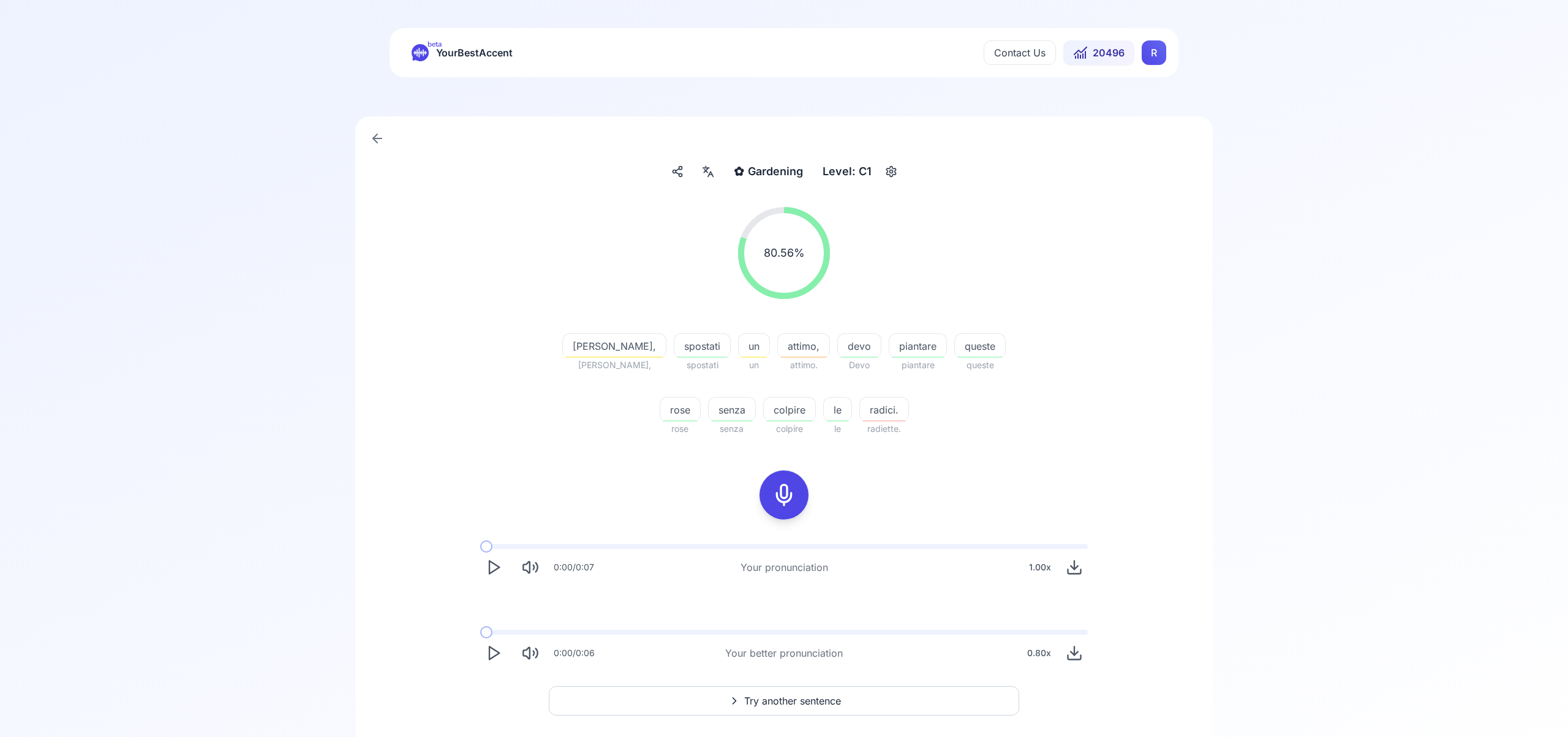
scroll to position [48, 0]
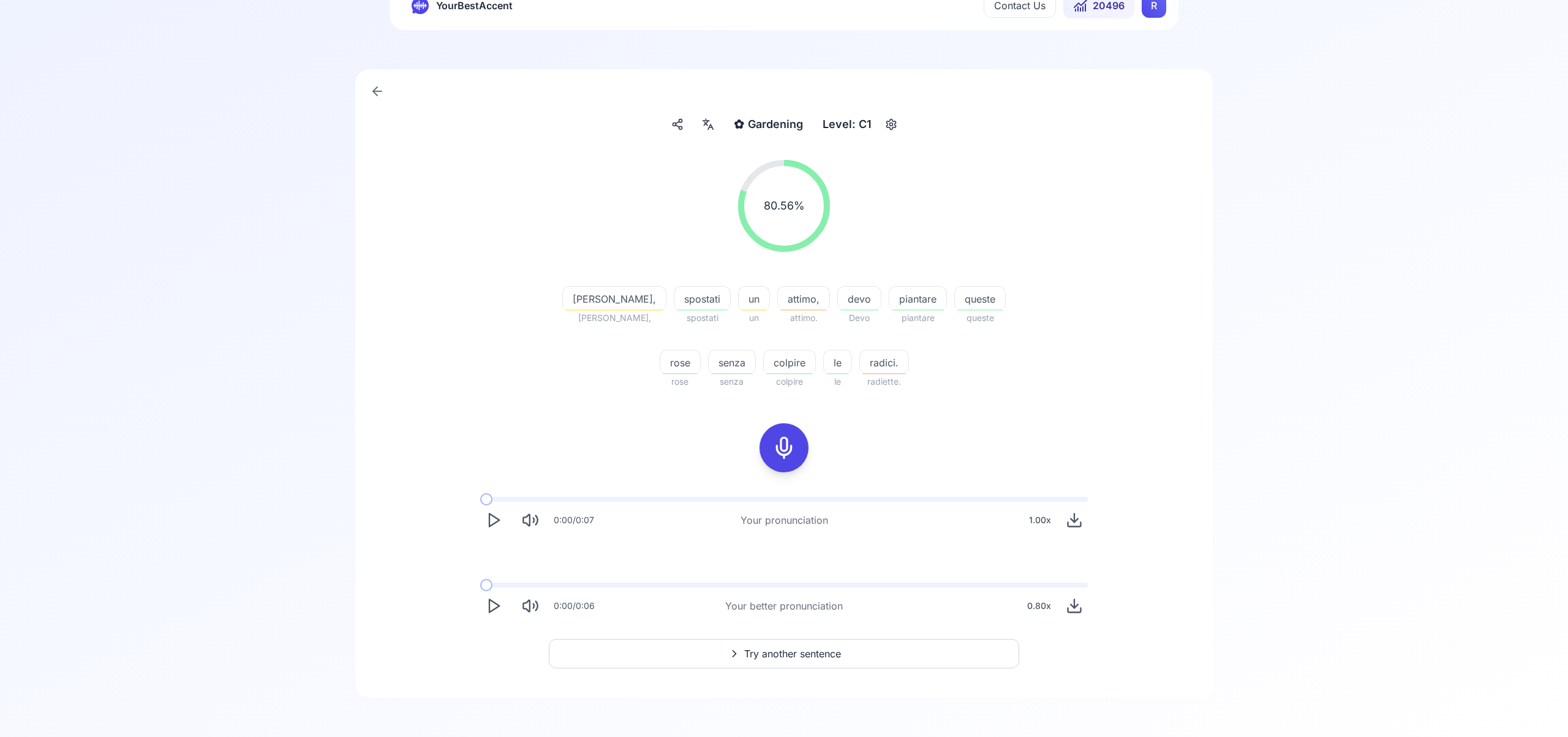
click at [807, 652] on span "Try another sentence" at bounding box center [793, 654] width 97 height 15
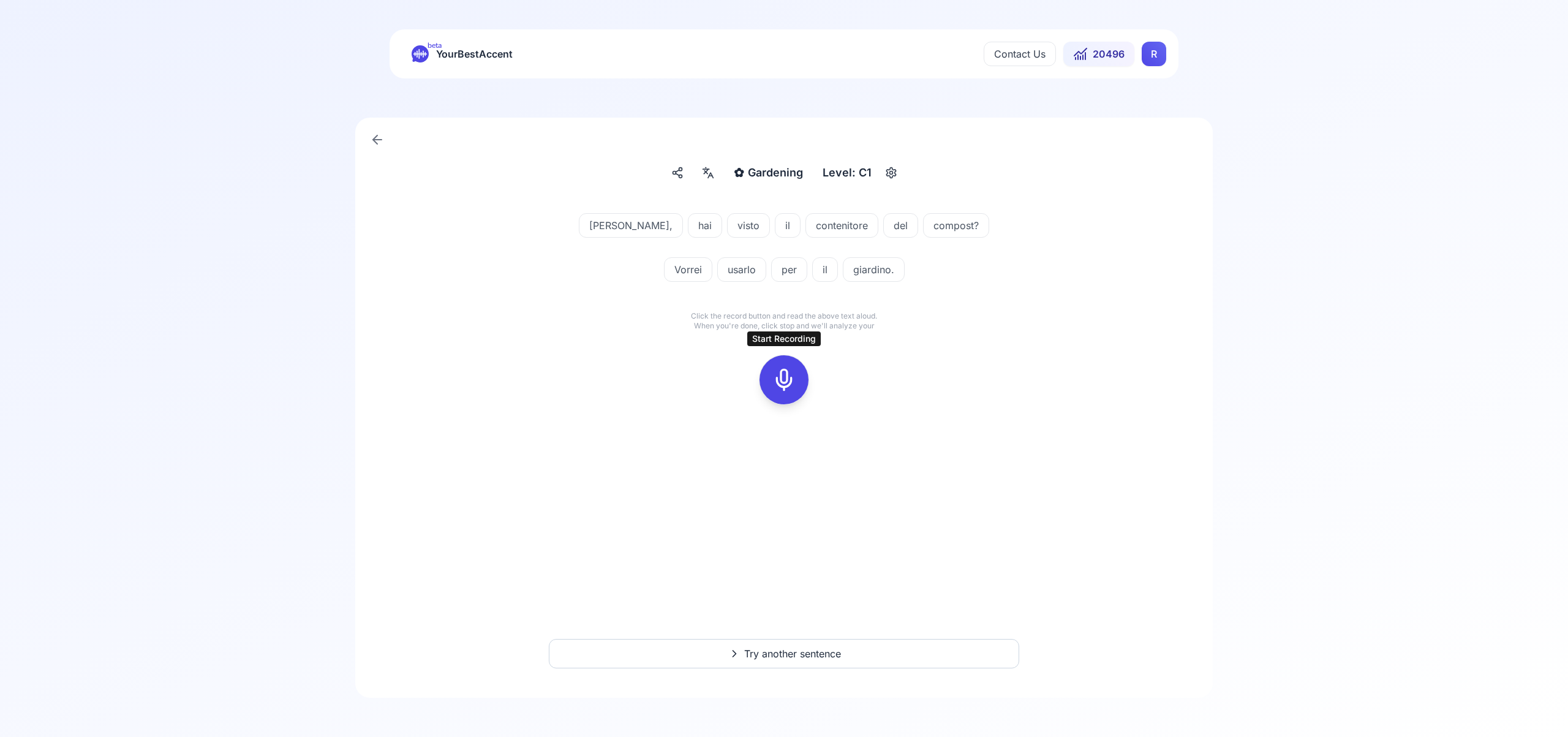
click at [790, 387] on icon at bounding box center [783, 379] width 24 height 25
click at [785, 378] on icon at bounding box center [783, 379] width 24 height 25
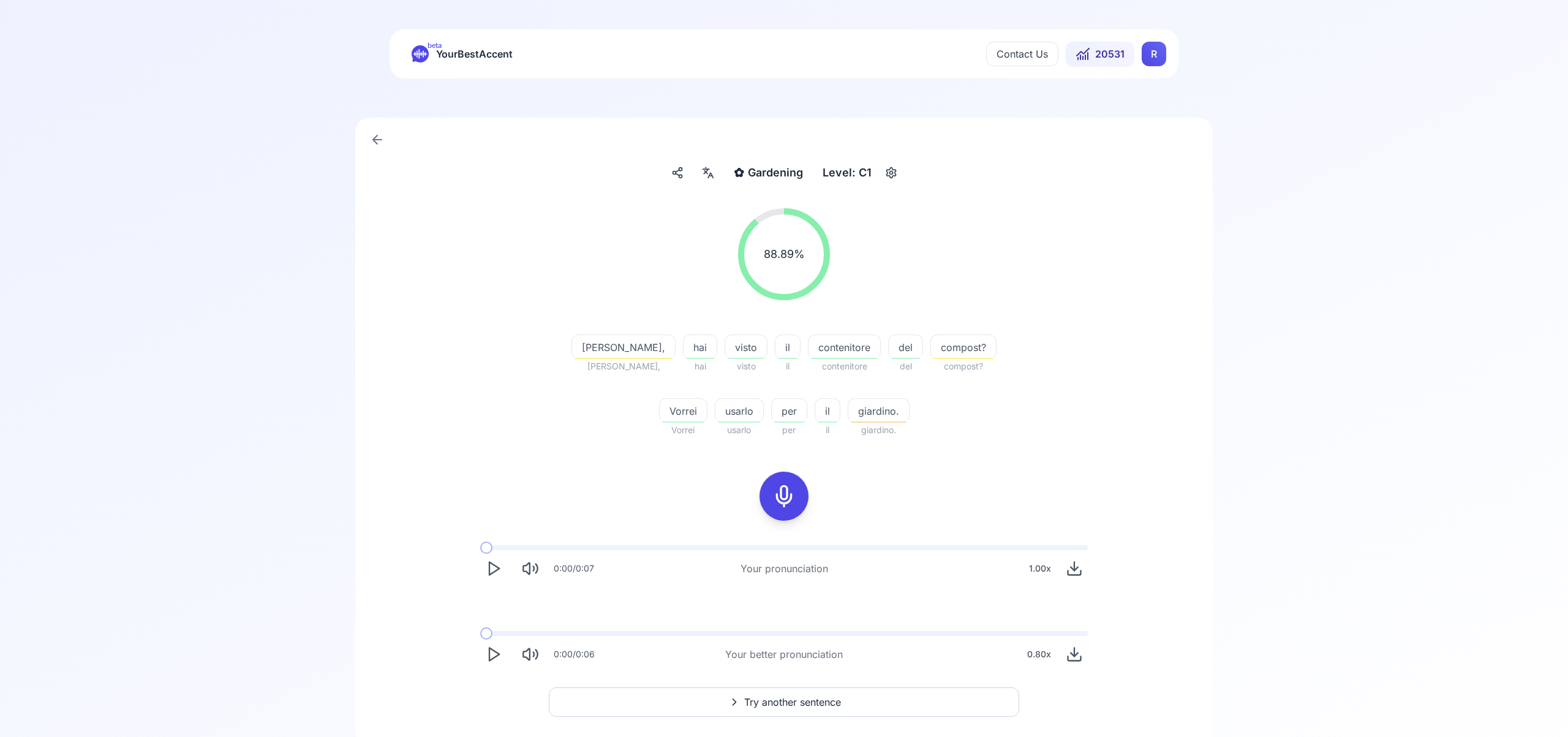
click at [843, 701] on button "Try another sentence" at bounding box center [784, 702] width 470 height 29
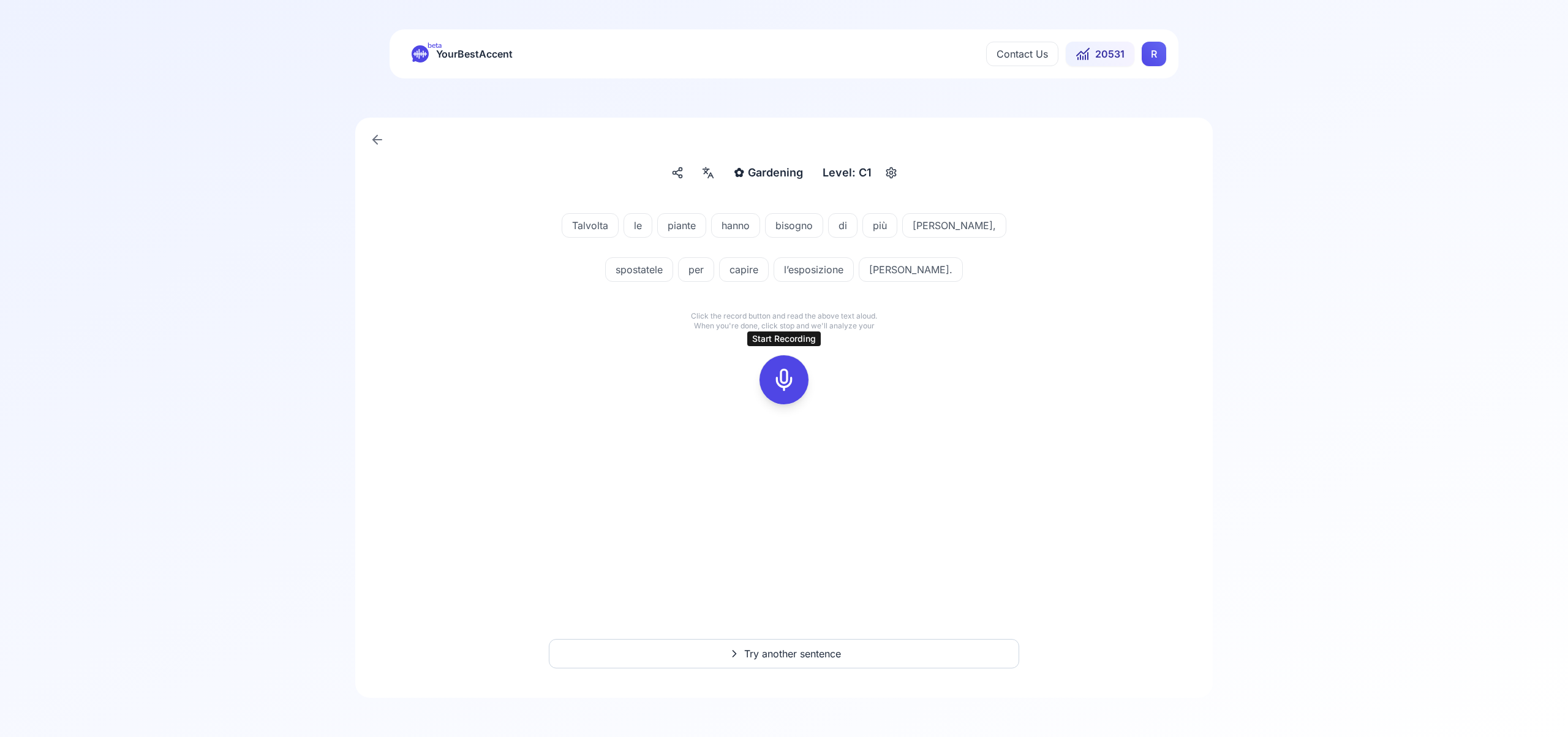
click at [786, 384] on icon at bounding box center [783, 379] width 24 height 25
click at [775, 385] on icon at bounding box center [783, 379] width 24 height 25
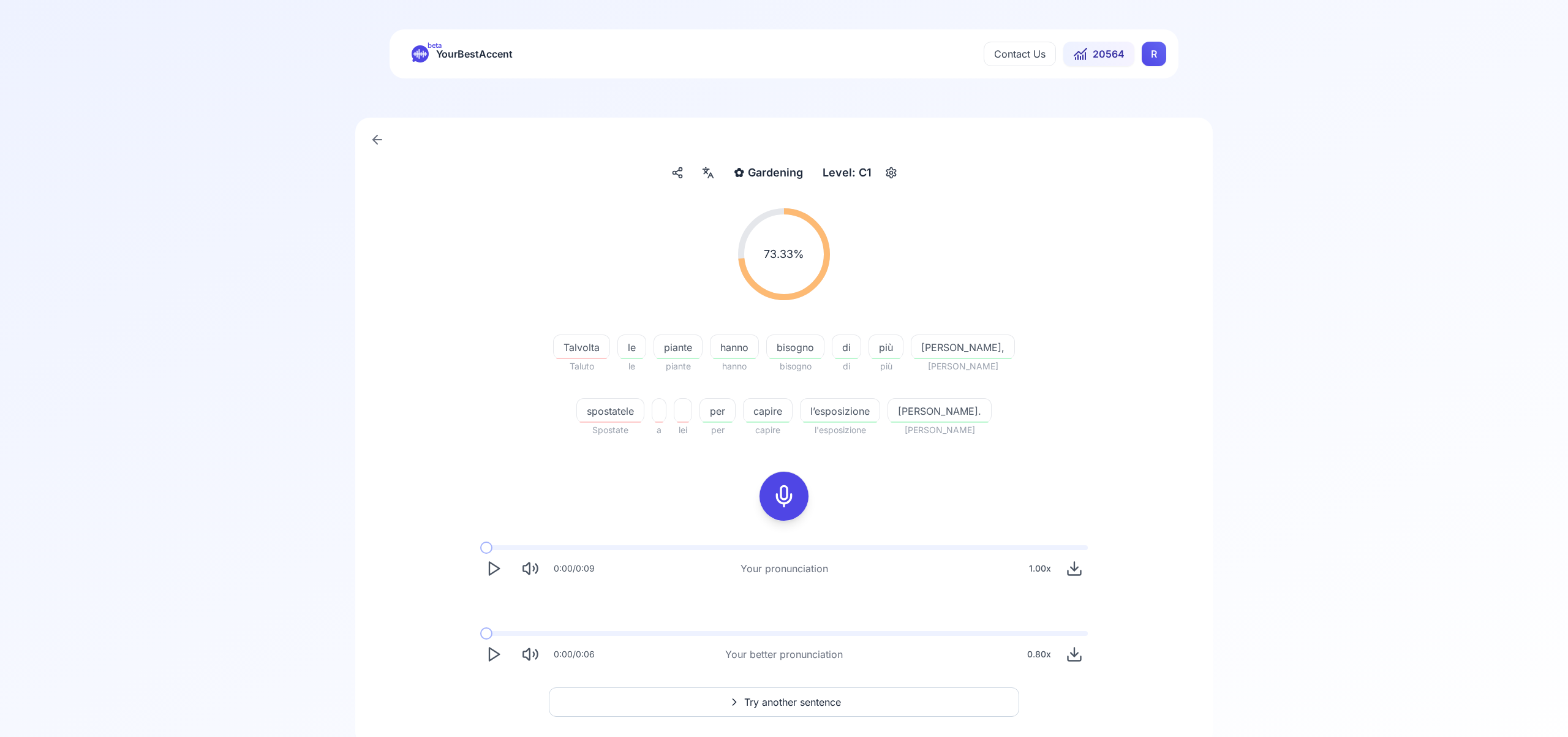
click at [494, 653] on icon "Play" at bounding box center [494, 654] width 17 height 17
click at [816, 703] on span "Try another sentence" at bounding box center [793, 702] width 97 height 15
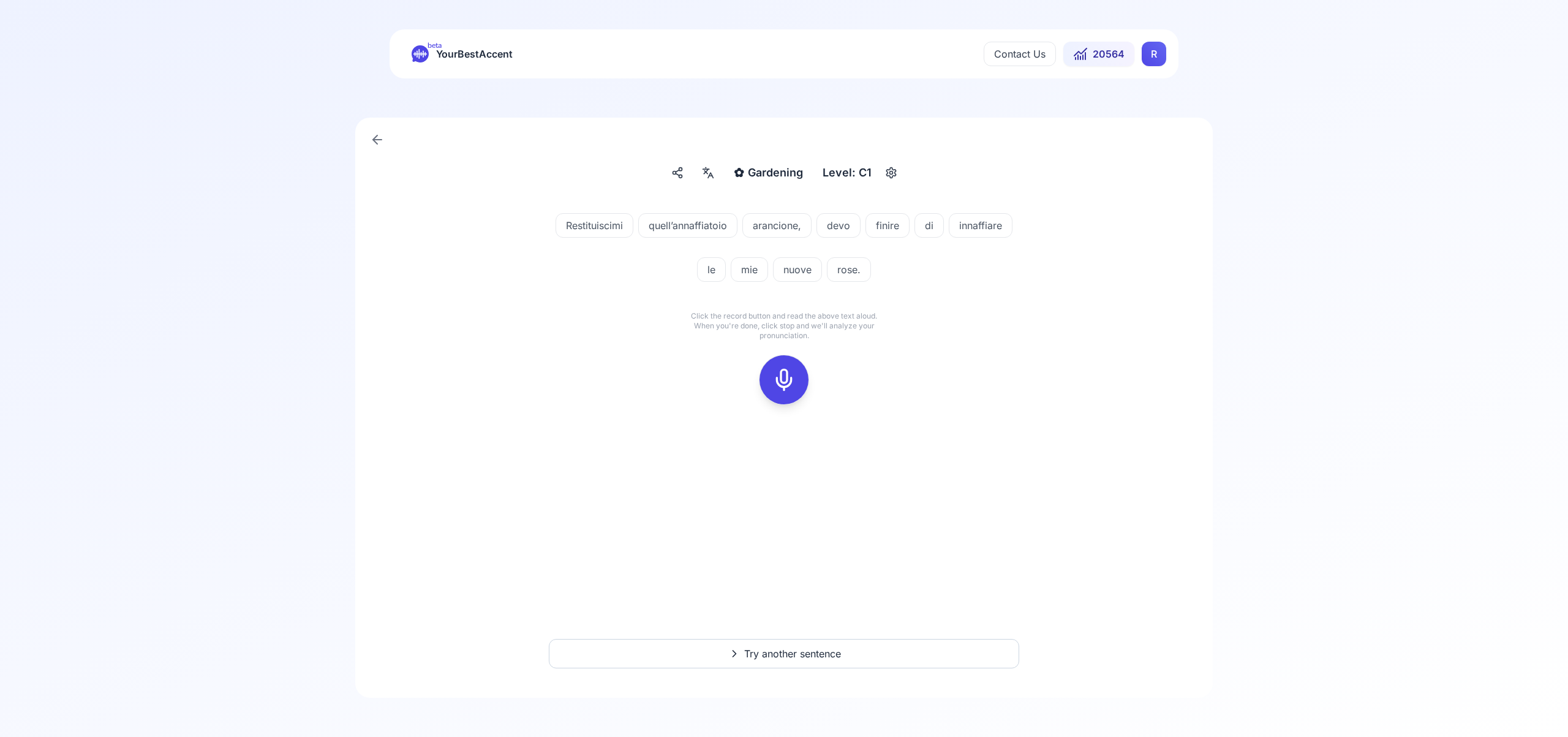
click at [779, 372] on icon at bounding box center [783, 379] width 24 height 25
click at [792, 384] on rect at bounding box center [784, 380] width 19 height 19
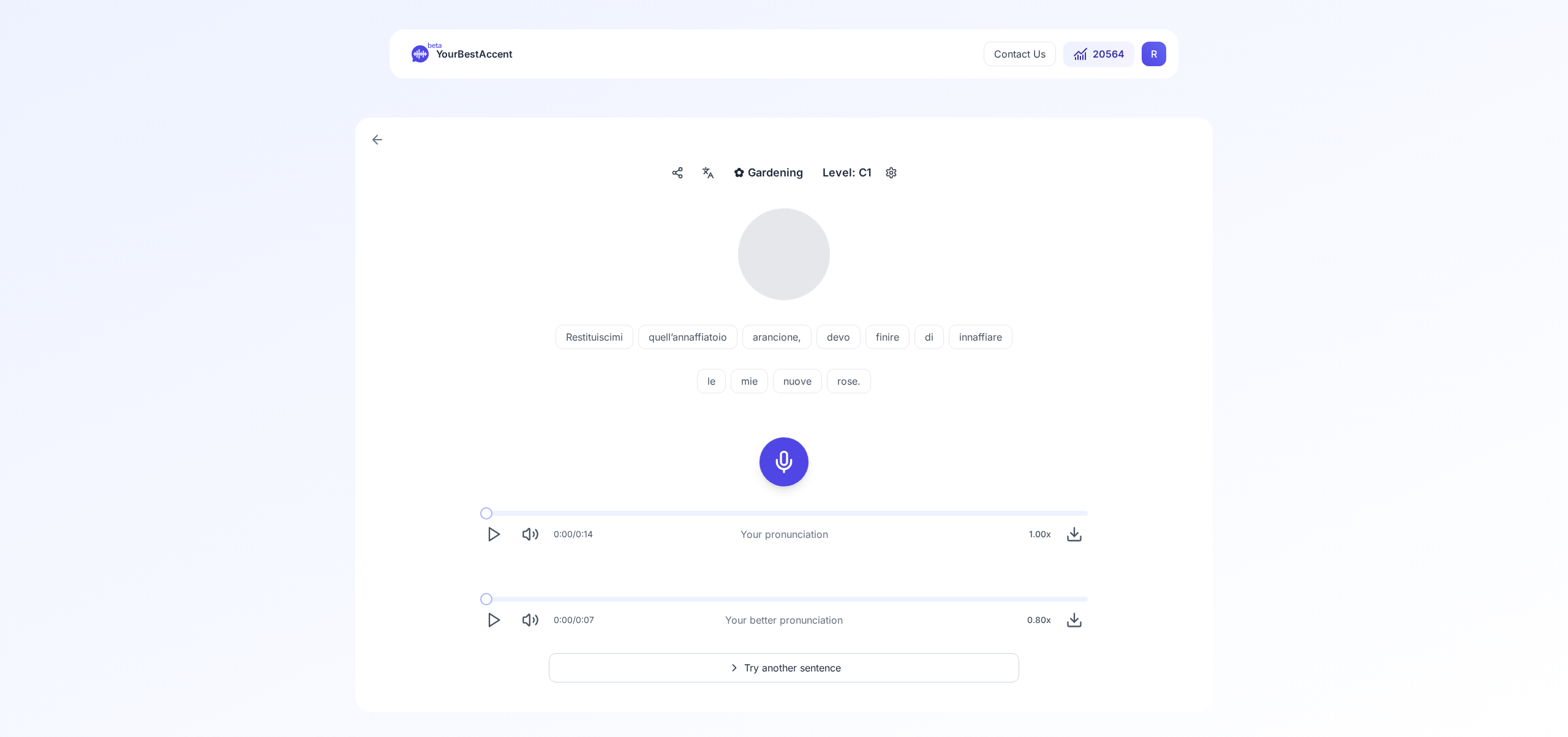
scroll to position [1, 0]
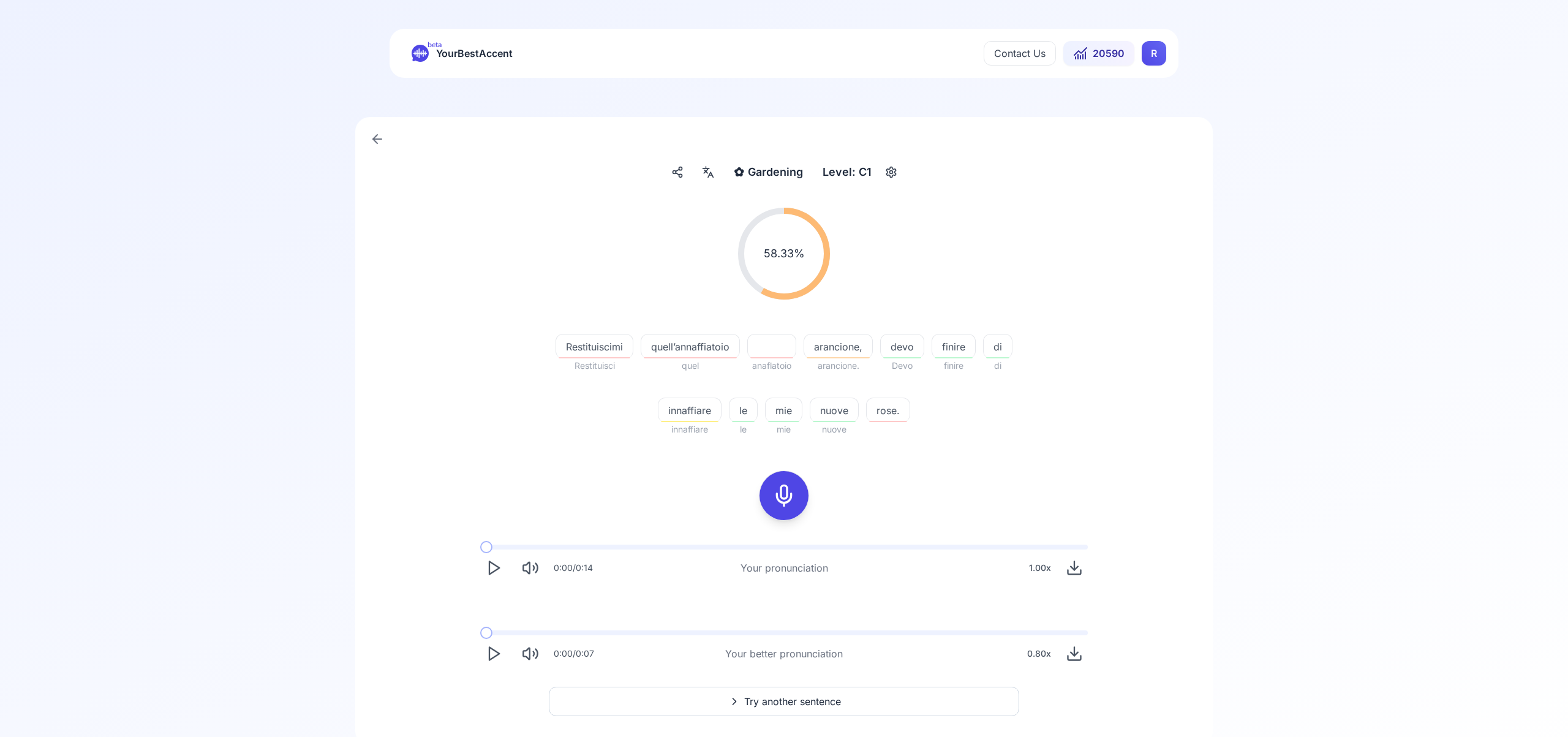
click at [713, 180] on div at bounding box center [708, 172] width 22 height 20
click at [908, 312] on icon "button" at bounding box center [906, 313] width 10 height 10
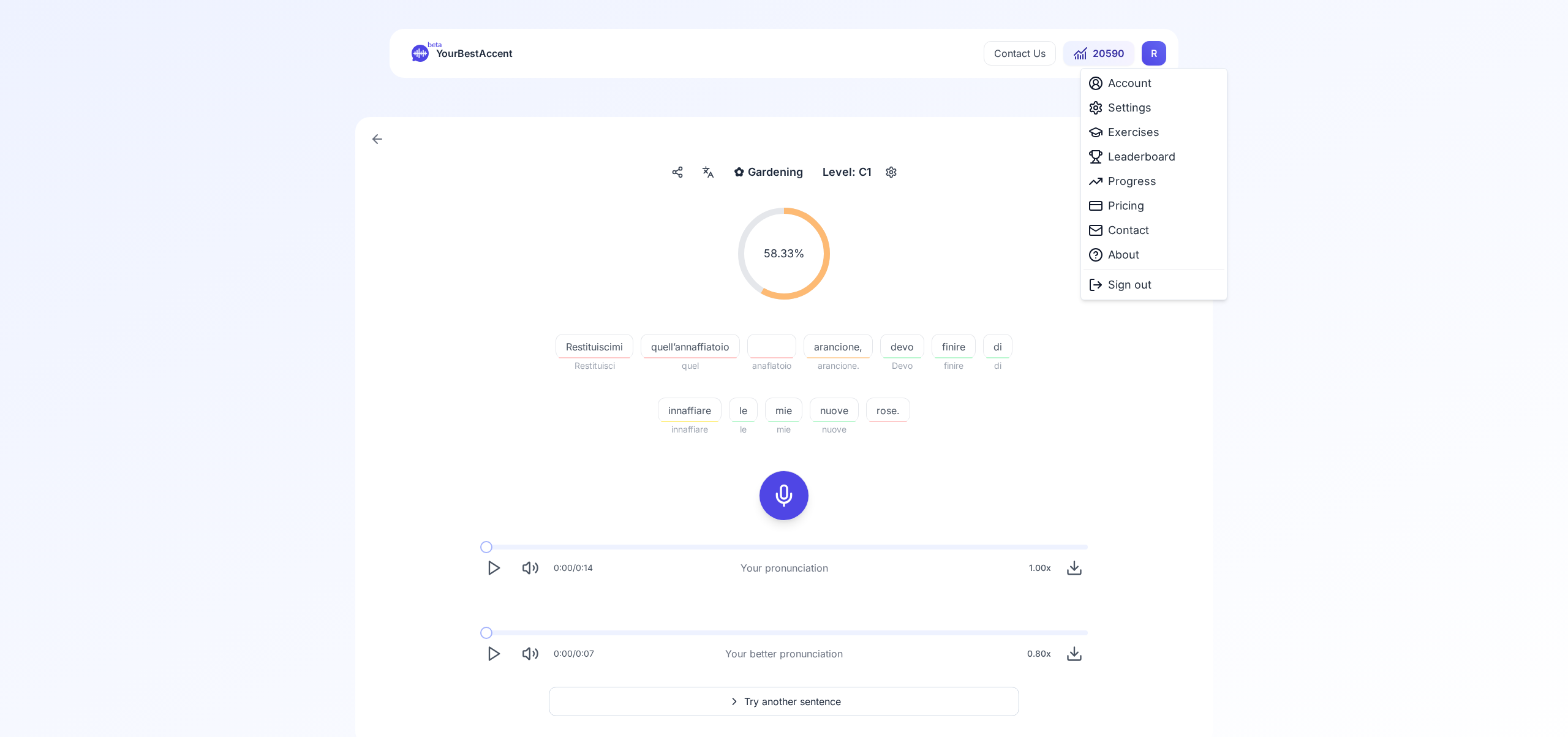
click at [1156, 59] on html "beta YourBestAccent Contact Us 20590 R ✿ Gardening Gardening Level: C1 58.33 % …" at bounding box center [784, 368] width 1568 height 737
click at [1138, 134] on span "Exercises" at bounding box center [1134, 132] width 52 height 17
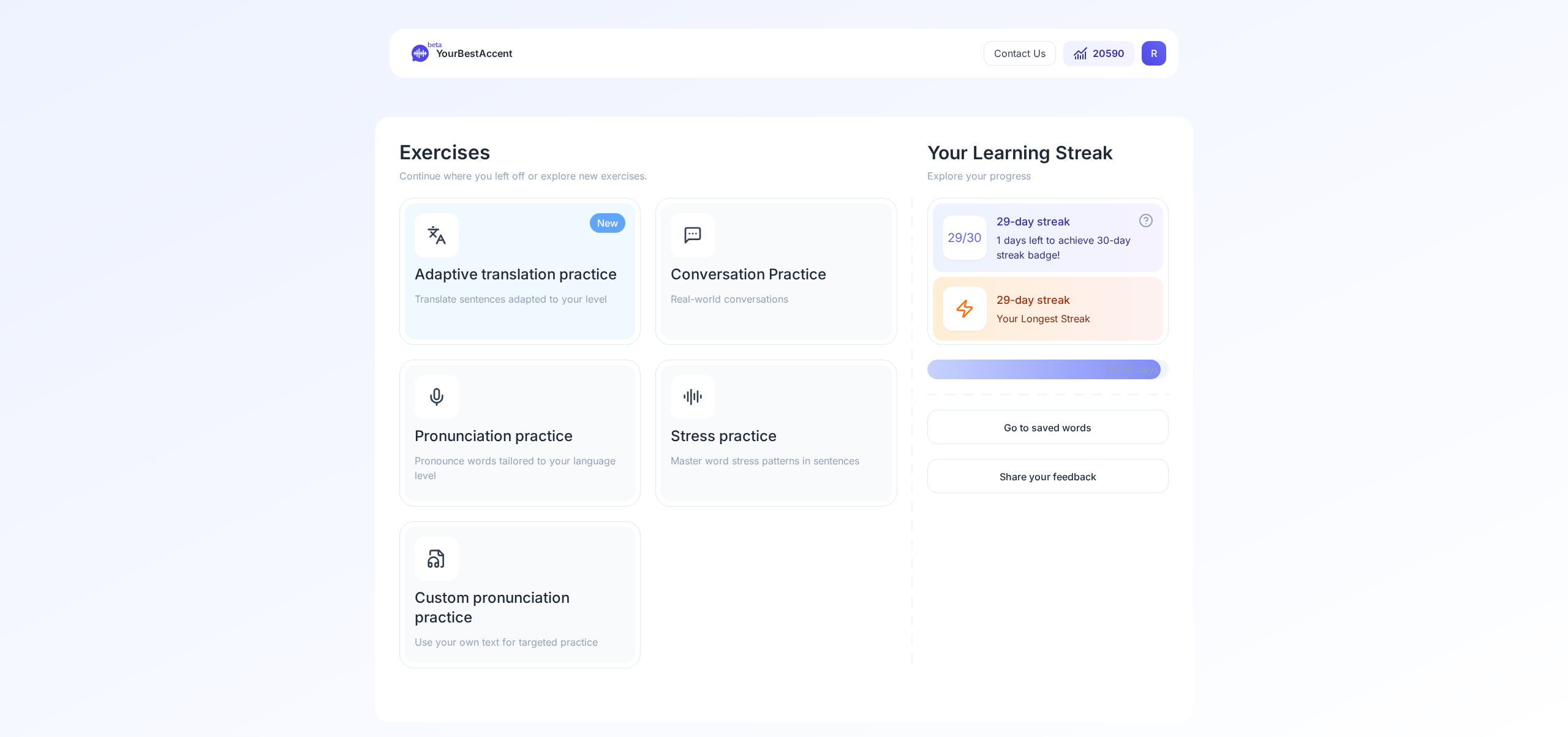
click at [501, 283] on h2 "Adaptive translation practice" at bounding box center [520, 275] width 211 height 20
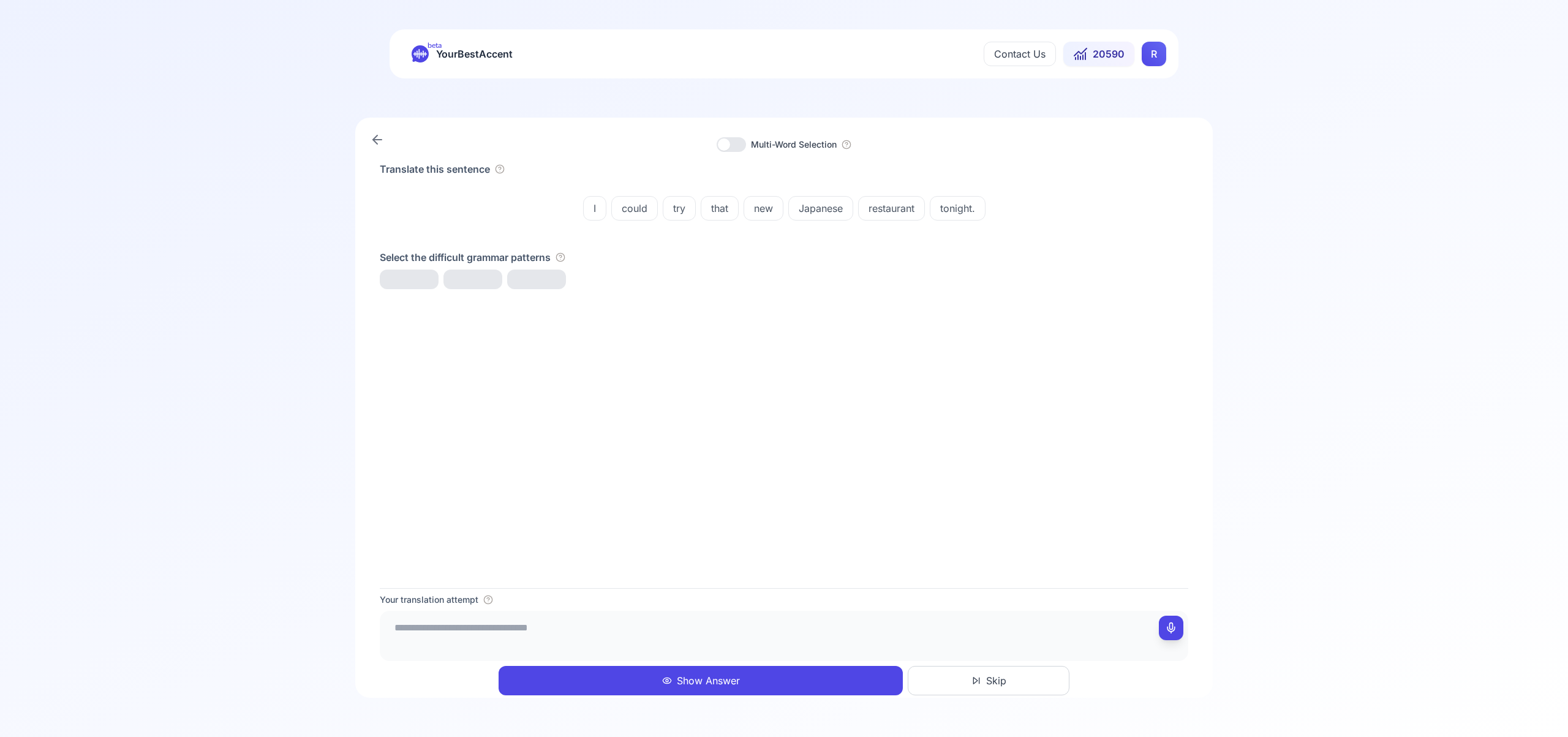
click at [569, 673] on button "Show Answer" at bounding box center [701, 680] width 404 height 29
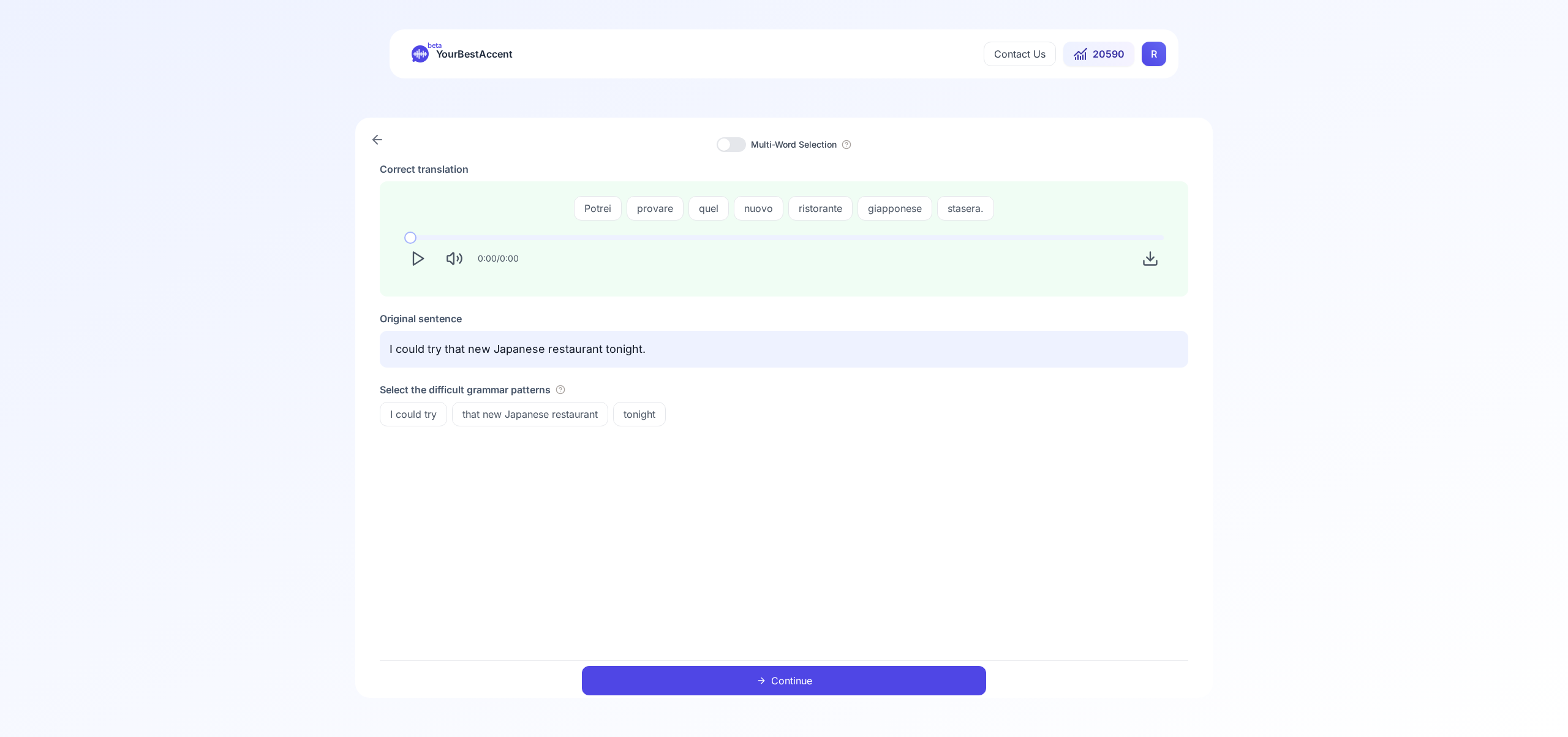
click at [424, 256] on icon "Play" at bounding box center [418, 258] width 17 height 17
click at [850, 681] on button "Continue" at bounding box center [784, 680] width 404 height 29
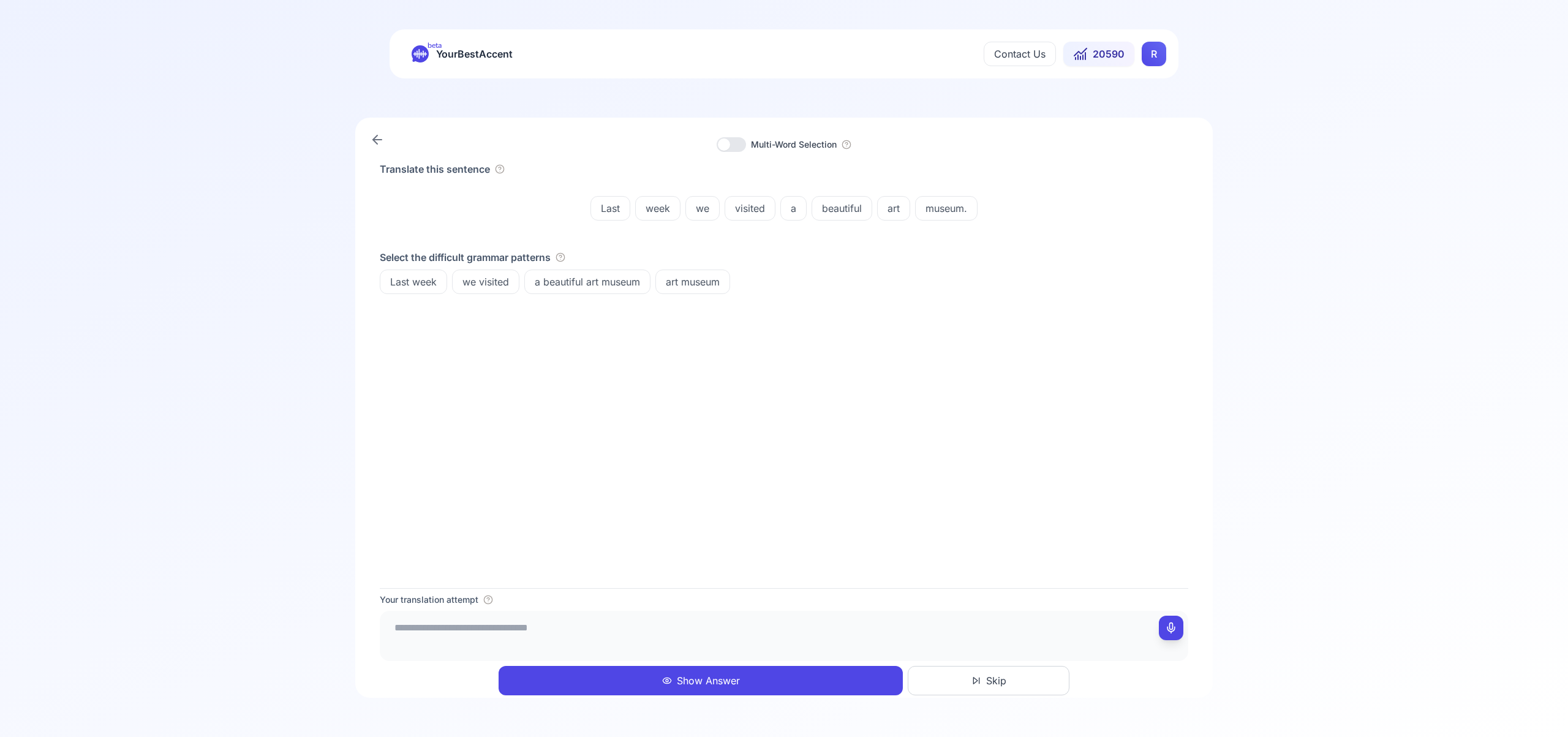
click at [706, 678] on button "Show Answer" at bounding box center [701, 680] width 404 height 29
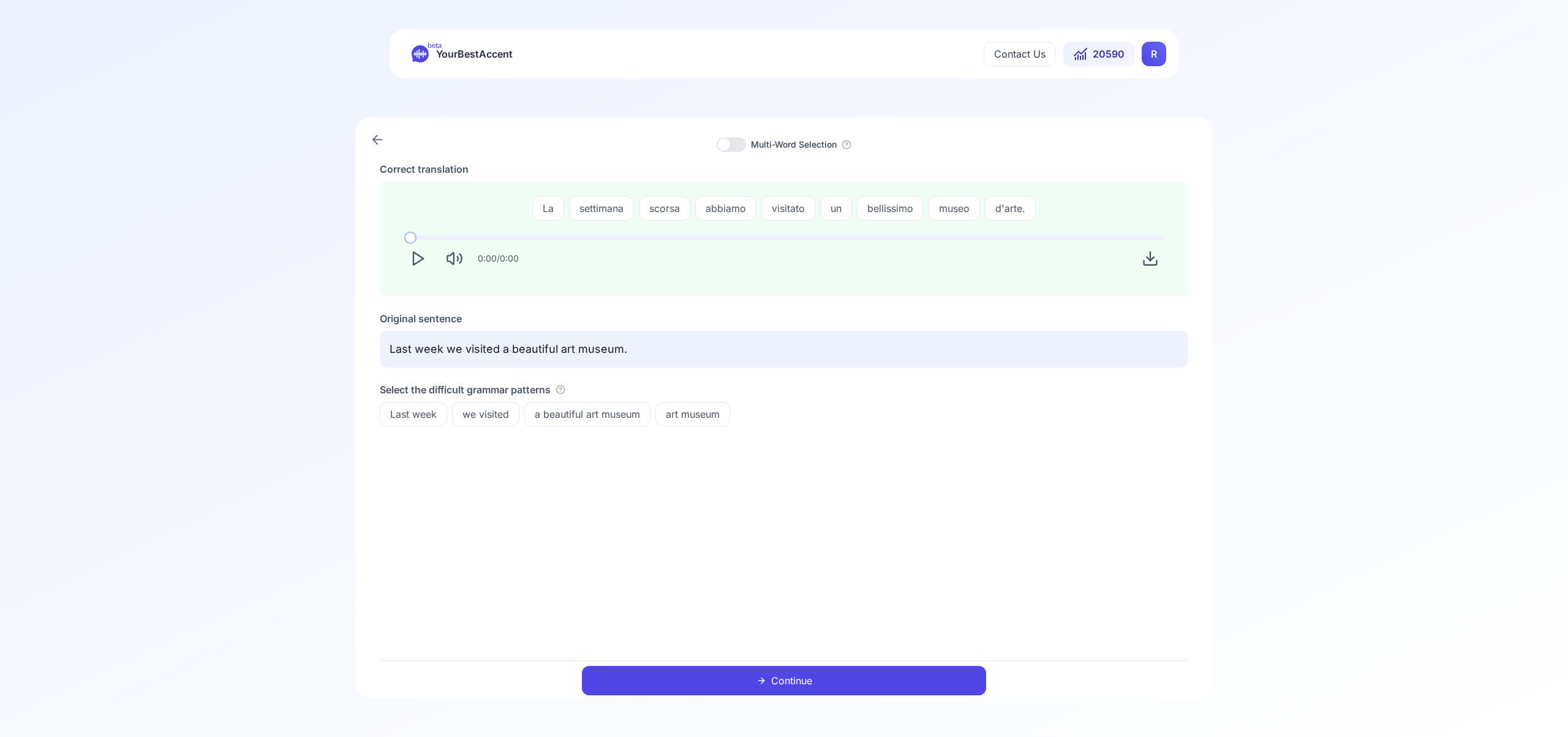
click at [427, 419] on span "Last week" at bounding box center [413, 414] width 66 height 15
click at [499, 421] on div "we visited" at bounding box center [486, 414] width 68 height 25
click at [904, 679] on button "Continue" at bounding box center [784, 680] width 404 height 29
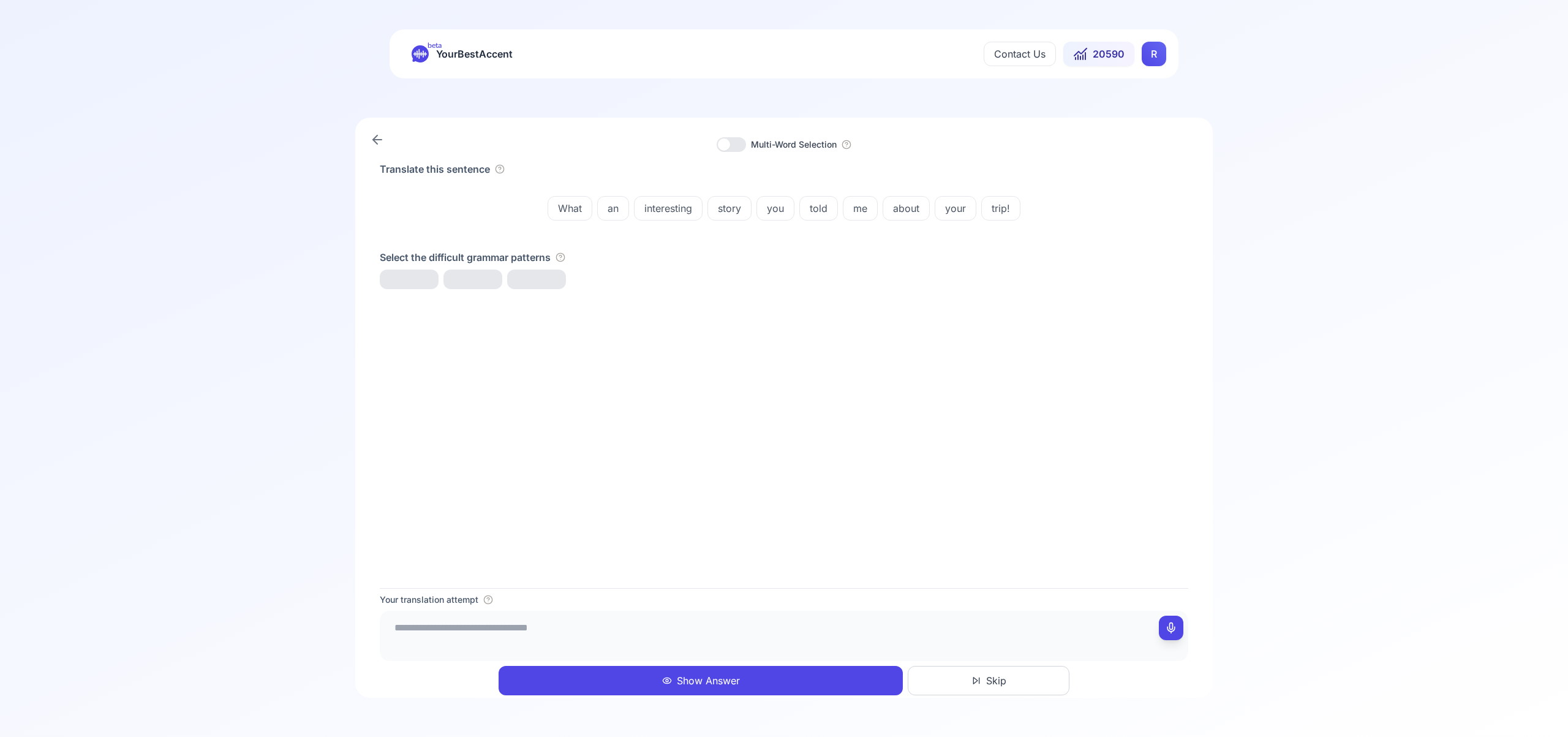
click at [634, 675] on button "Show Answer" at bounding box center [701, 680] width 404 height 29
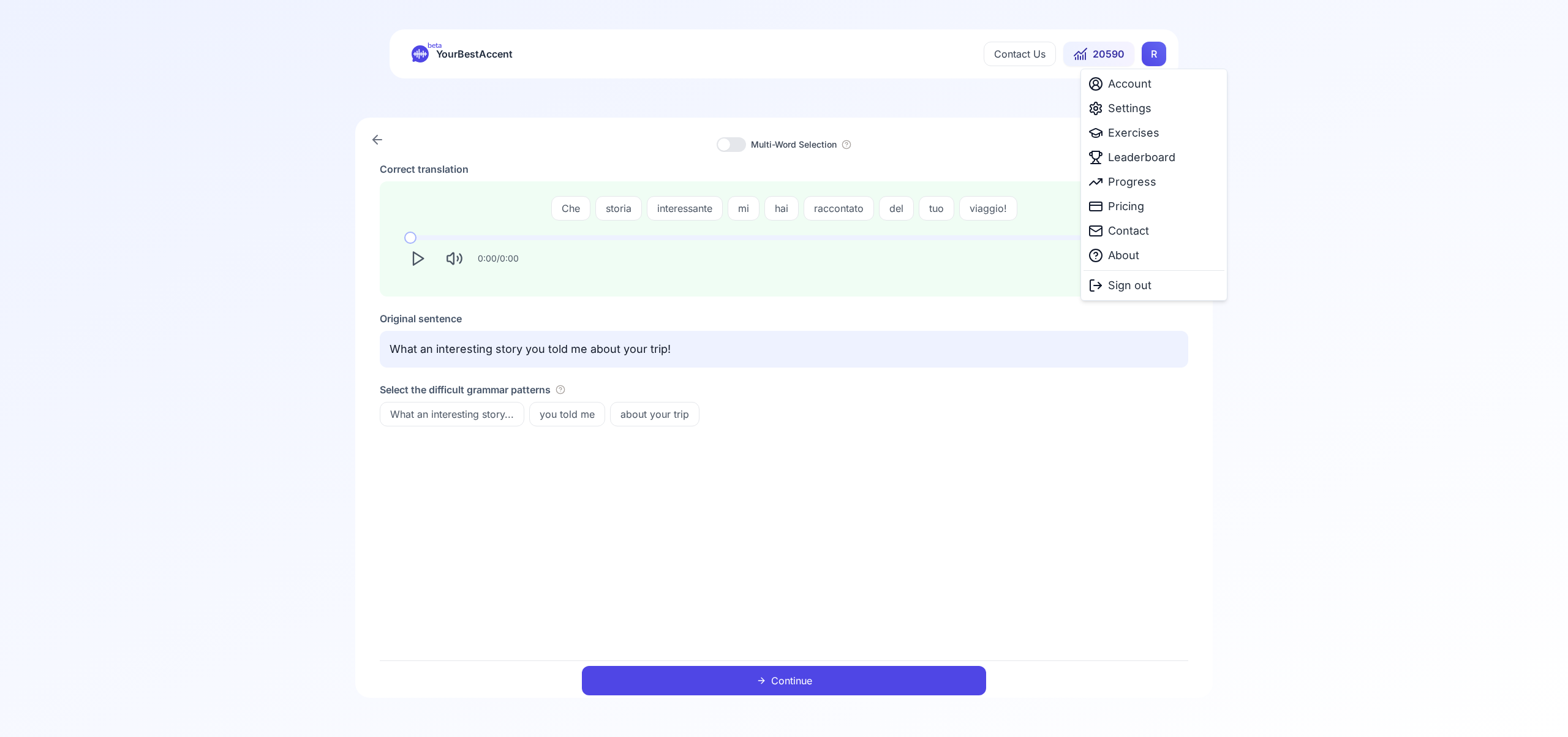
click at [1146, 52] on html "beta YourBestAccent Contact Us 20590 R Multi-Word Selection Correct translation…" at bounding box center [784, 368] width 1568 height 737
click at [1157, 157] on span "Leaderboard" at bounding box center [1142, 158] width 68 height 17
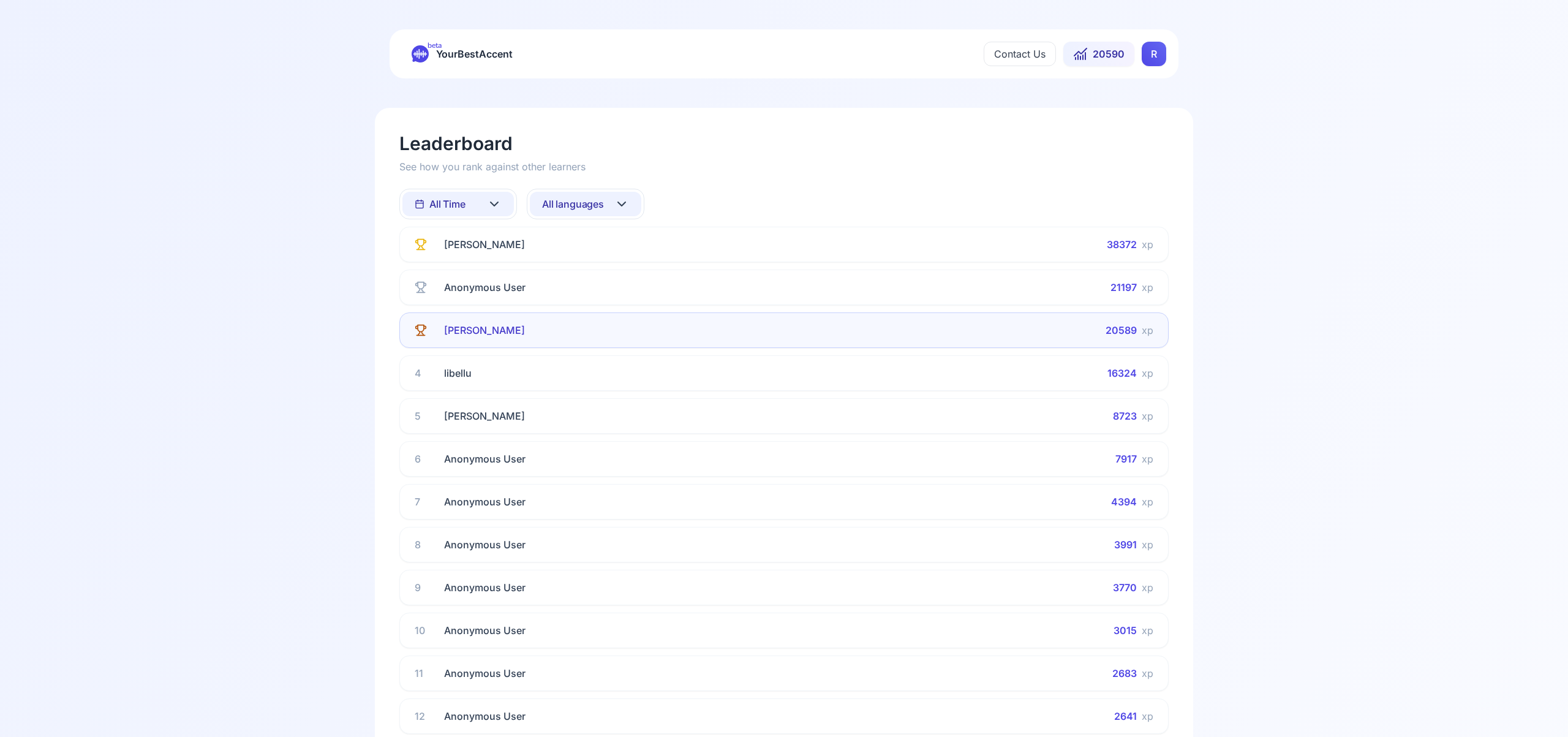
click at [624, 205] on icon at bounding box center [622, 204] width 15 height 15
click at [609, 307] on div "Spanish" at bounding box center [585, 302] width 111 height 22
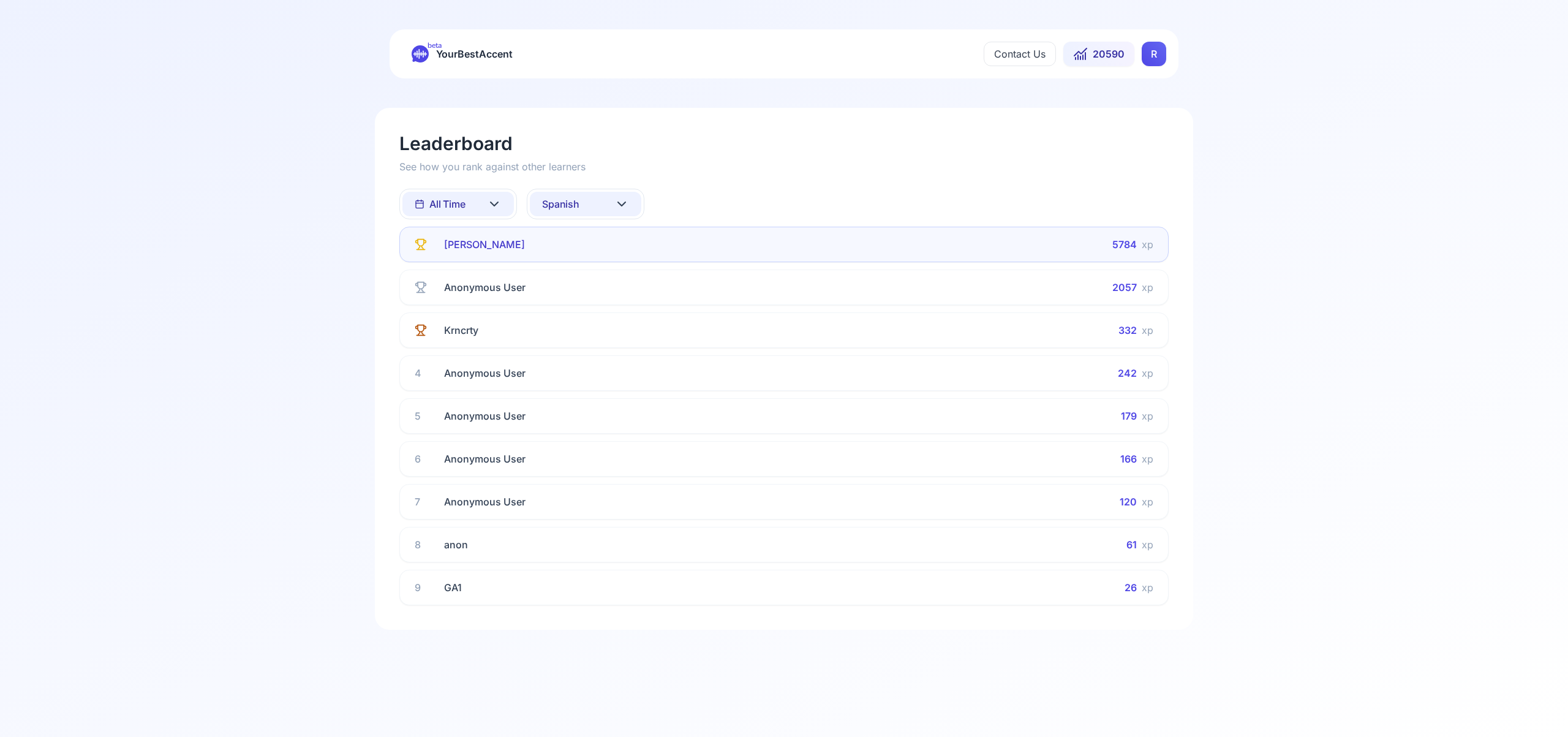
click at [622, 203] on icon at bounding box center [622, 204] width 15 height 15
click at [607, 319] on div "French" at bounding box center [585, 324] width 111 height 22
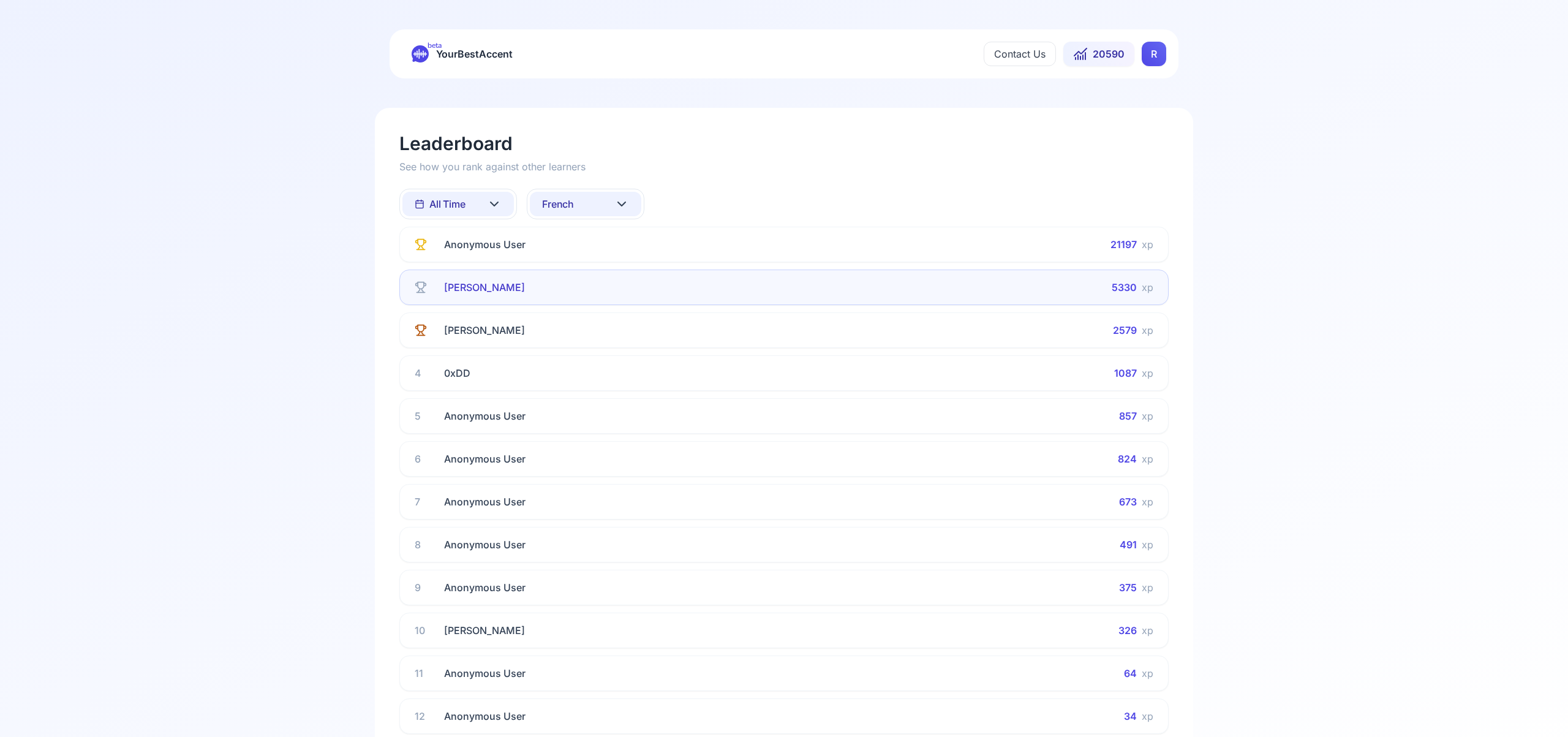
click at [616, 203] on icon at bounding box center [622, 204] width 15 height 15
click at [606, 338] on div "Italian" at bounding box center [585, 333] width 111 height 22
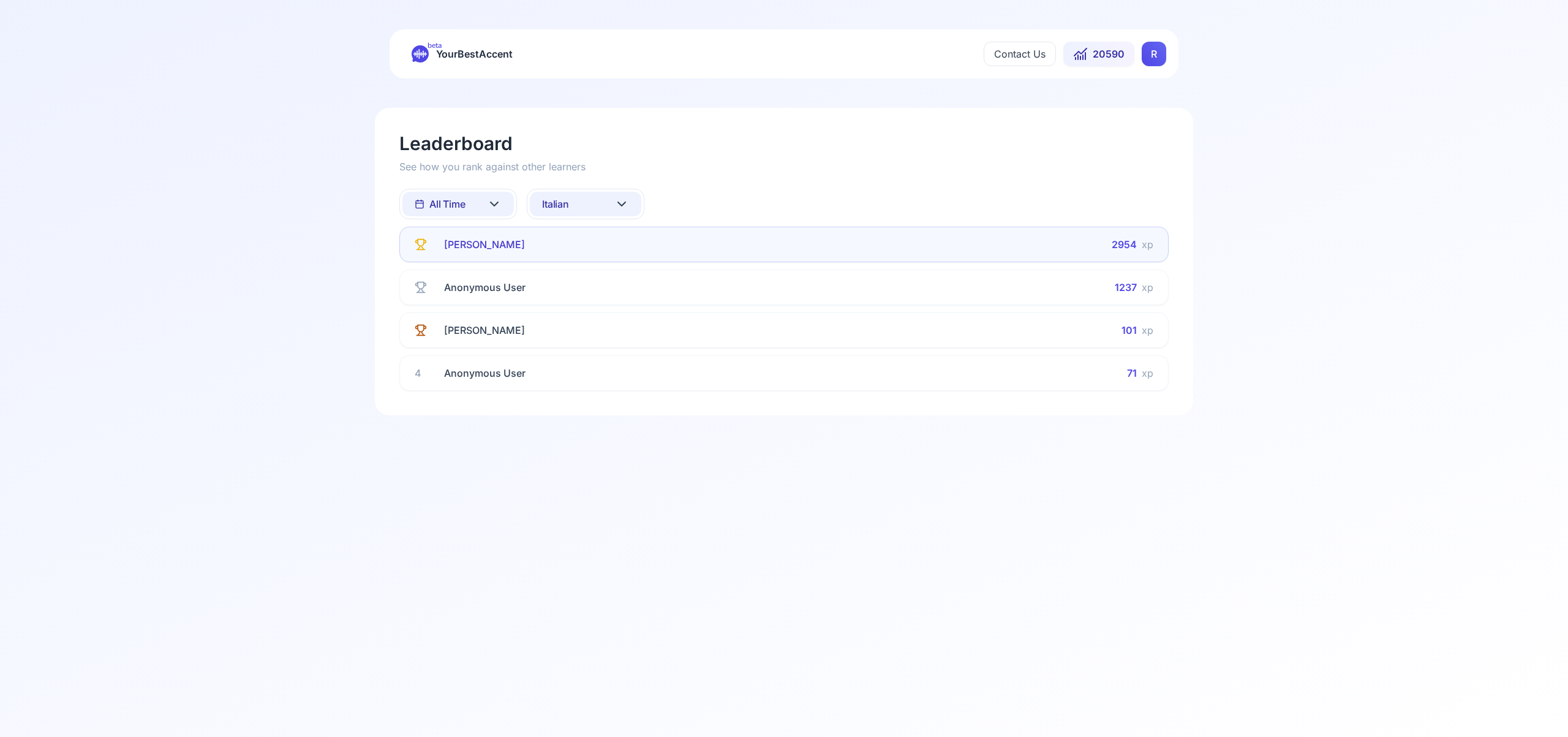
click at [625, 203] on icon at bounding box center [622, 204] width 15 height 15
click at [605, 350] on div "Portuguese" at bounding box center [585, 349] width 111 height 22
click at [622, 209] on icon at bounding box center [622, 204] width 15 height 15
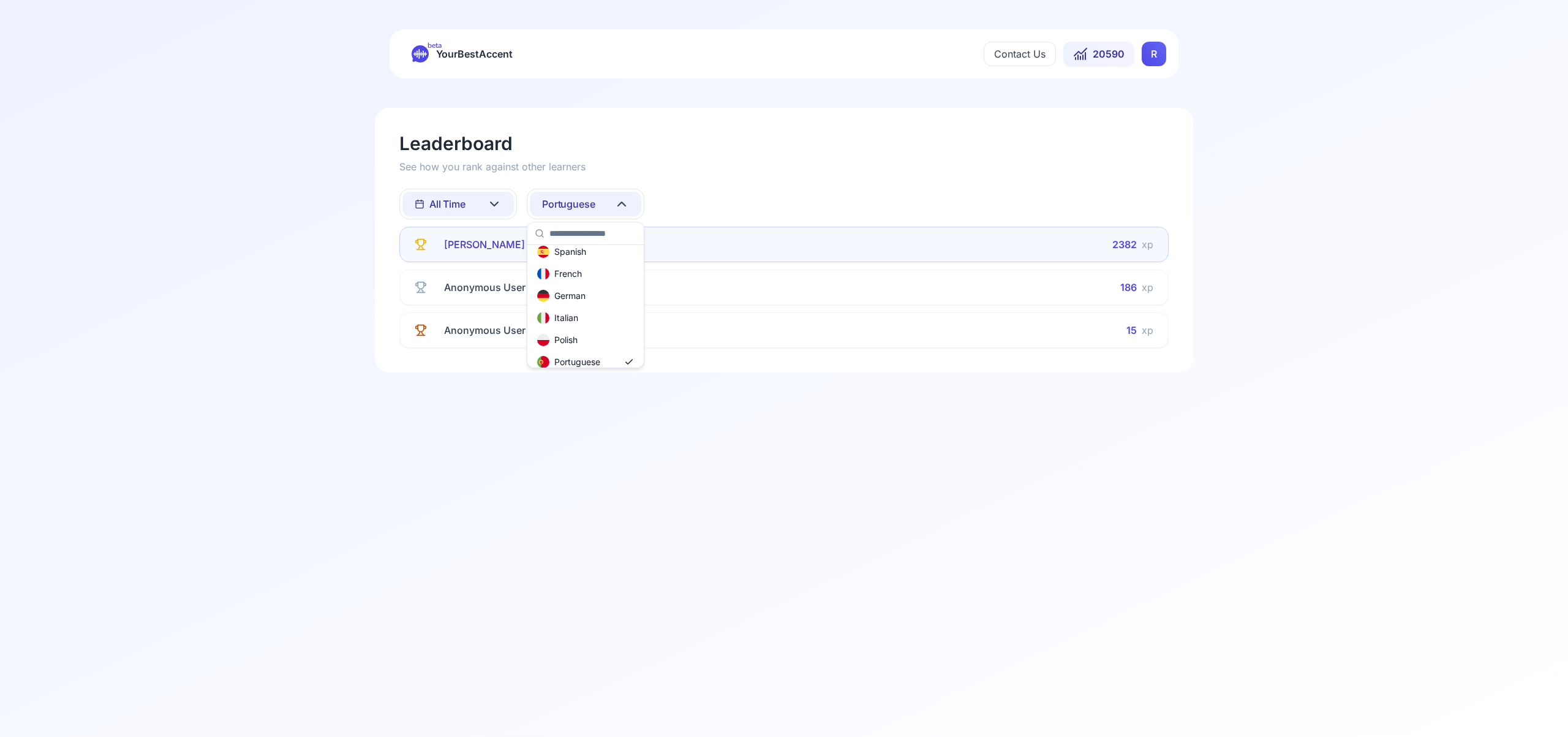
scroll to position [80, 0]
click at [593, 358] on div "Russian" at bounding box center [585, 354] width 111 height 22
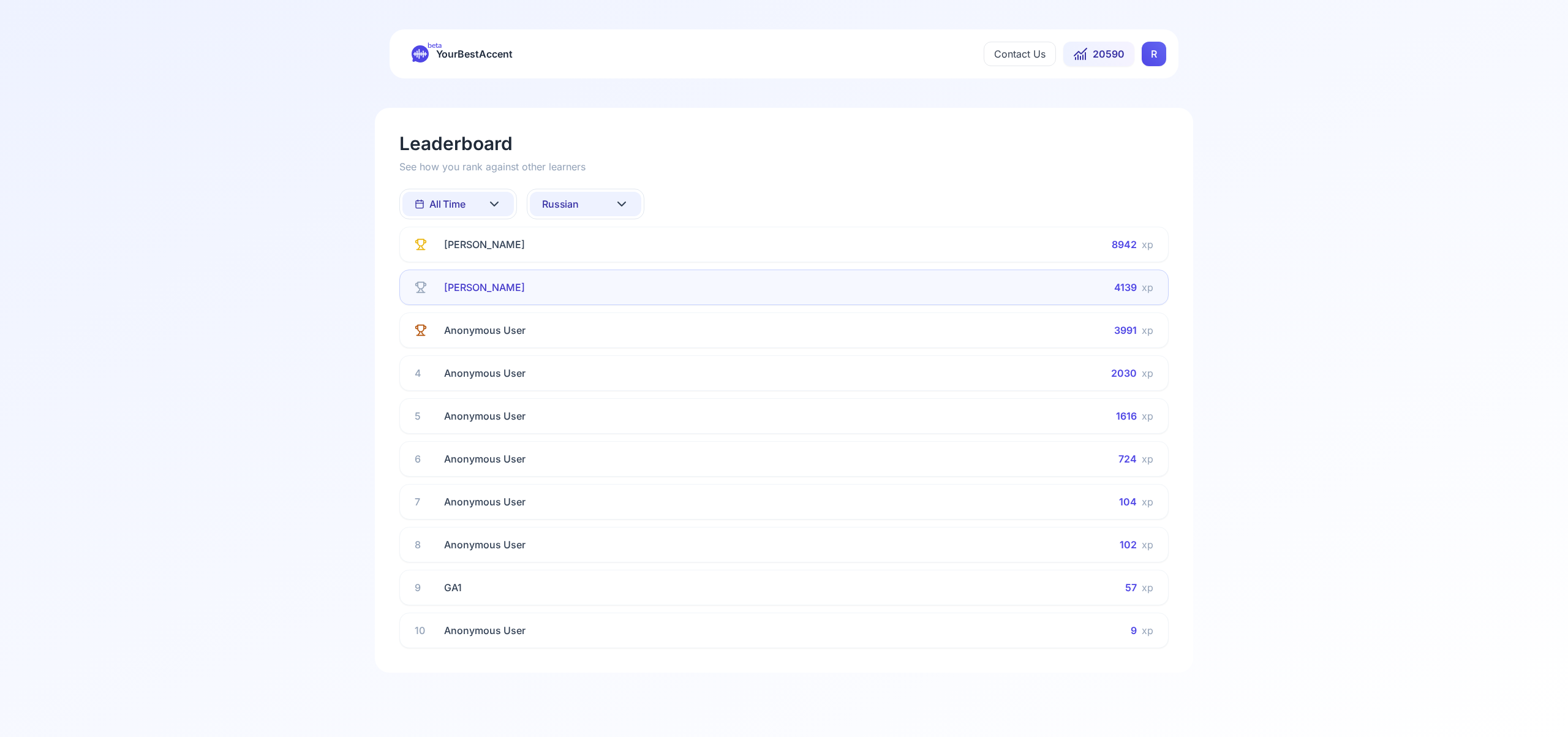
click at [626, 207] on icon at bounding box center [622, 204] width 15 height 15
click at [616, 257] on div "German" at bounding box center [585, 258] width 111 height 22
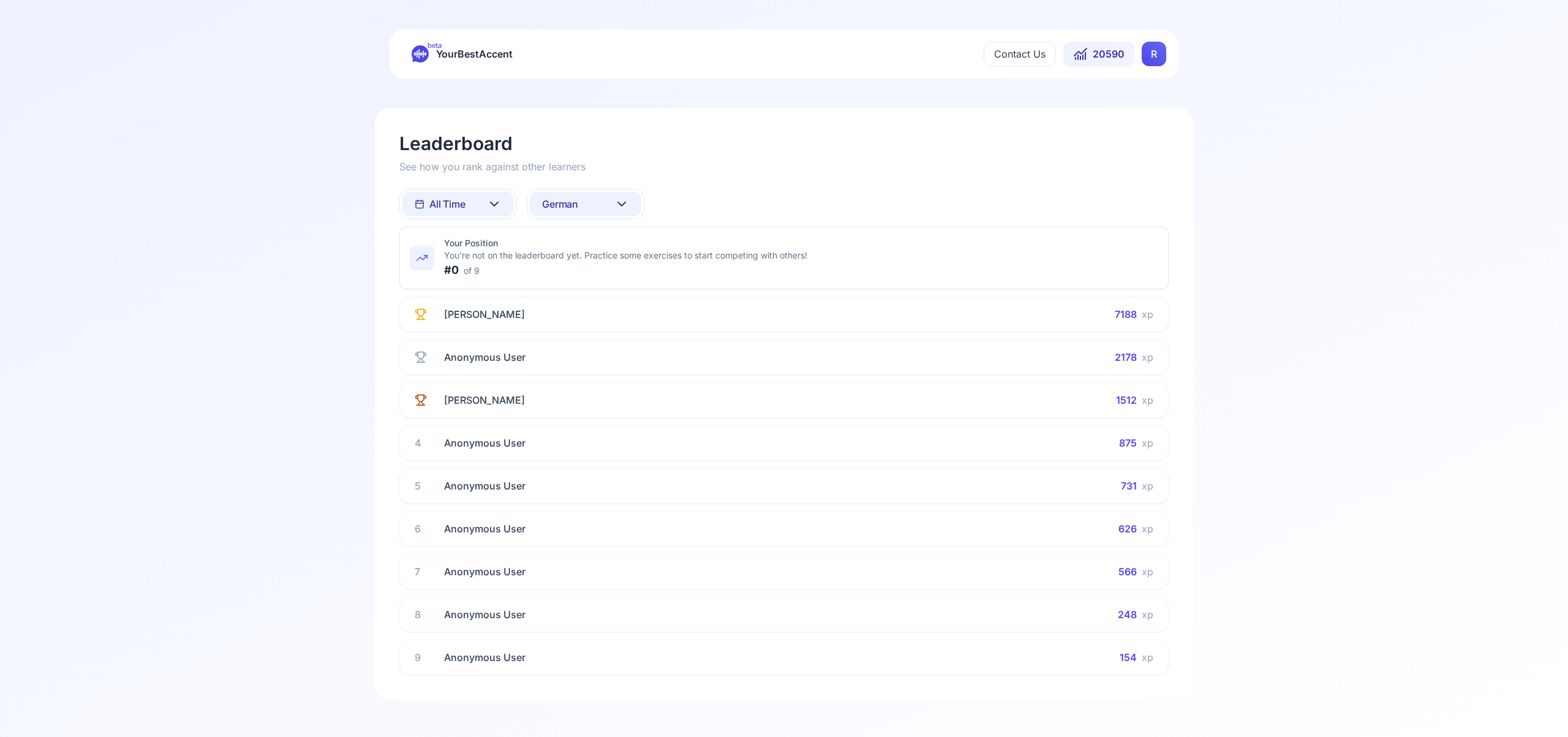
click at [624, 203] on icon at bounding box center [621, 204] width 7 height 4
click at [607, 260] on div "All languages" at bounding box center [585, 258] width 111 height 22
